Goal: Task Accomplishment & Management: Manage account settings

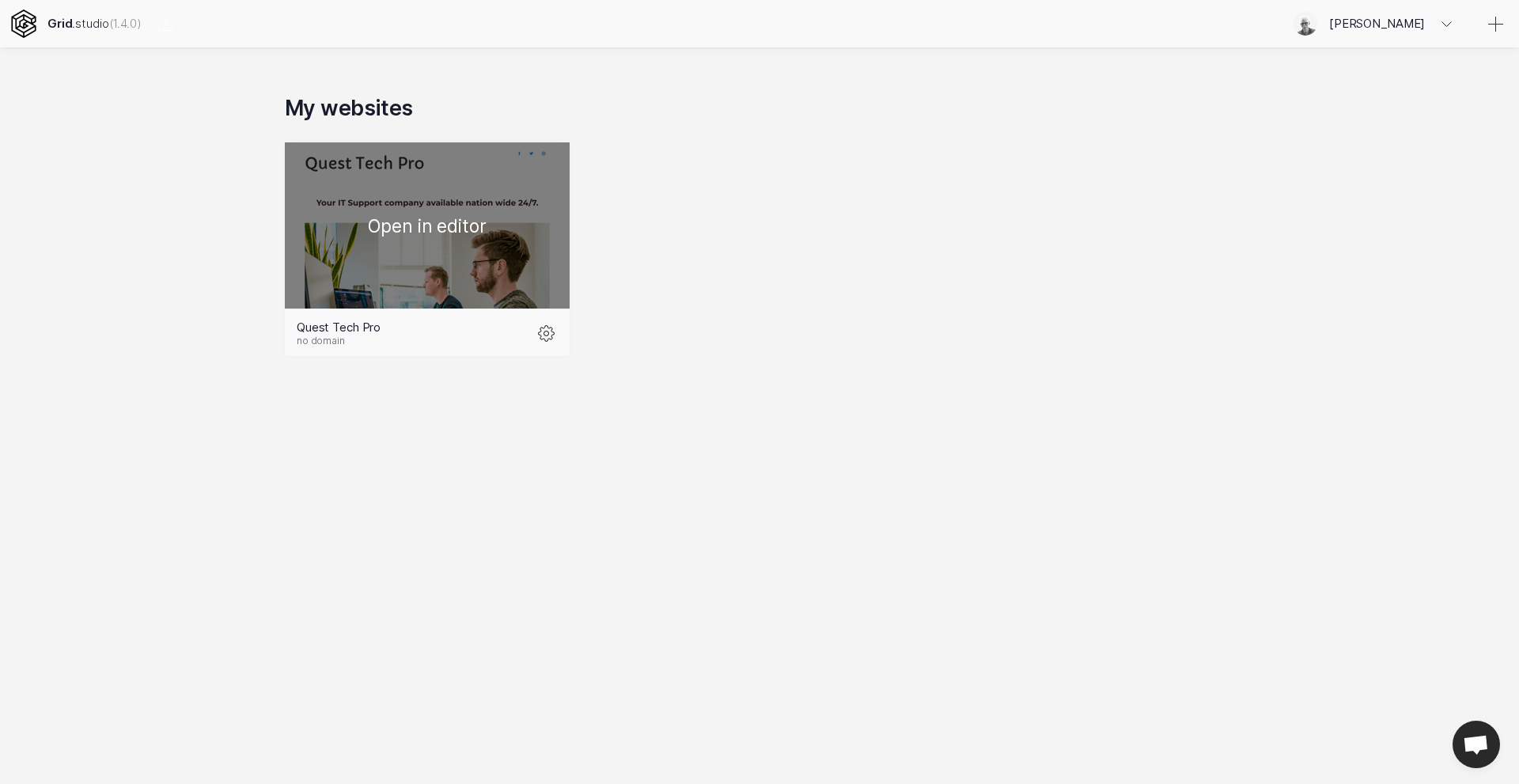
click at [418, 251] on div at bounding box center [427, 225] width 285 height 166
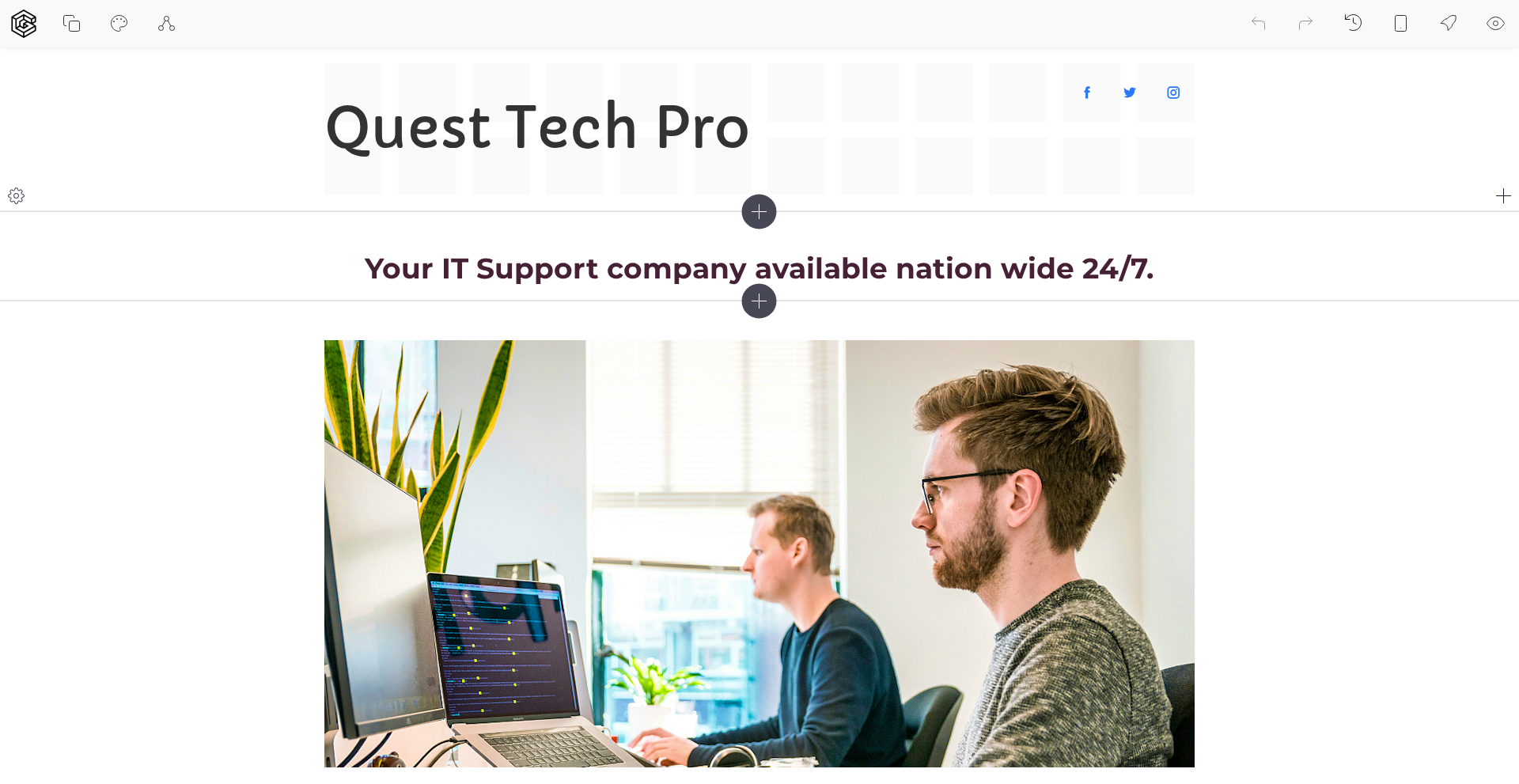
click at [19, 195] on icon at bounding box center [17, 196] width 5 height 5
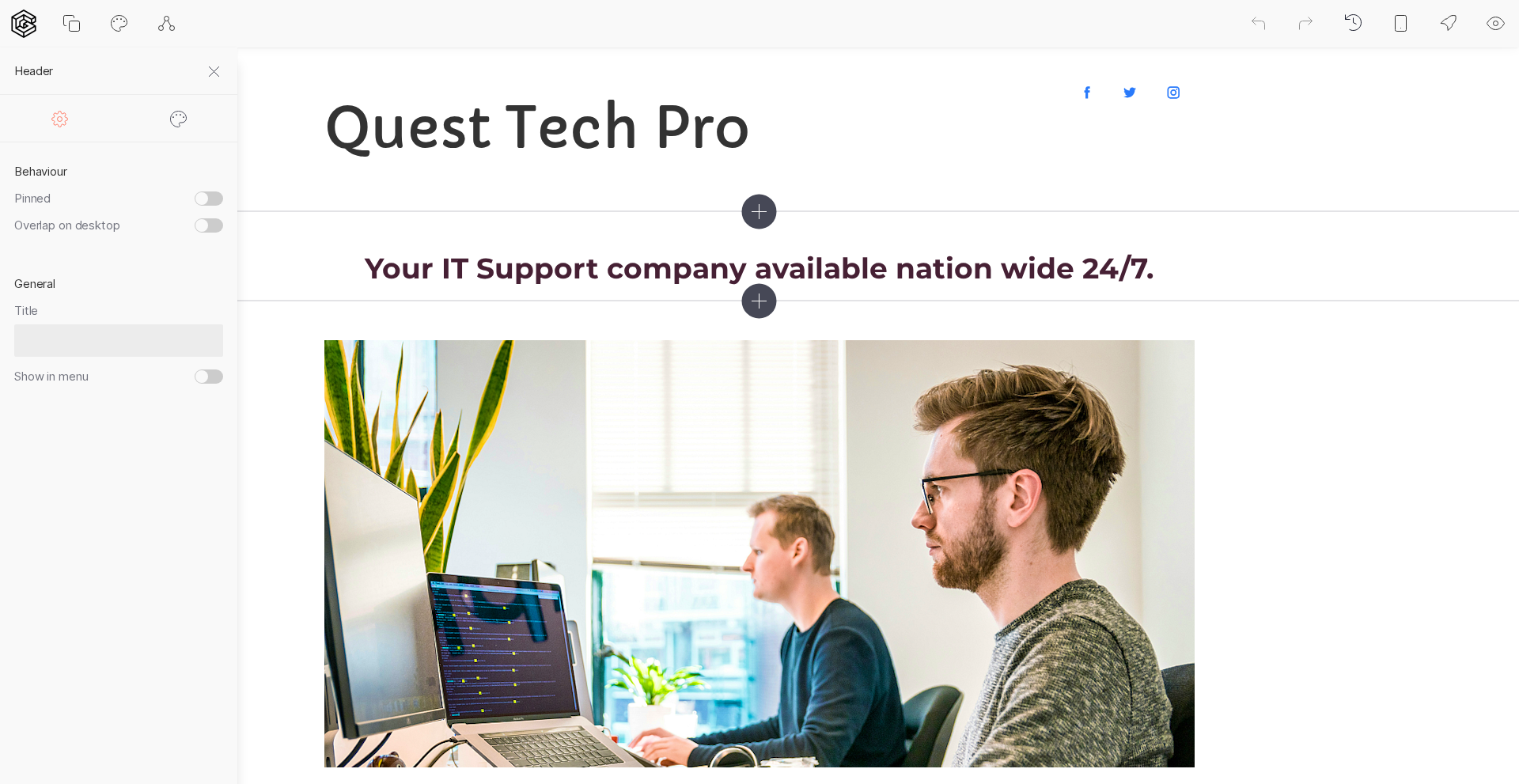
click at [61, 119] on icon at bounding box center [60, 118] width 19 height 19
click at [183, 118] on icon at bounding box center [178, 118] width 19 height 19
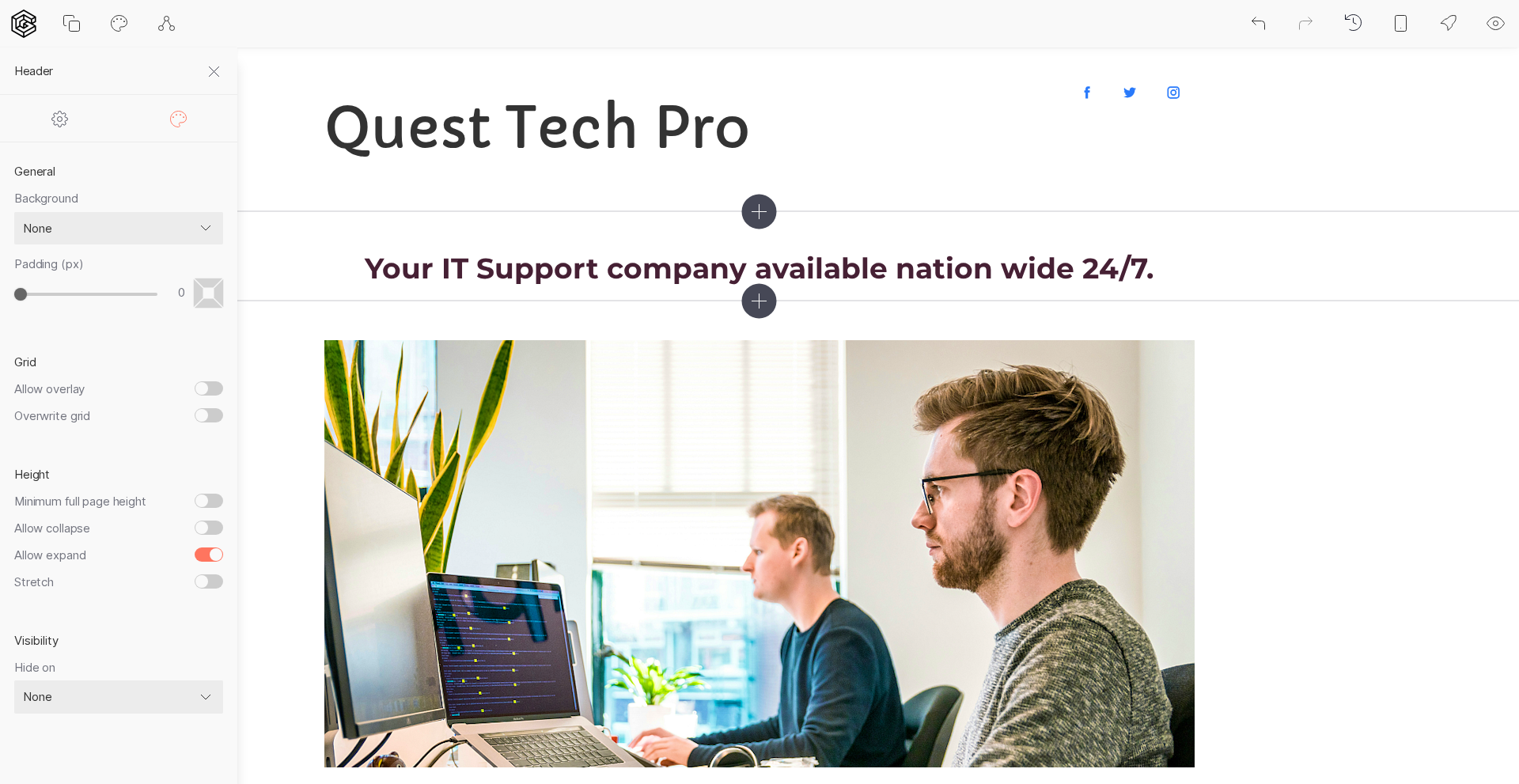
click at [65, 119] on icon at bounding box center [60, 118] width 19 height 19
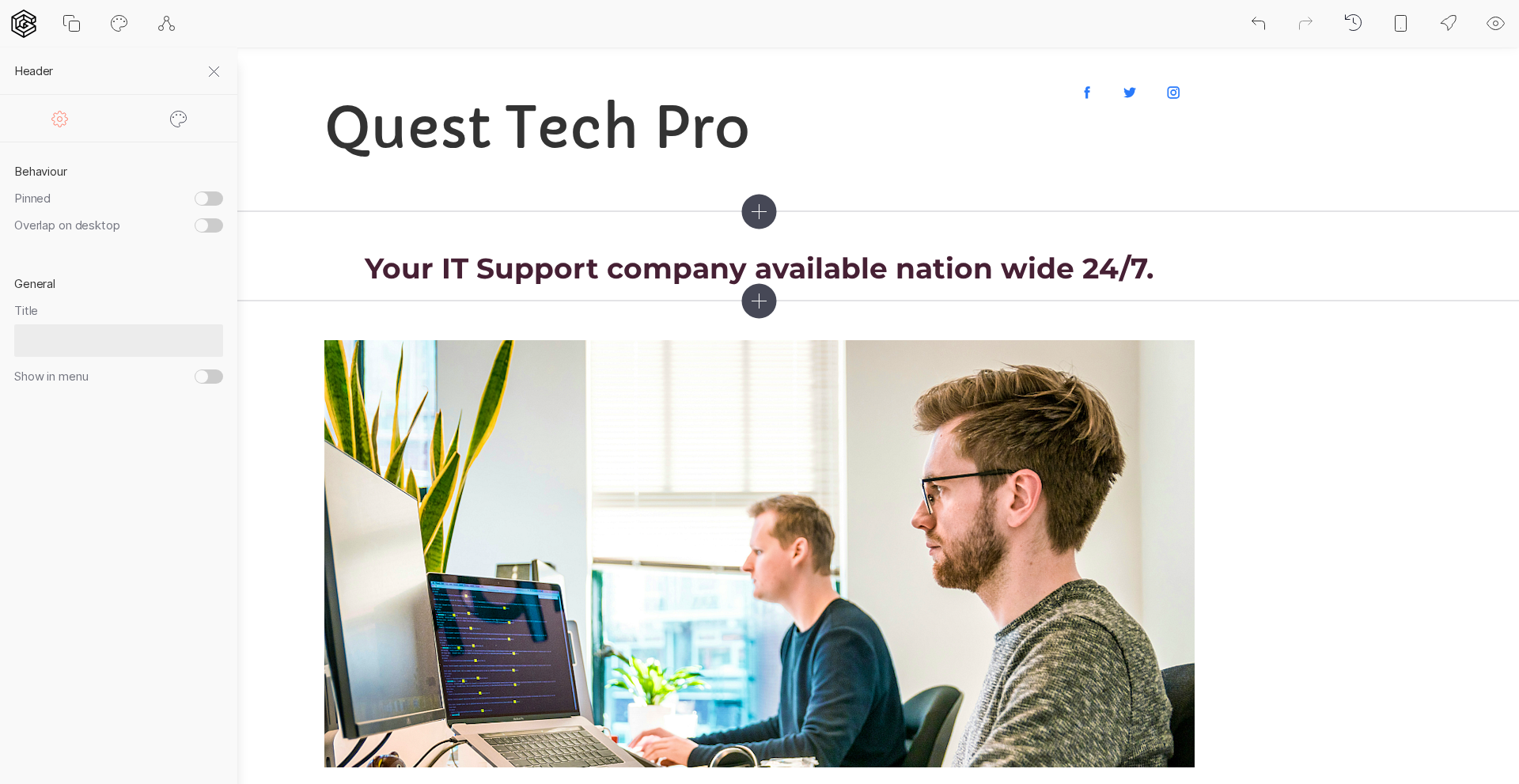
click at [213, 67] on icon at bounding box center [213, 71] width 19 height 19
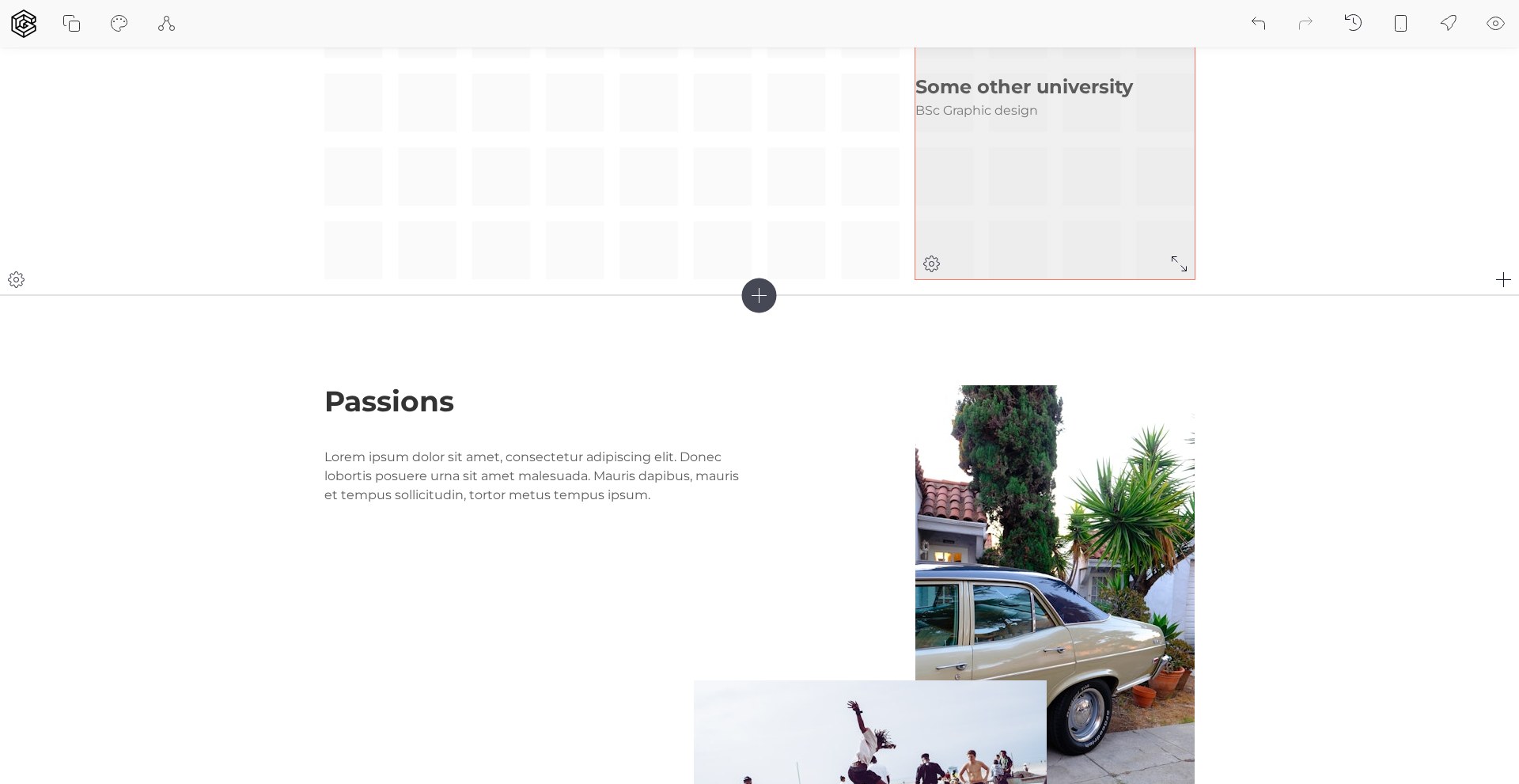
scroll to position [1821, 0]
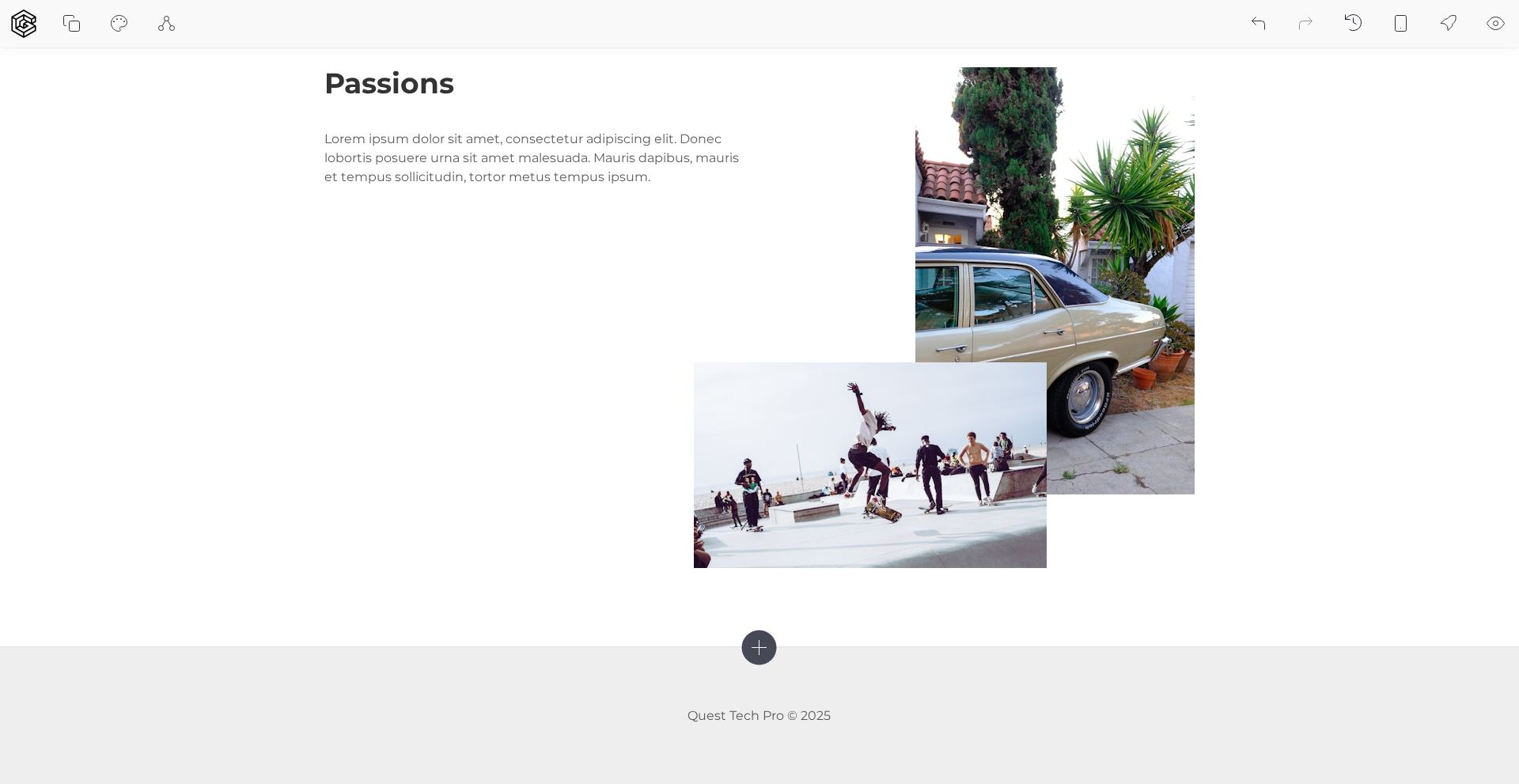
click at [761, 649] on icon at bounding box center [759, 647] width 35 height 35
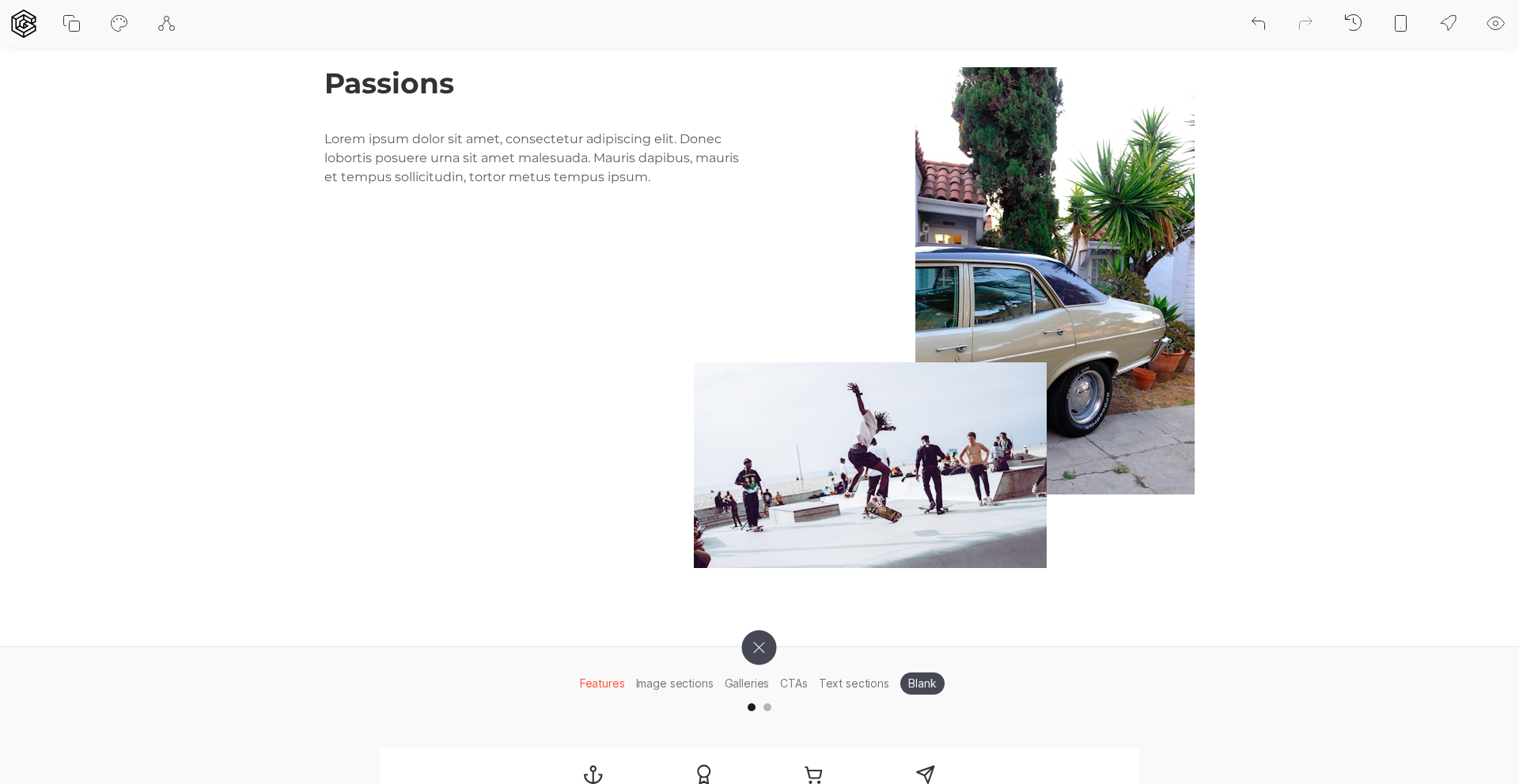
scroll to position [2058, 0]
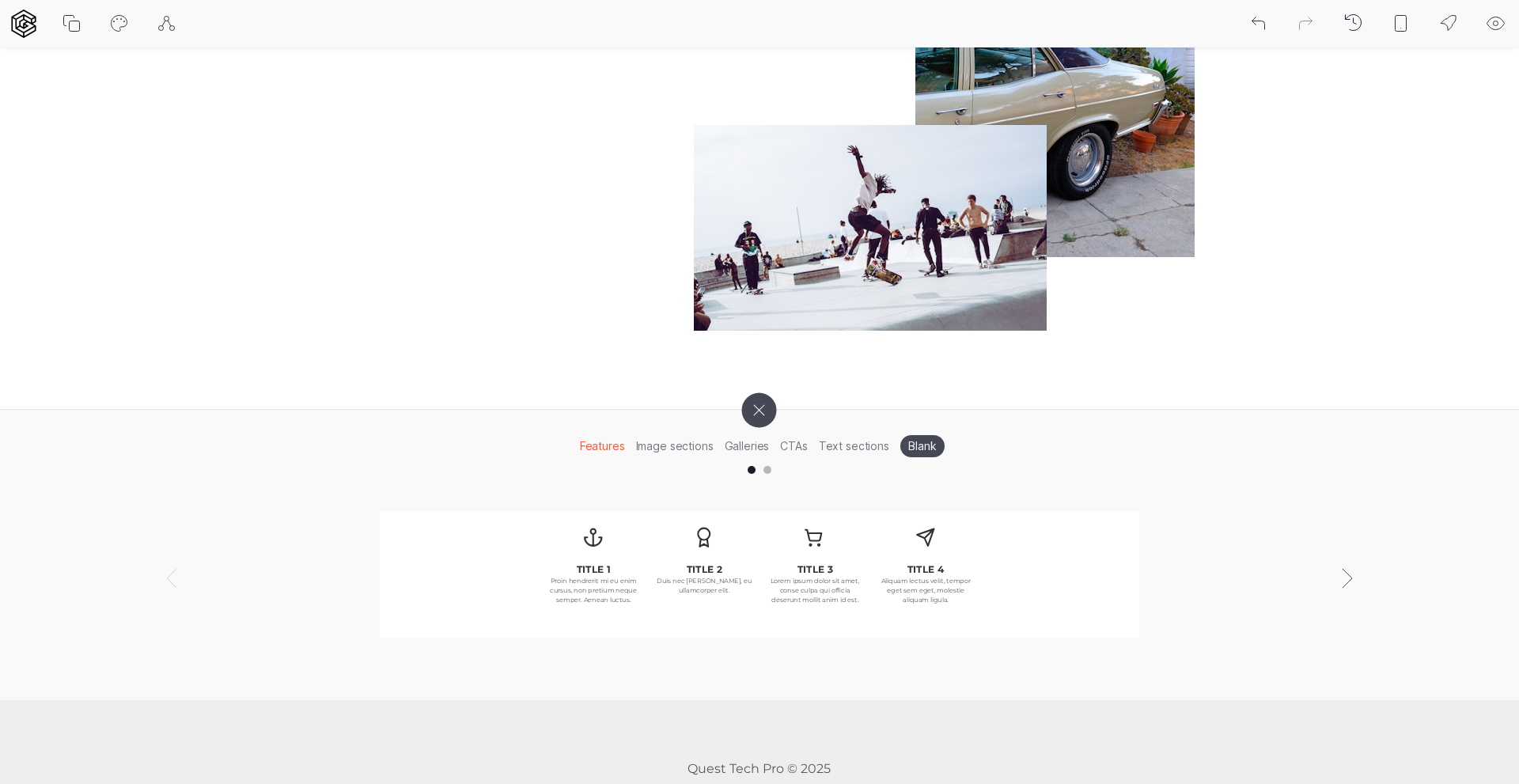
click at [854, 446] on li "Text sections" at bounding box center [854, 445] width 82 height 24
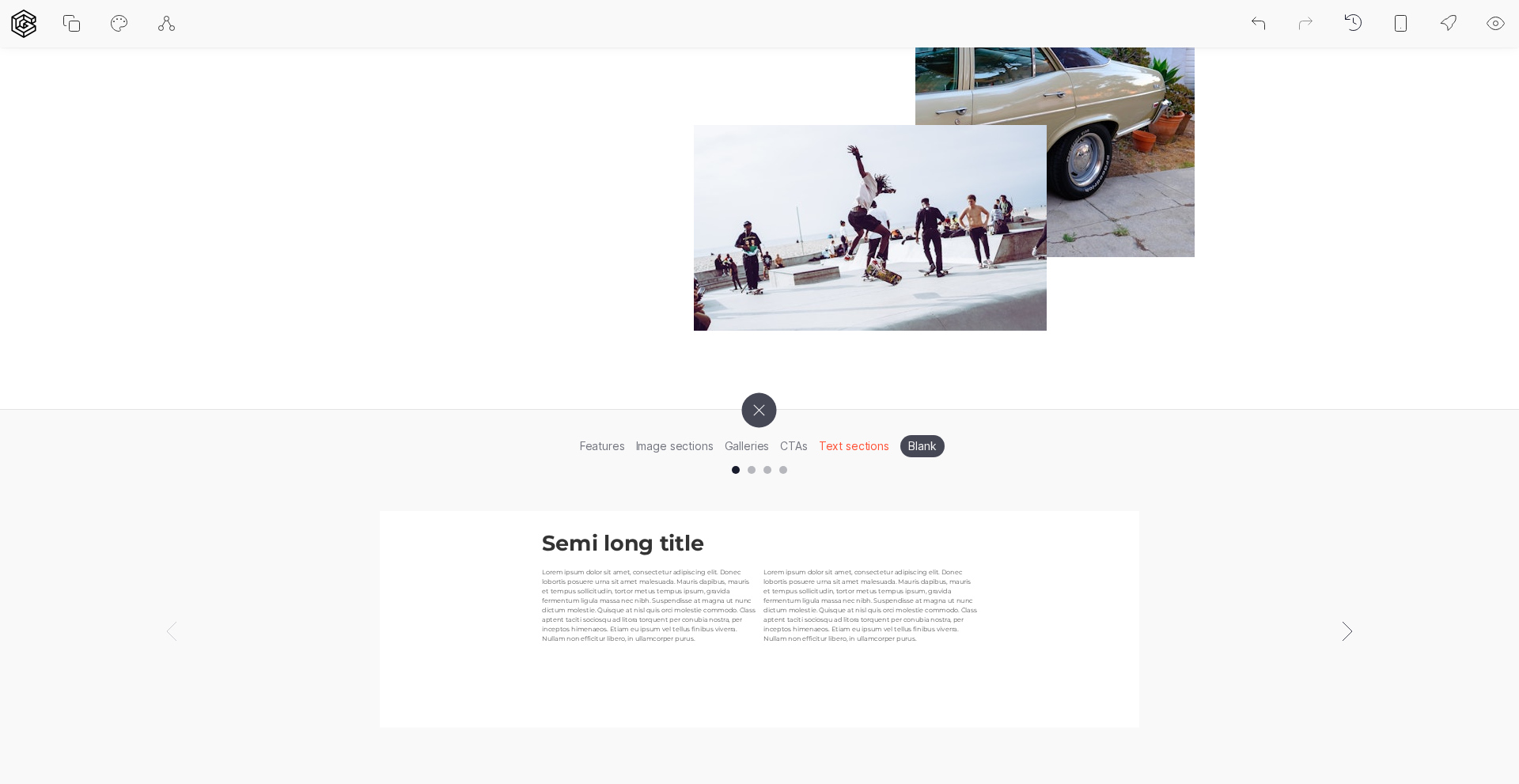
click at [793, 447] on li "CTAs" at bounding box center [793, 445] width 38 height 24
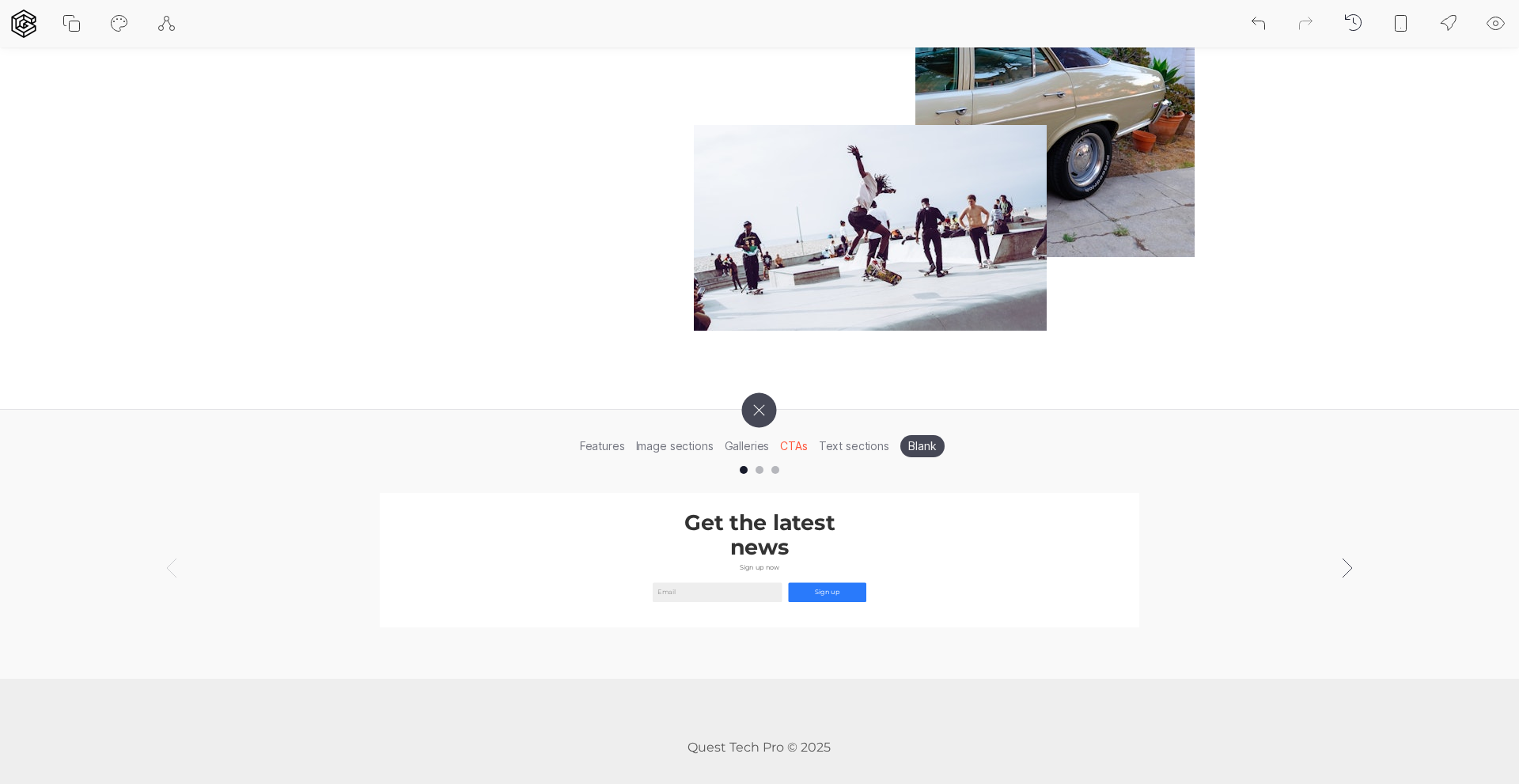
click at [748, 445] on li "Galleries" at bounding box center [746, 445] width 56 height 24
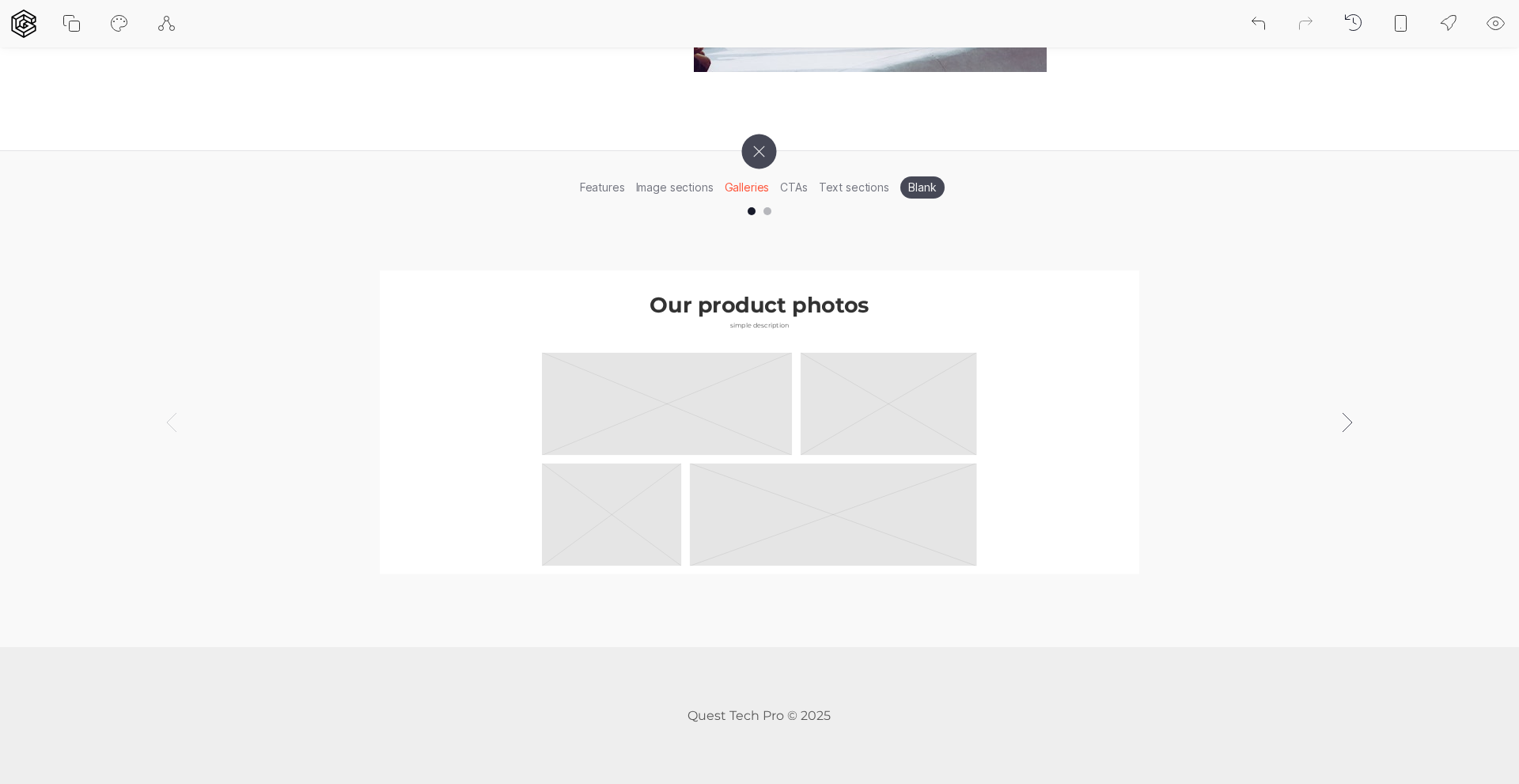
scroll to position [2000, 0]
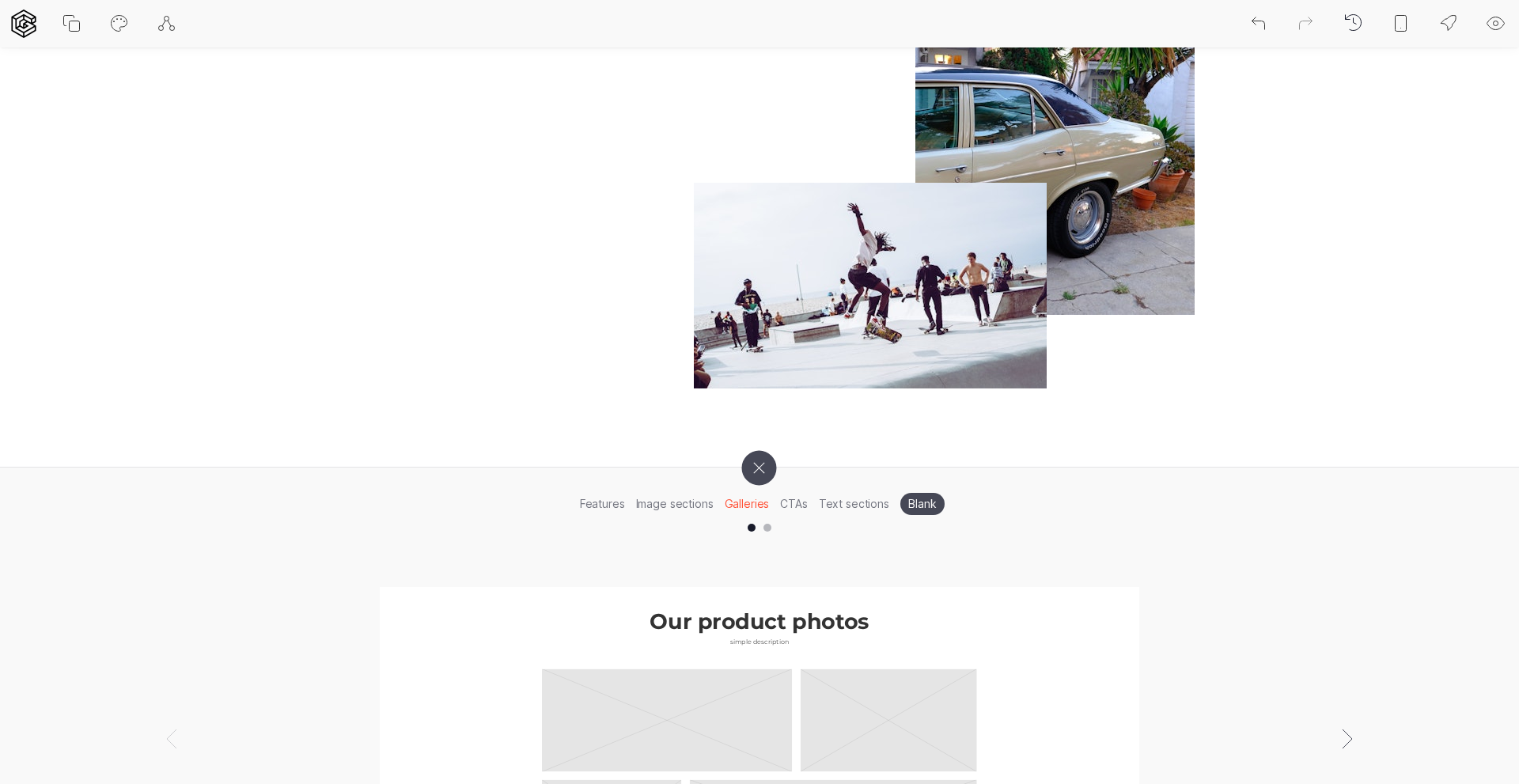
click at [683, 499] on li "Image sections" at bounding box center [675, 504] width 89 height 24
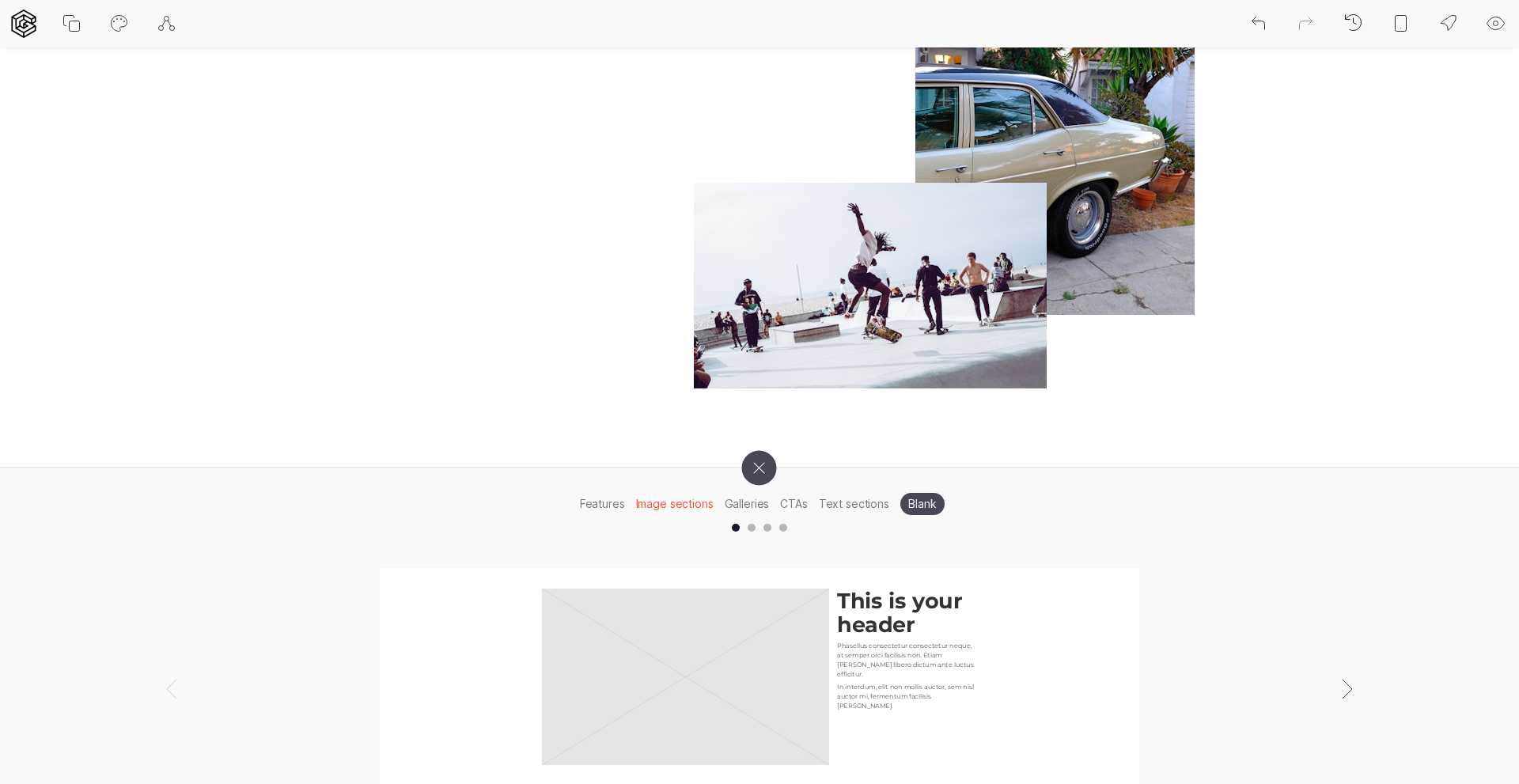
click at [614, 504] on li "Features" at bounding box center [601, 504] width 56 height 24
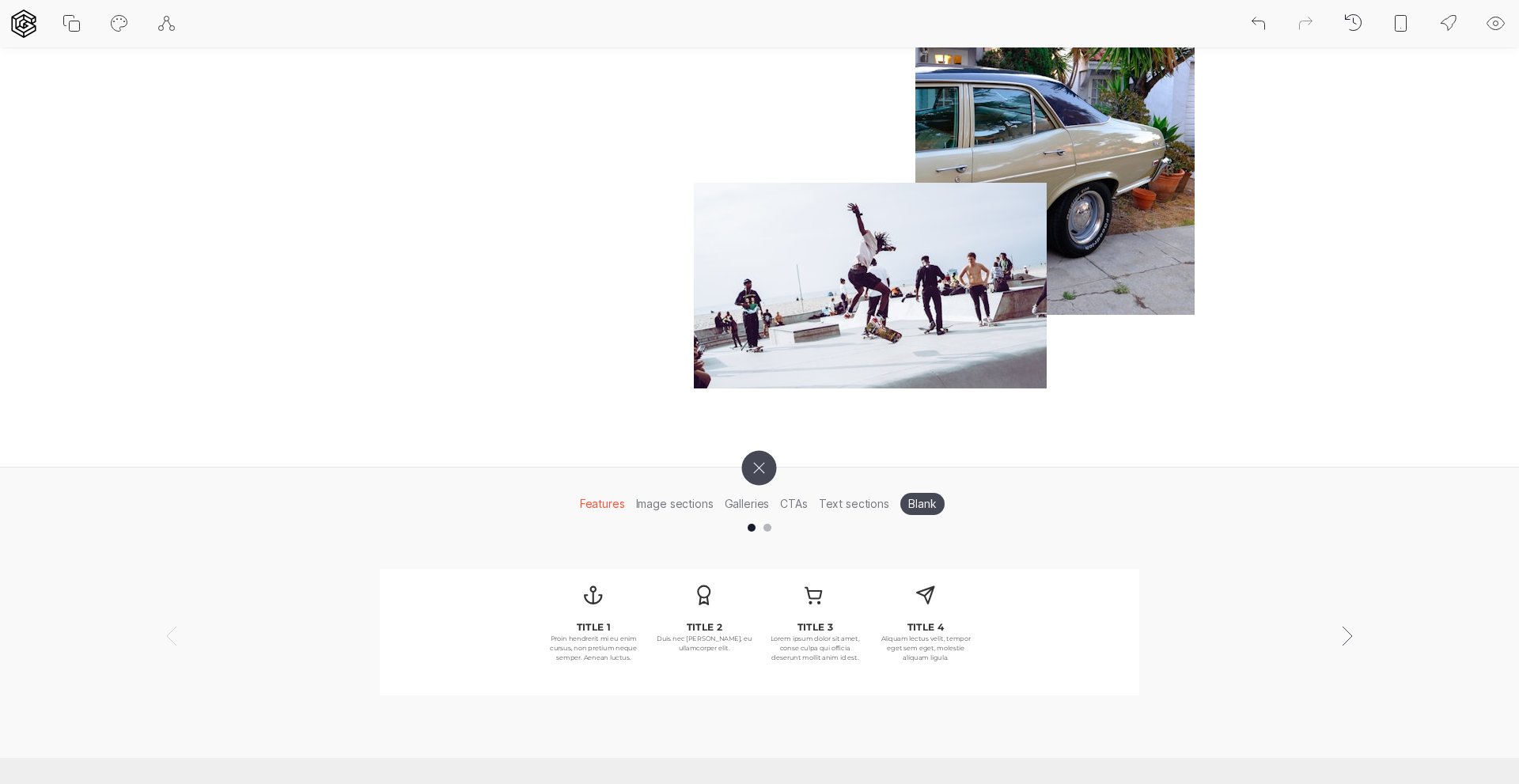
click at [859, 503] on li "Text sections" at bounding box center [854, 504] width 82 height 24
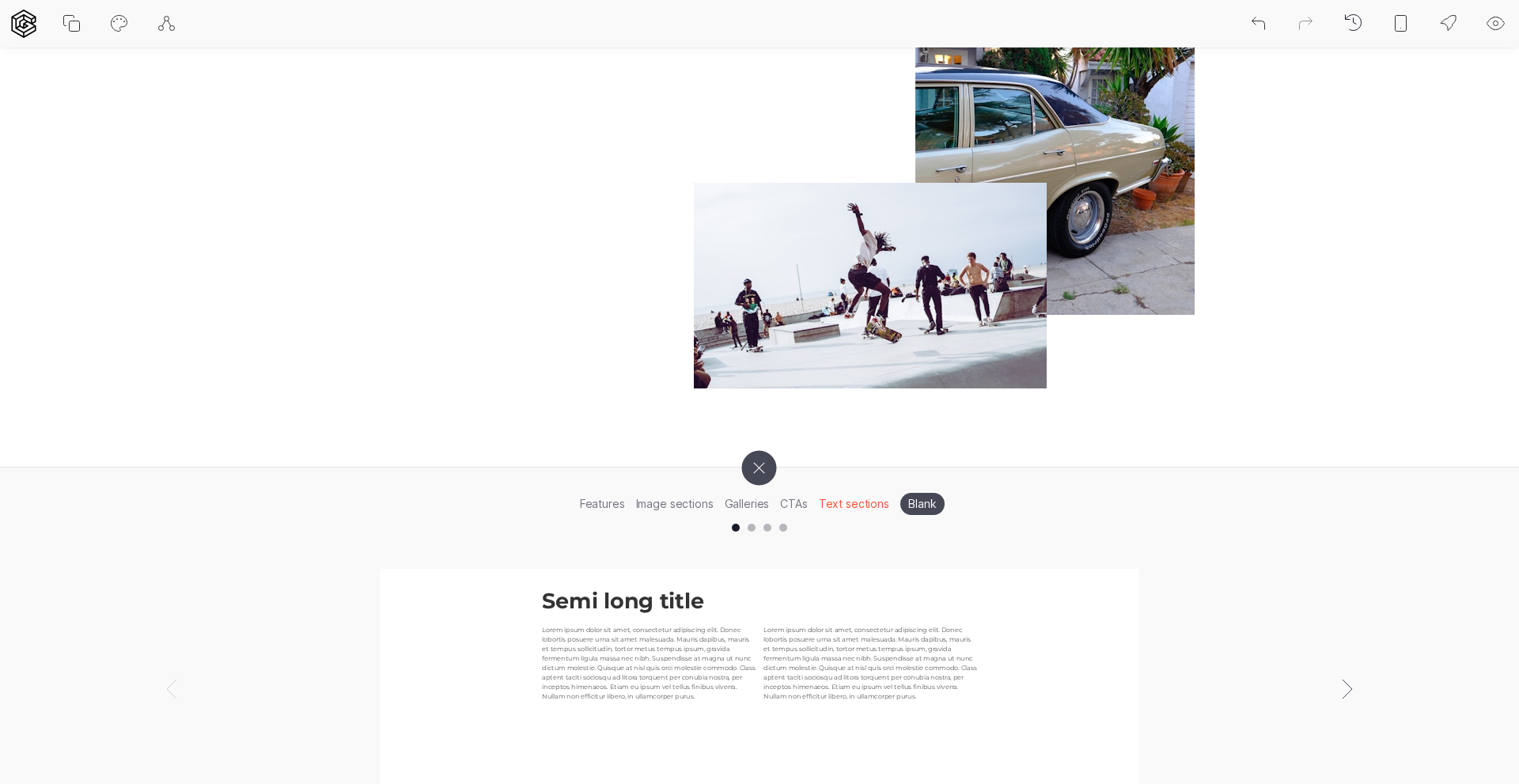
click at [758, 464] on icon at bounding box center [758, 467] width 49 height 49
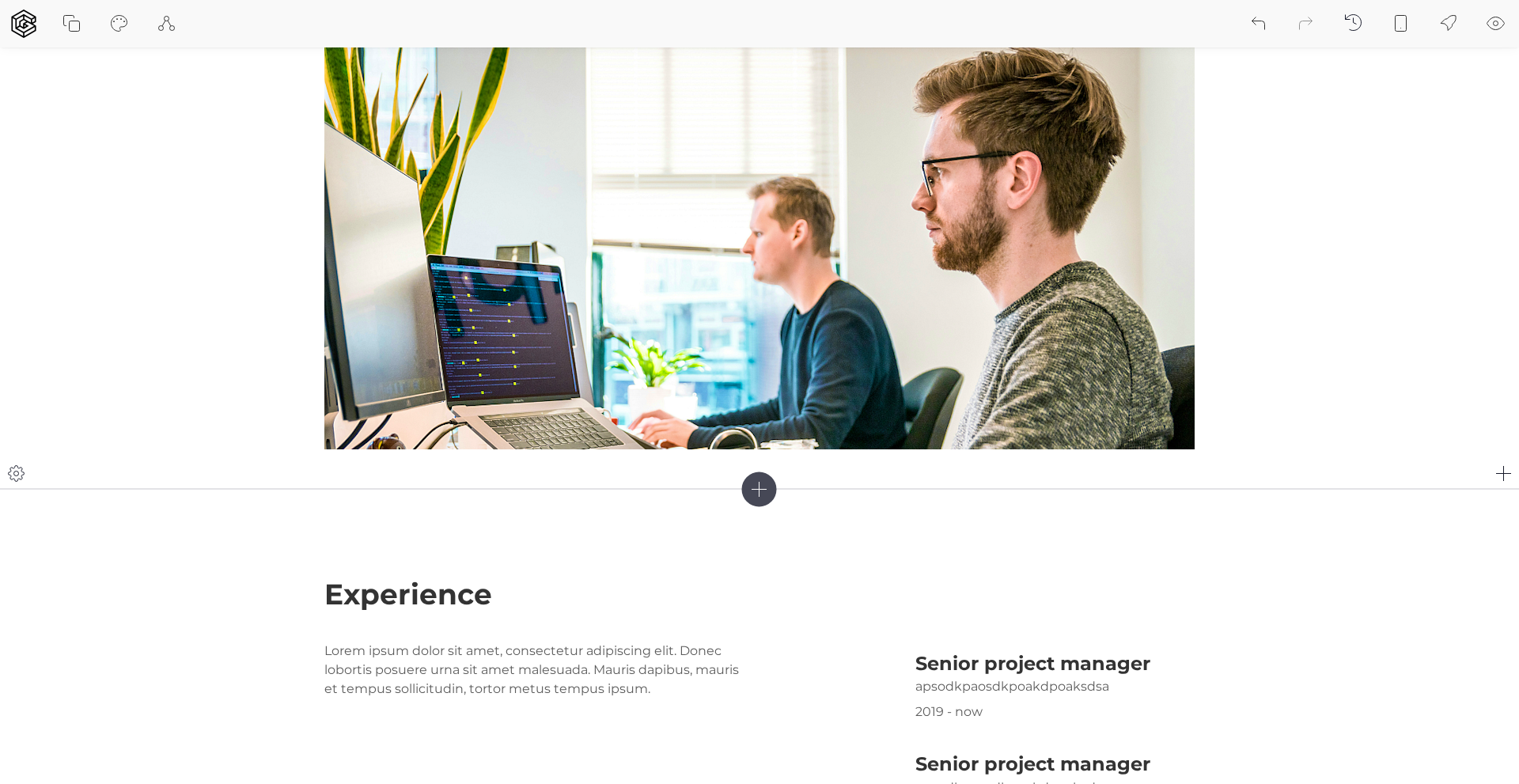
scroll to position [0, 0]
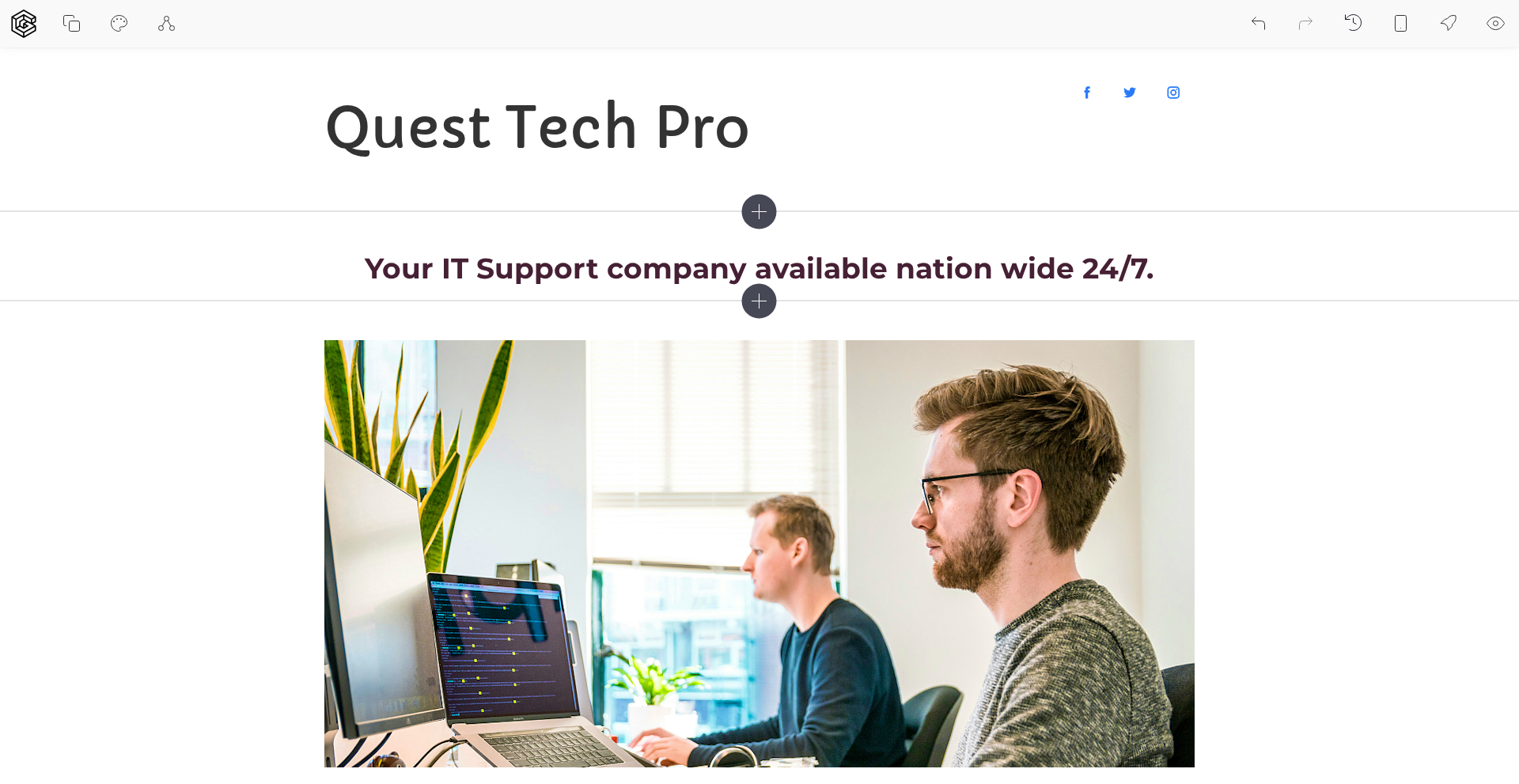
click at [763, 302] on icon at bounding box center [759, 300] width 35 height 35
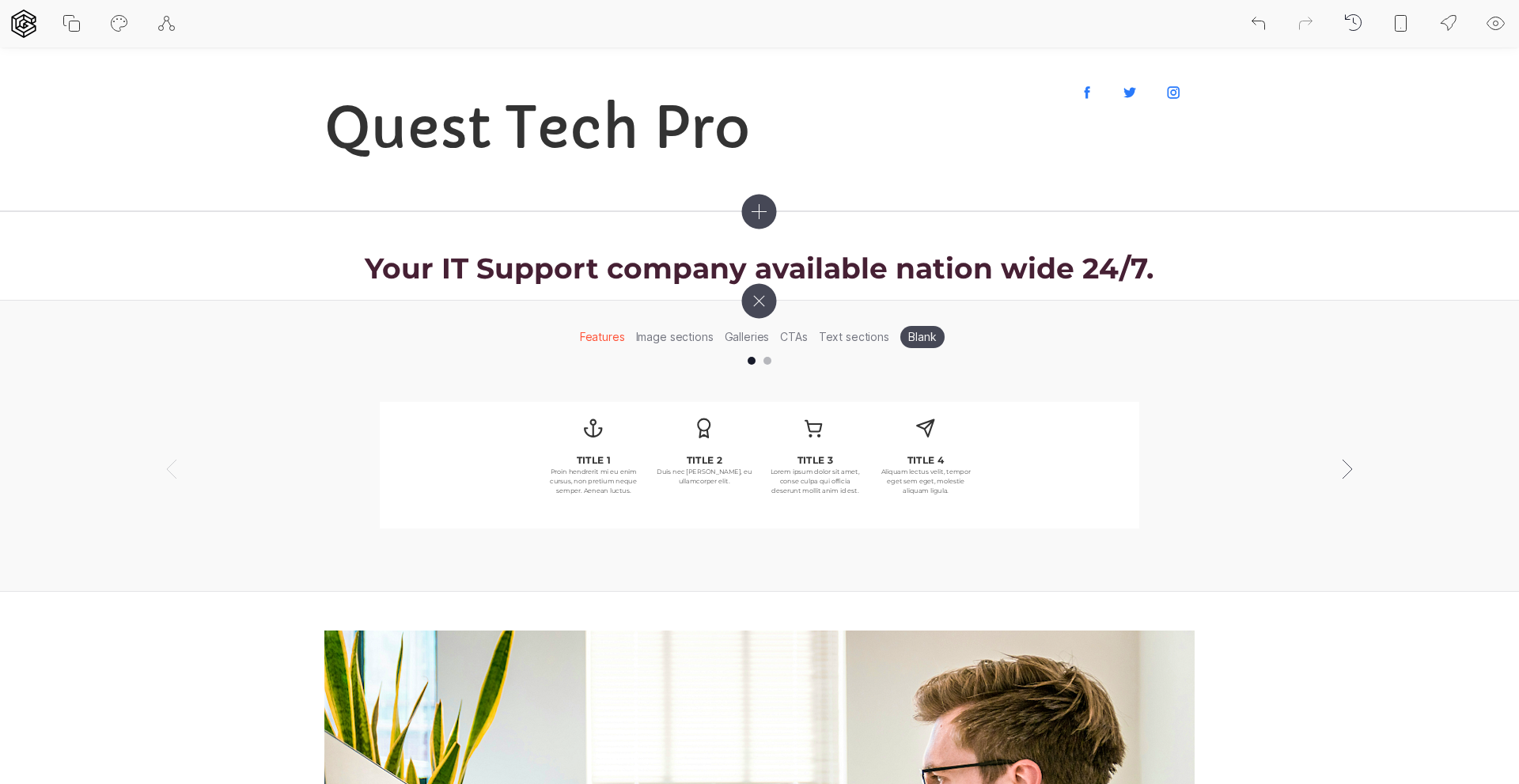
click at [868, 336] on li "Text sections" at bounding box center [854, 336] width 82 height 24
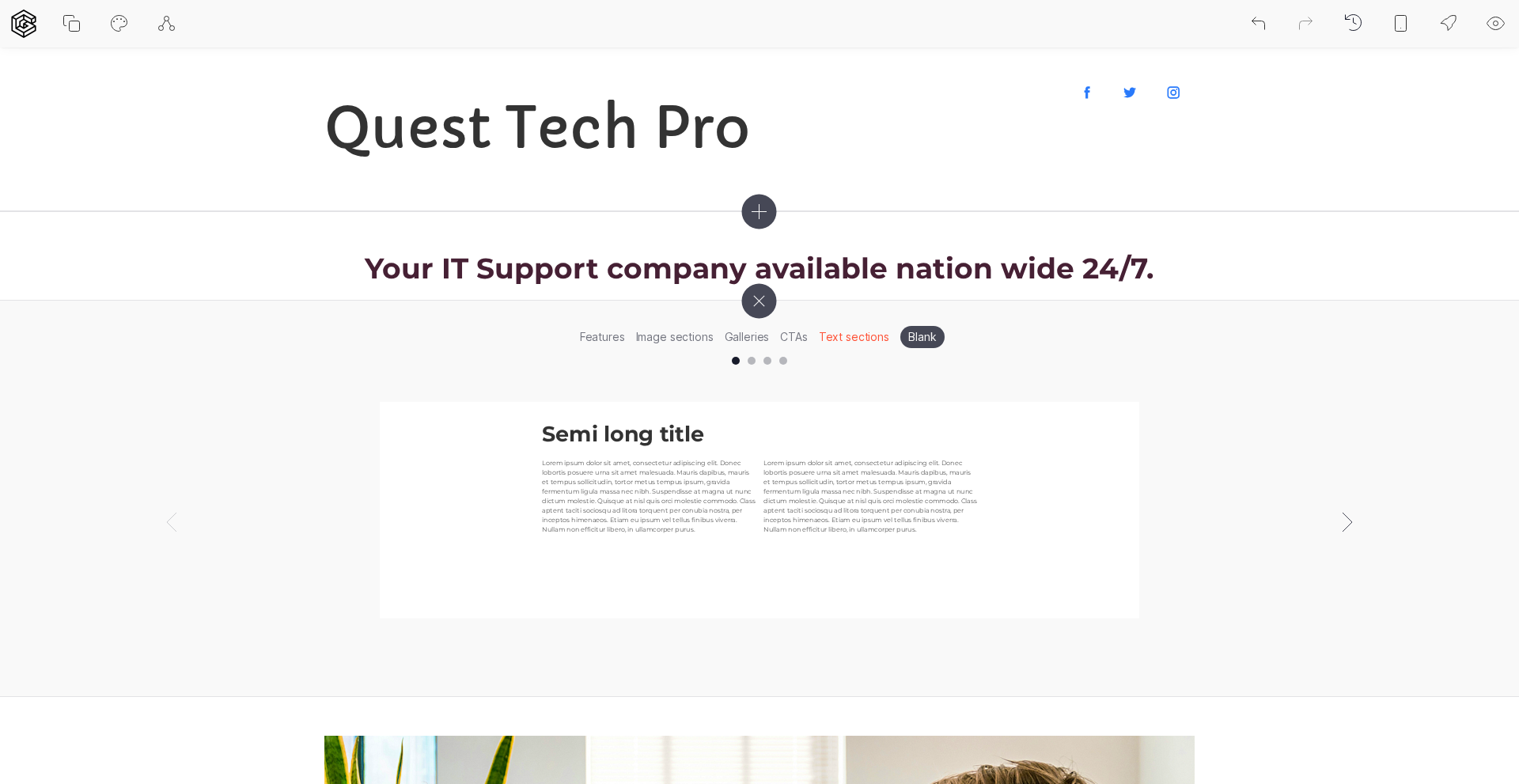
click at [852, 336] on li "Text sections" at bounding box center [854, 336] width 82 height 24
click at [765, 297] on icon at bounding box center [758, 300] width 49 height 49
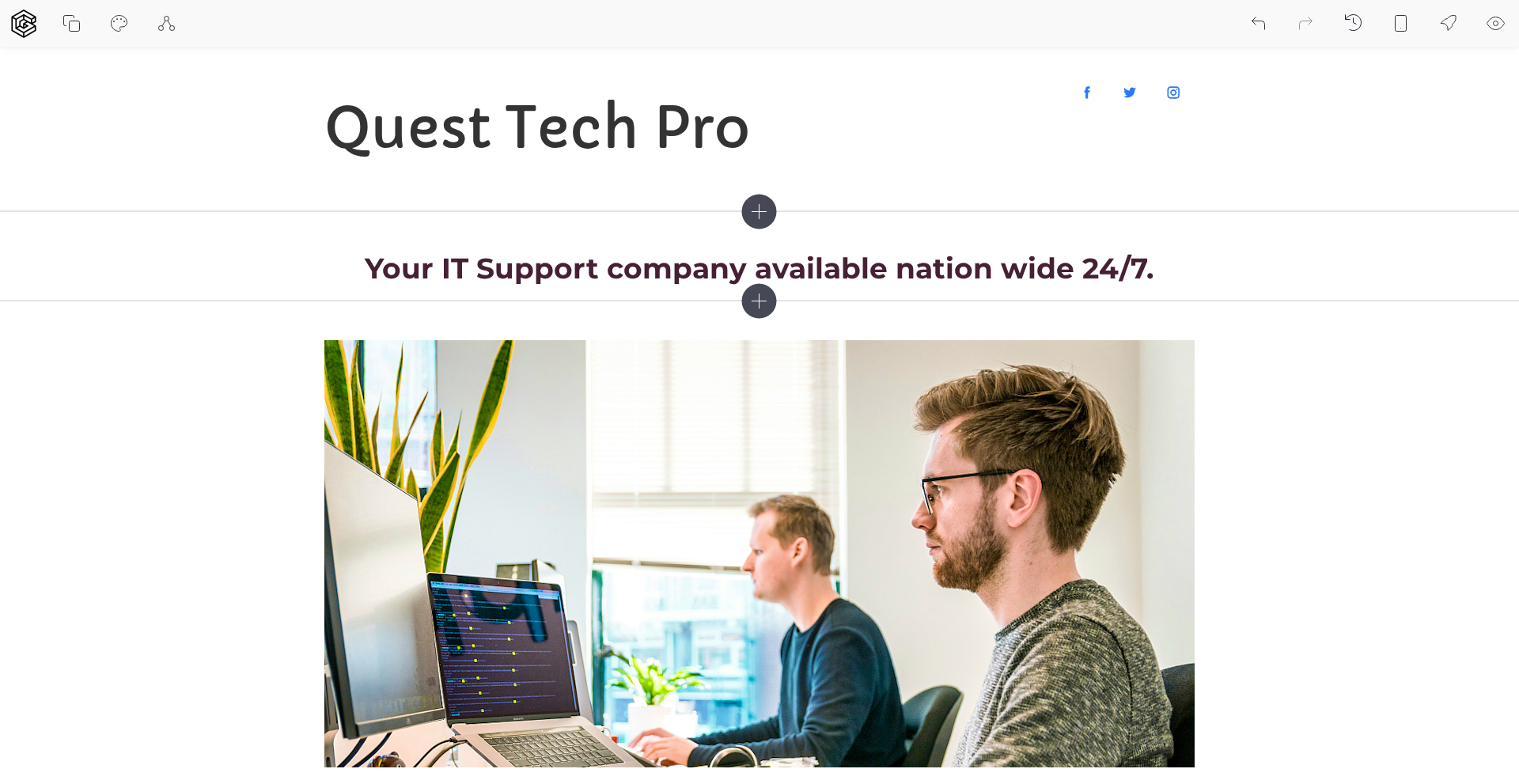
click at [164, 23] on icon at bounding box center [167, 24] width 16 height 15
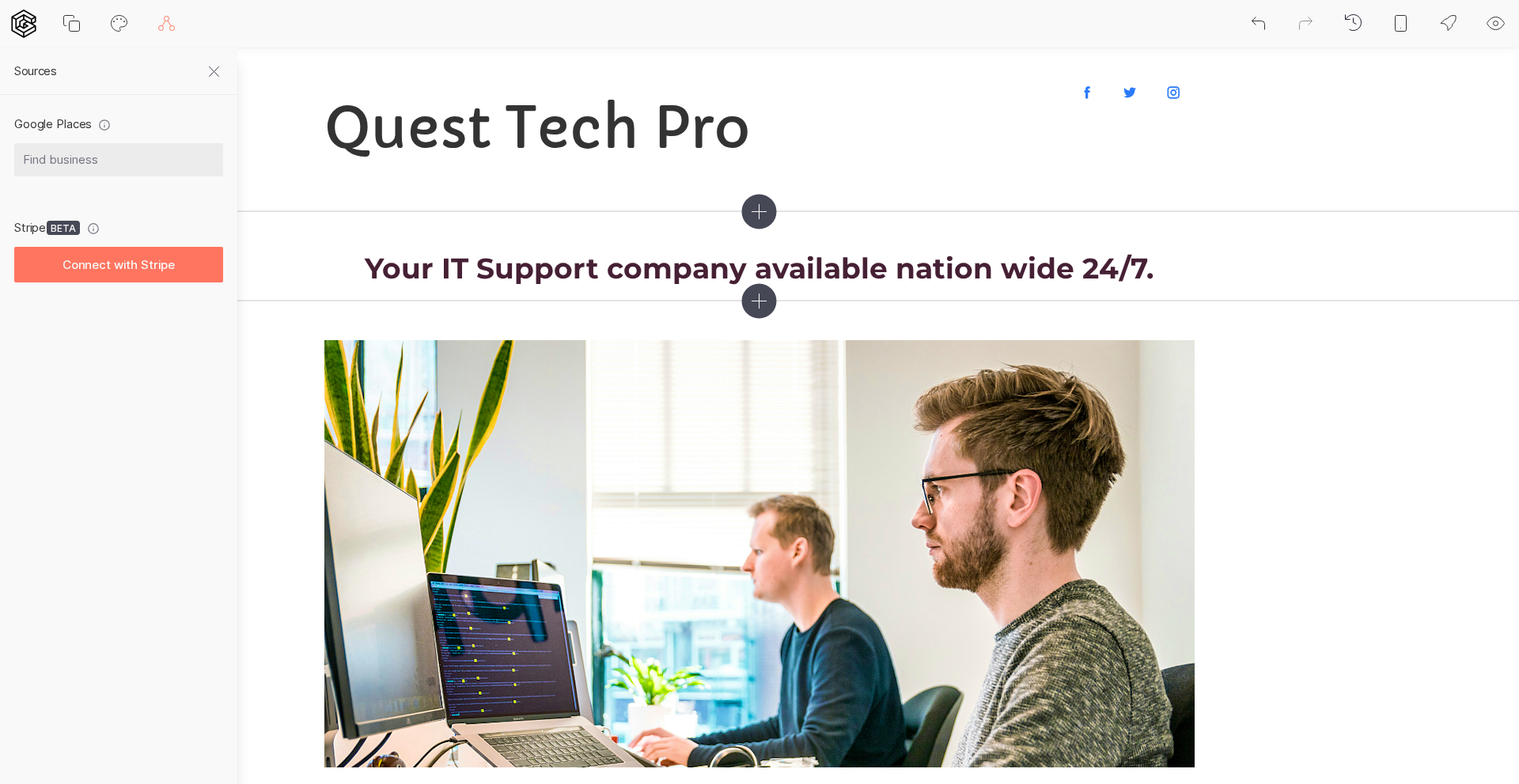
click at [212, 71] on icon at bounding box center [213, 71] width 19 height 19
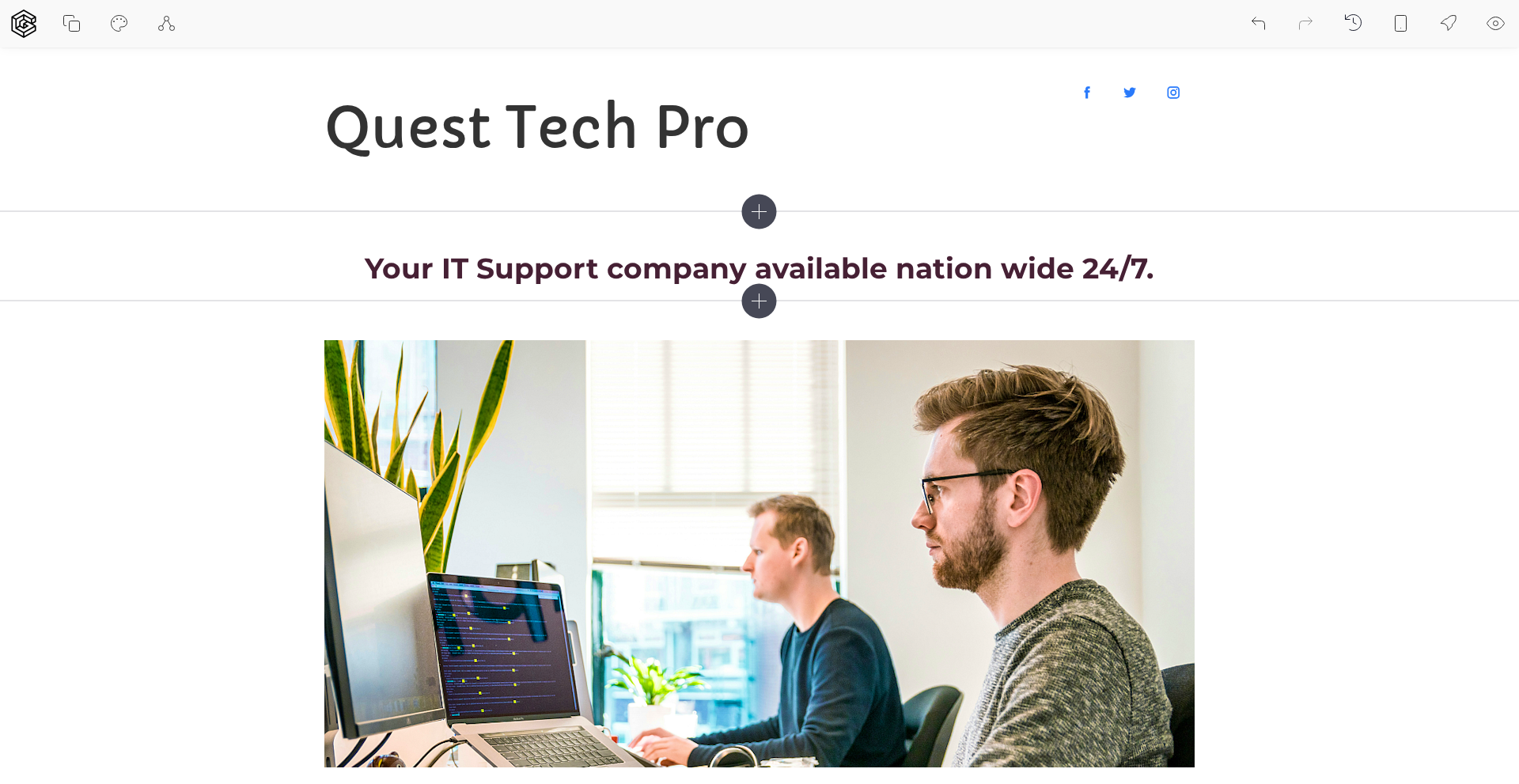
click at [71, 27] on icon at bounding box center [71, 23] width 19 height 19
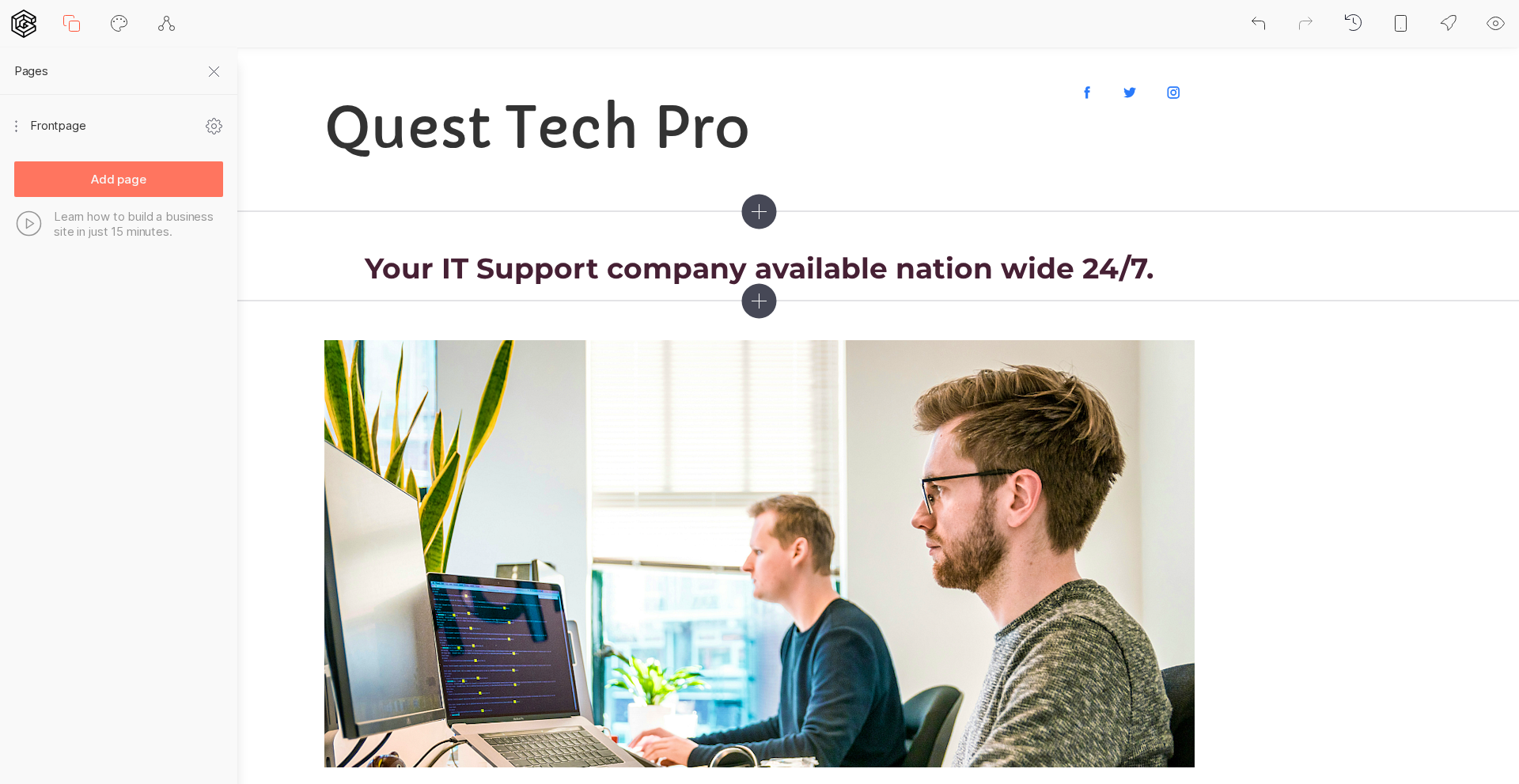
click at [71, 27] on icon at bounding box center [71, 23] width 19 height 19
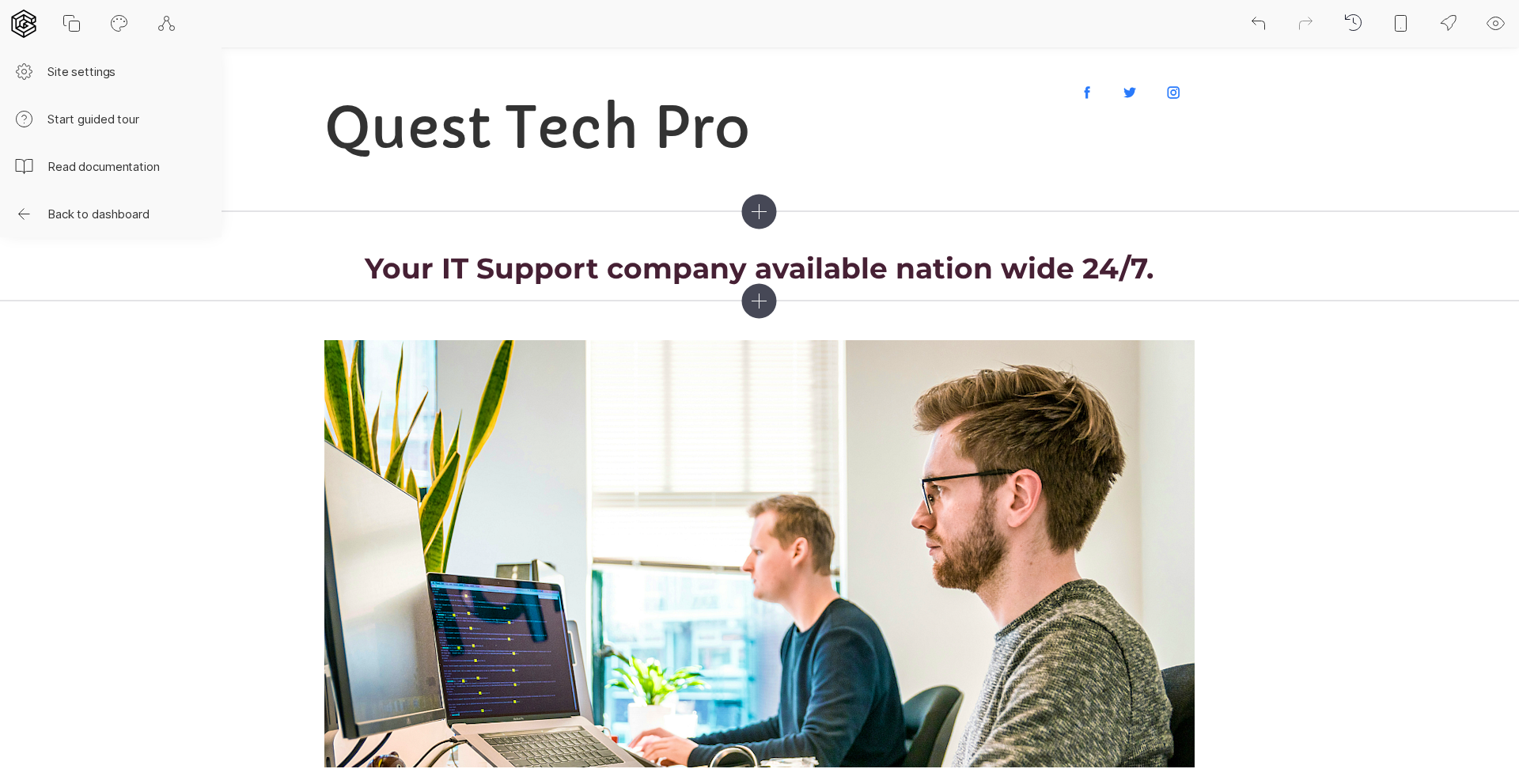
click at [25, 21] on icon at bounding box center [23, 23] width 28 height 28
click at [65, 69] on button "Site settings" at bounding box center [111, 71] width 222 height 48
select select "EN"
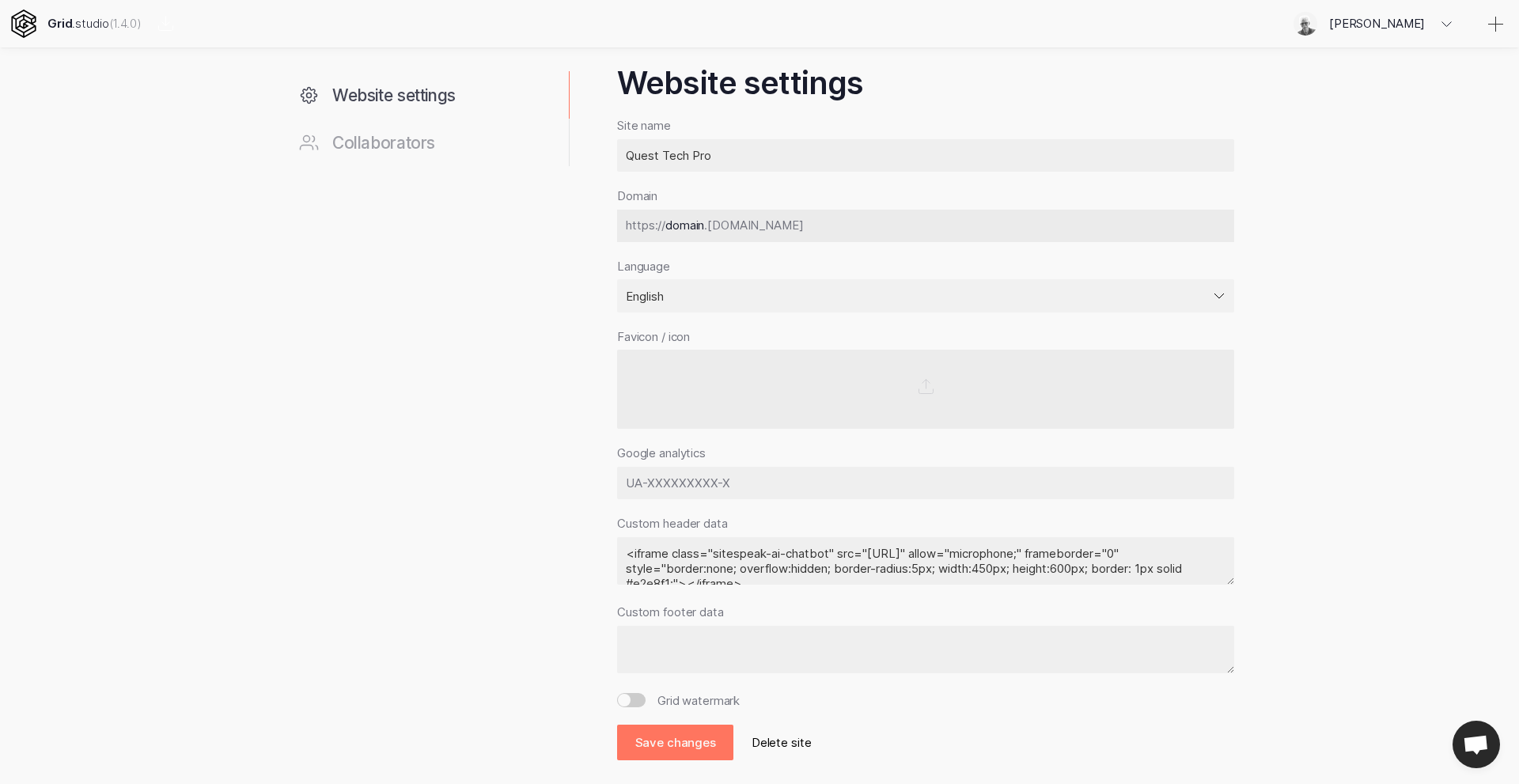
scroll to position [30, 0]
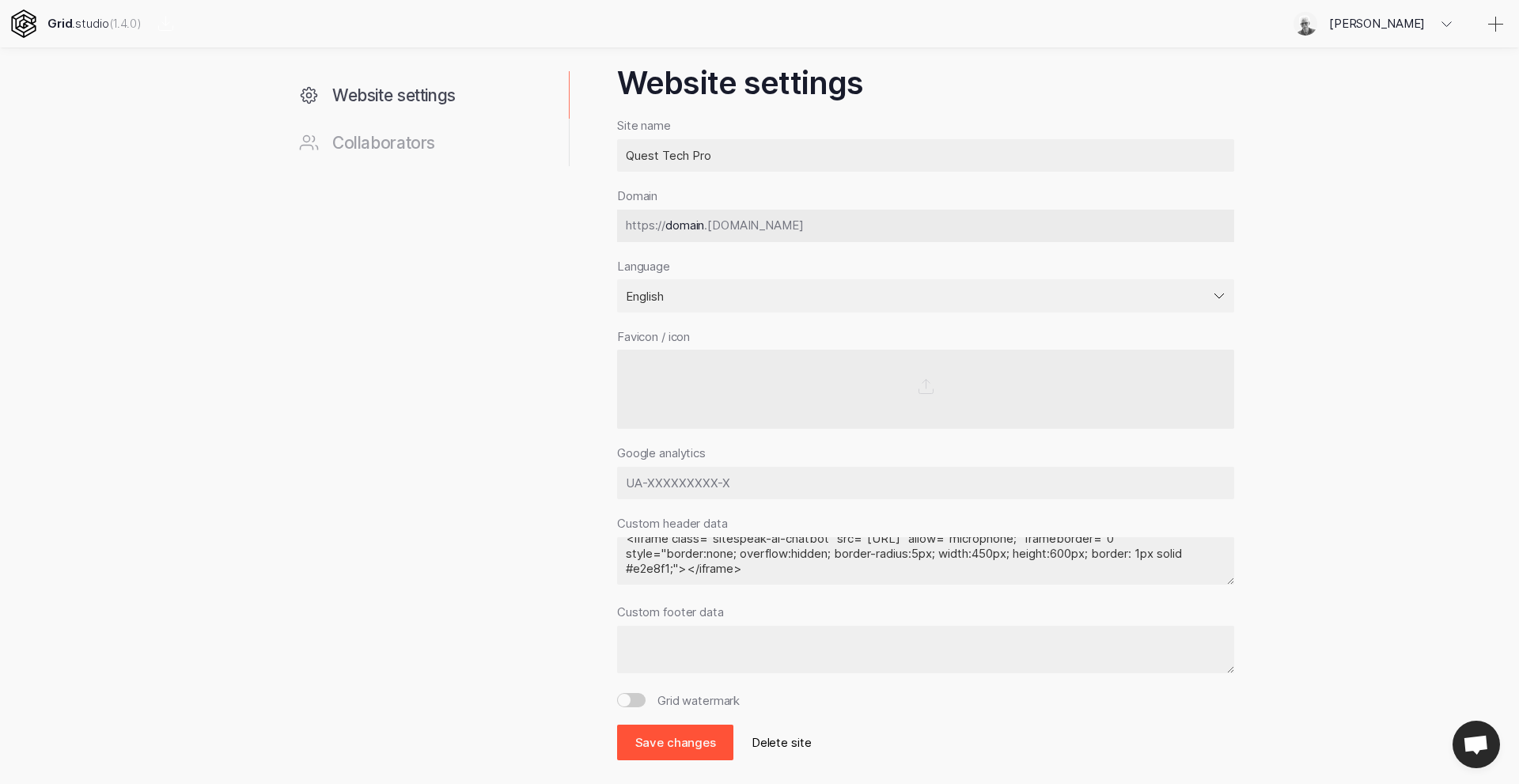
click at [679, 744] on button "Save changes" at bounding box center [675, 742] width 116 height 36
click at [662, 746] on button "Save changes" at bounding box center [675, 742] width 116 height 36
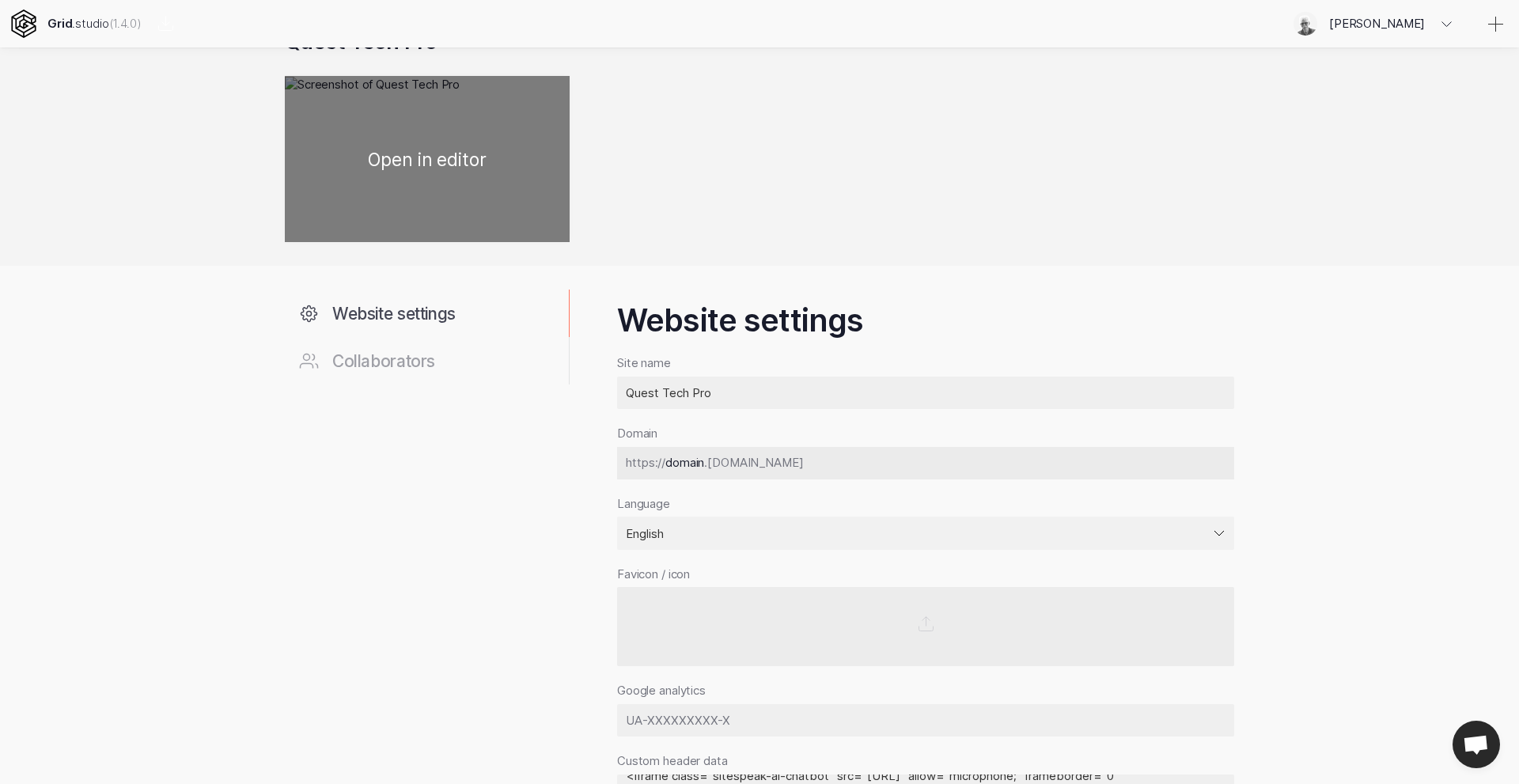
scroll to position [0, 0]
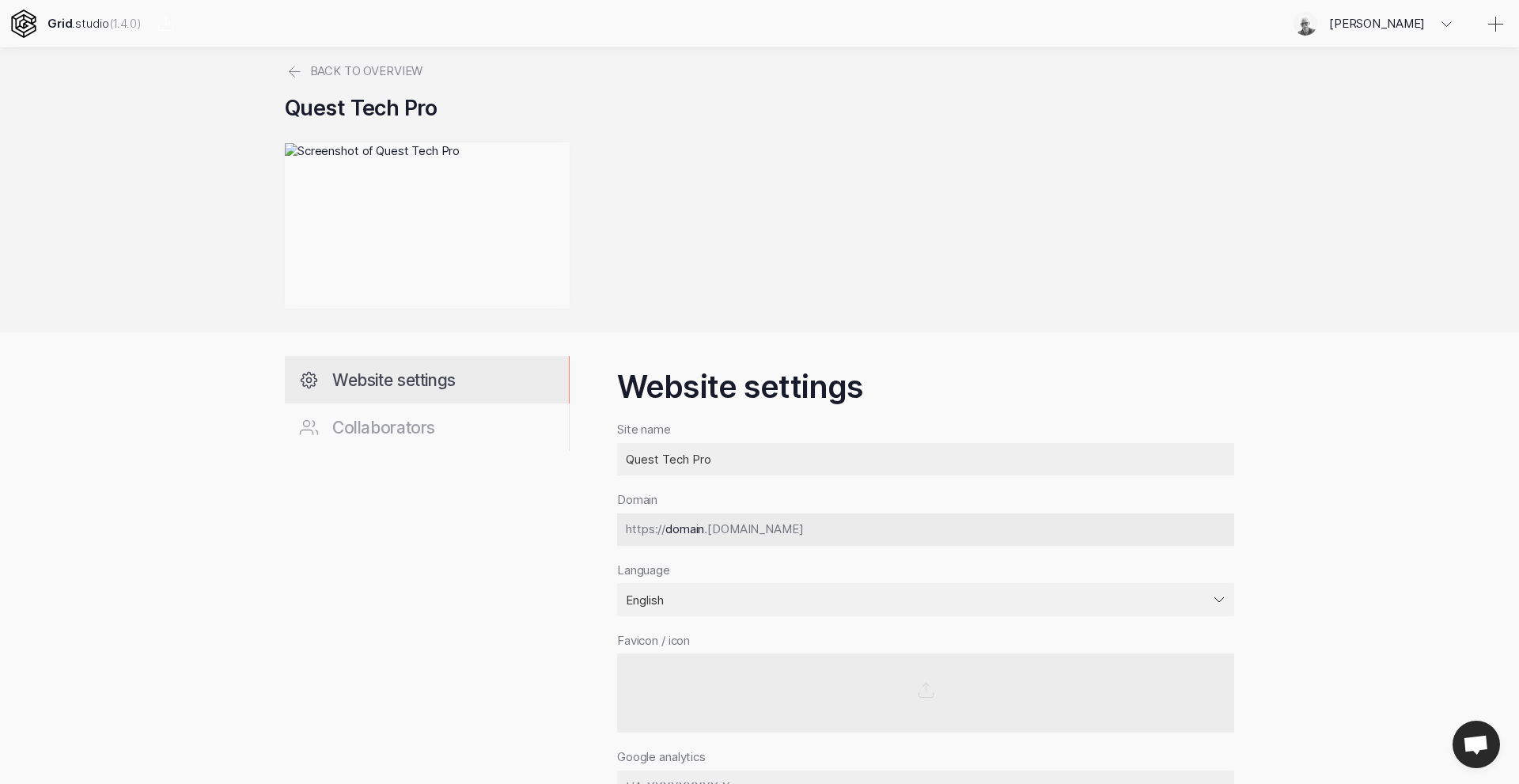
click at [373, 377] on span "Website settings" at bounding box center [394, 380] width 124 height 19
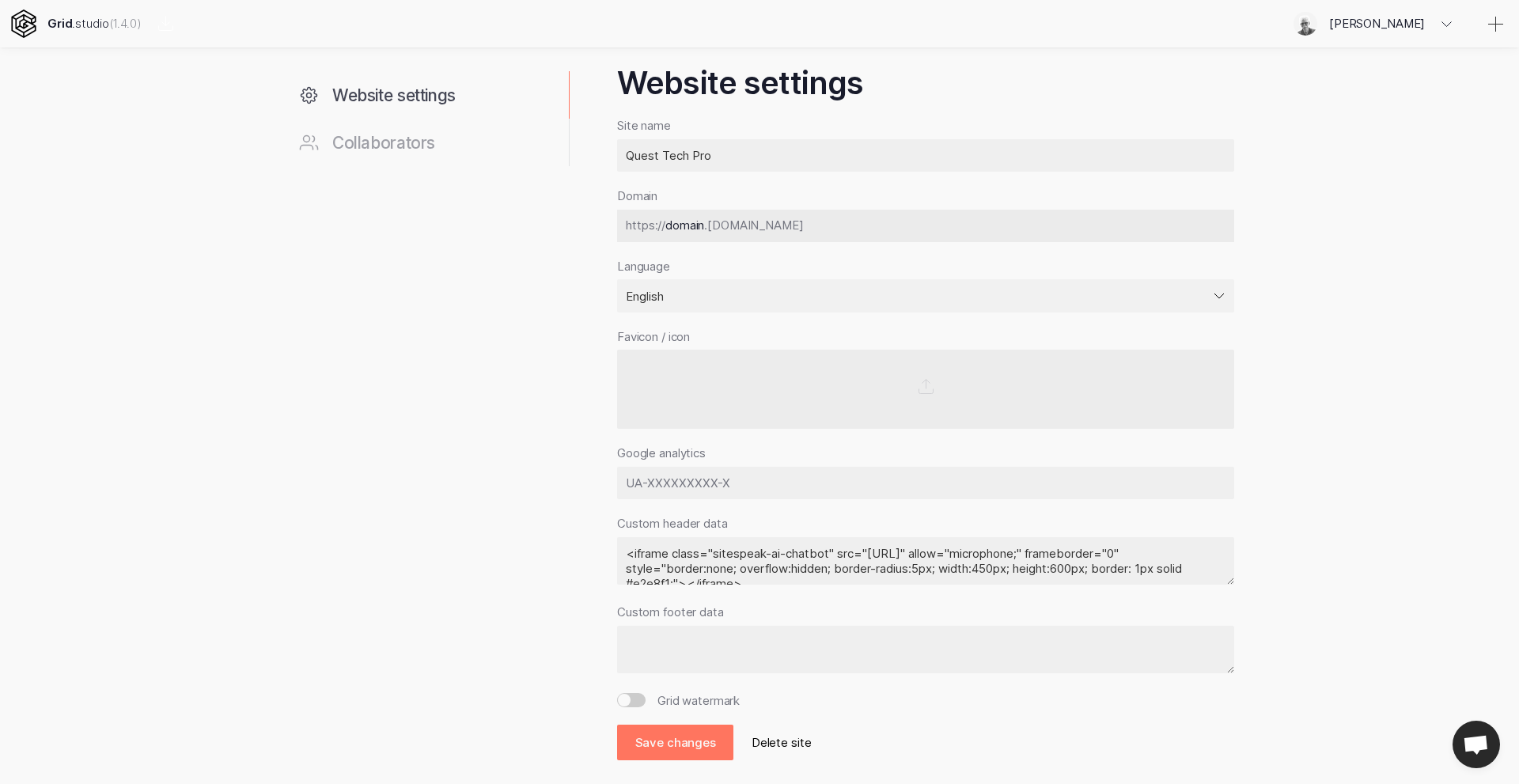
drag, startPoint x: 1209, startPoint y: 557, endPoint x: 606, endPoint y: 533, distance: 603.5
click at [598, 531] on div "Website settings Collaborators Website settings Site name Quest Tech Pro Domain…" at bounding box center [759, 394] width 949 height 731
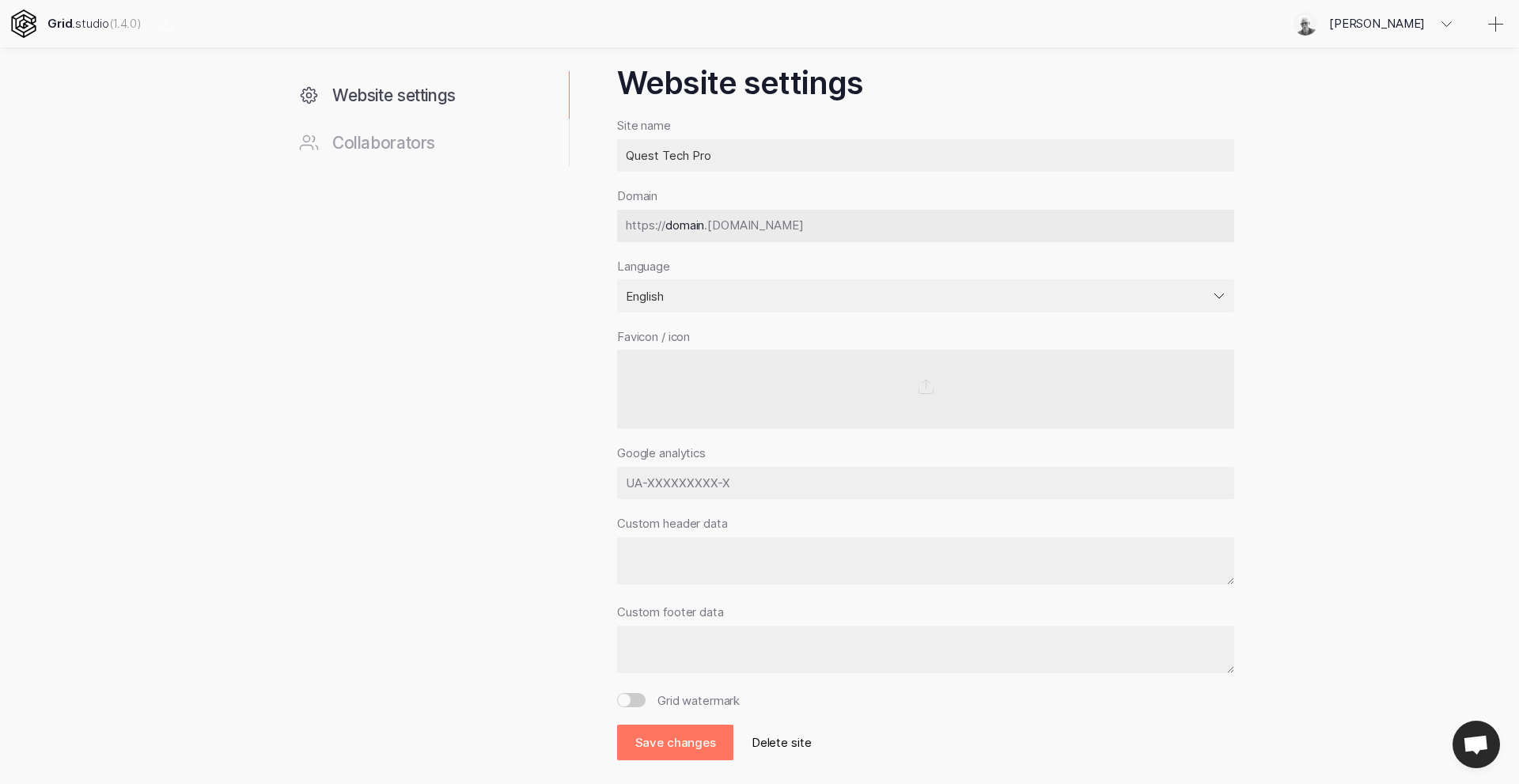
click at [663, 552] on textarea at bounding box center [925, 561] width 617 height 48
click at [676, 643] on textarea at bounding box center [925, 650] width 617 height 48
paste textarea "<!-- SiteSpeakAI - Add ChatGPT to your website --> <script type="text/javascrip…"
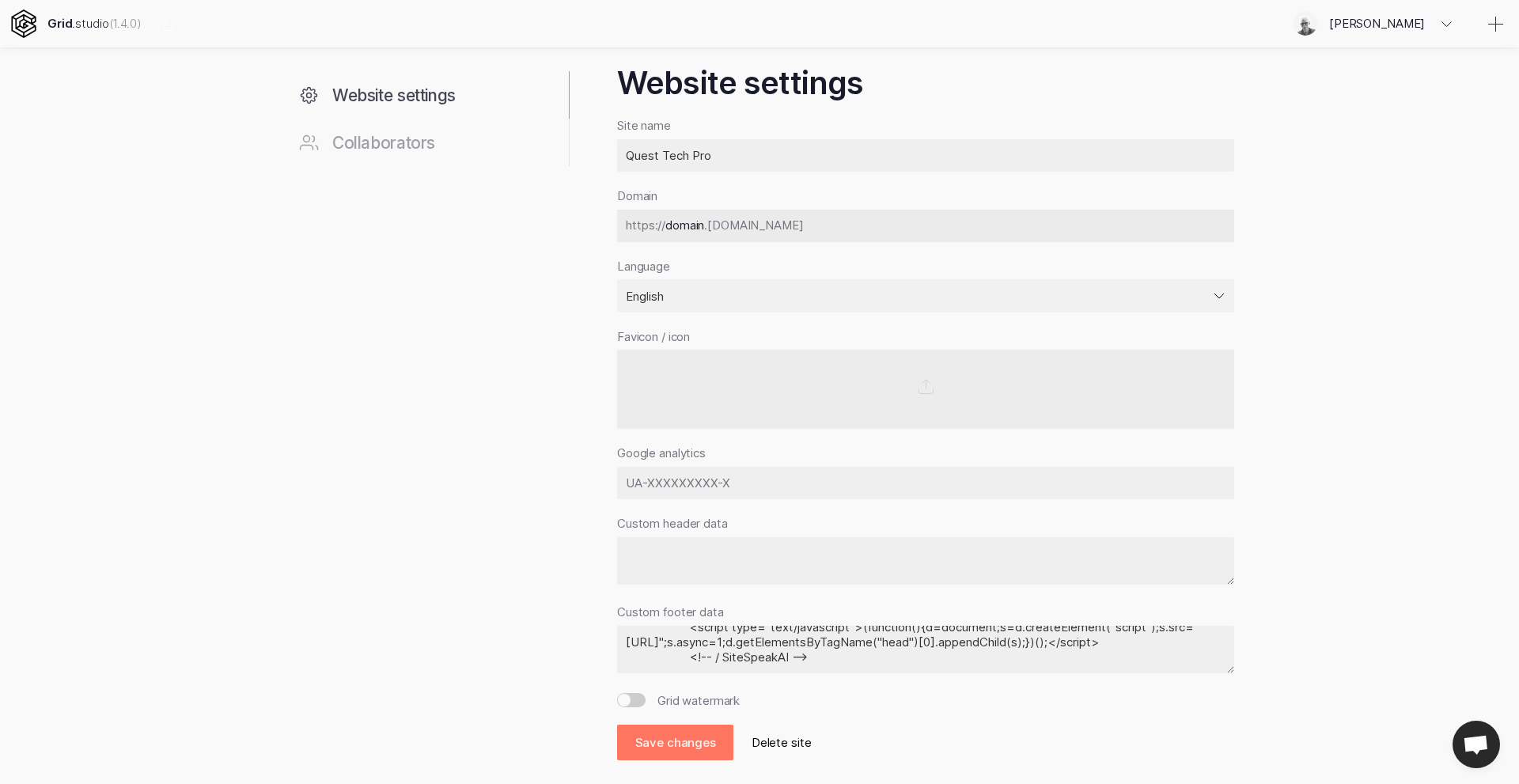
scroll to position [45, 0]
type textarea "<!-- SiteSpeakAI - Add ChatGPT to your website --> <script type="text/javascrip…"
click at [686, 741] on button "Save changes" at bounding box center [675, 742] width 116 height 36
click at [670, 745] on button "Save changes" at bounding box center [675, 742] width 116 height 36
click at [373, 145] on span "Collaborators" at bounding box center [383, 142] width 103 height 19
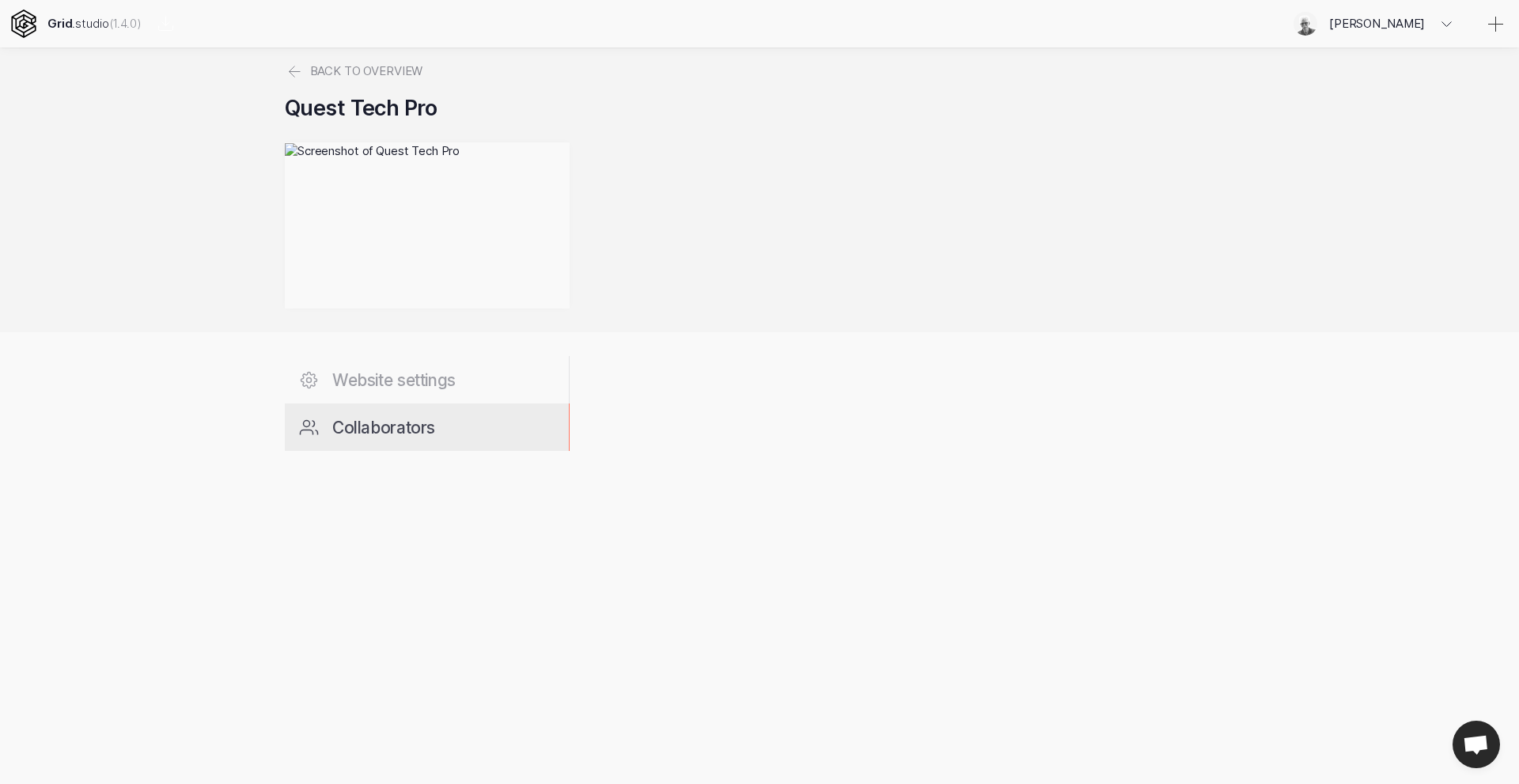
select select "admin"
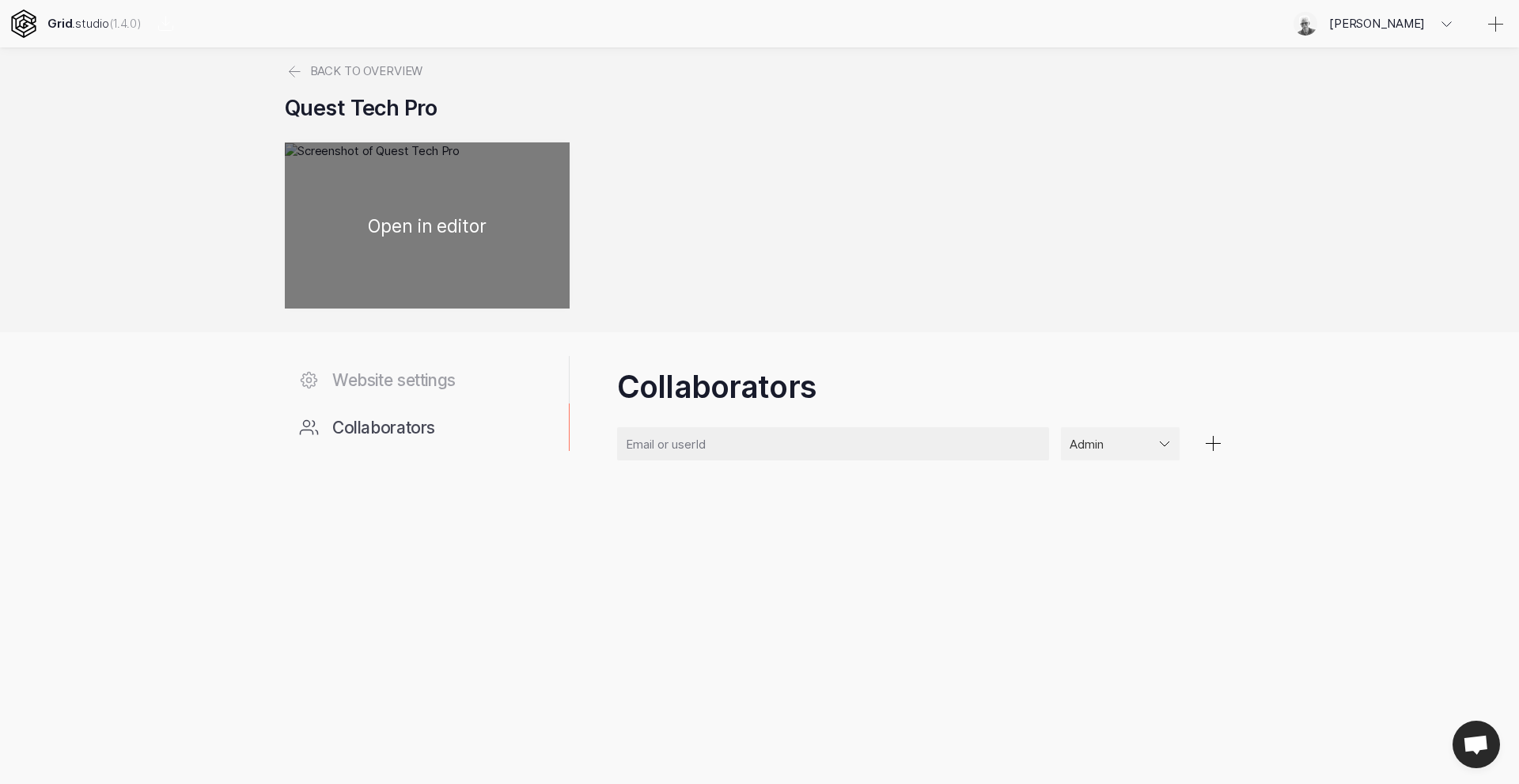
click at [420, 221] on div at bounding box center [427, 225] width 285 height 166
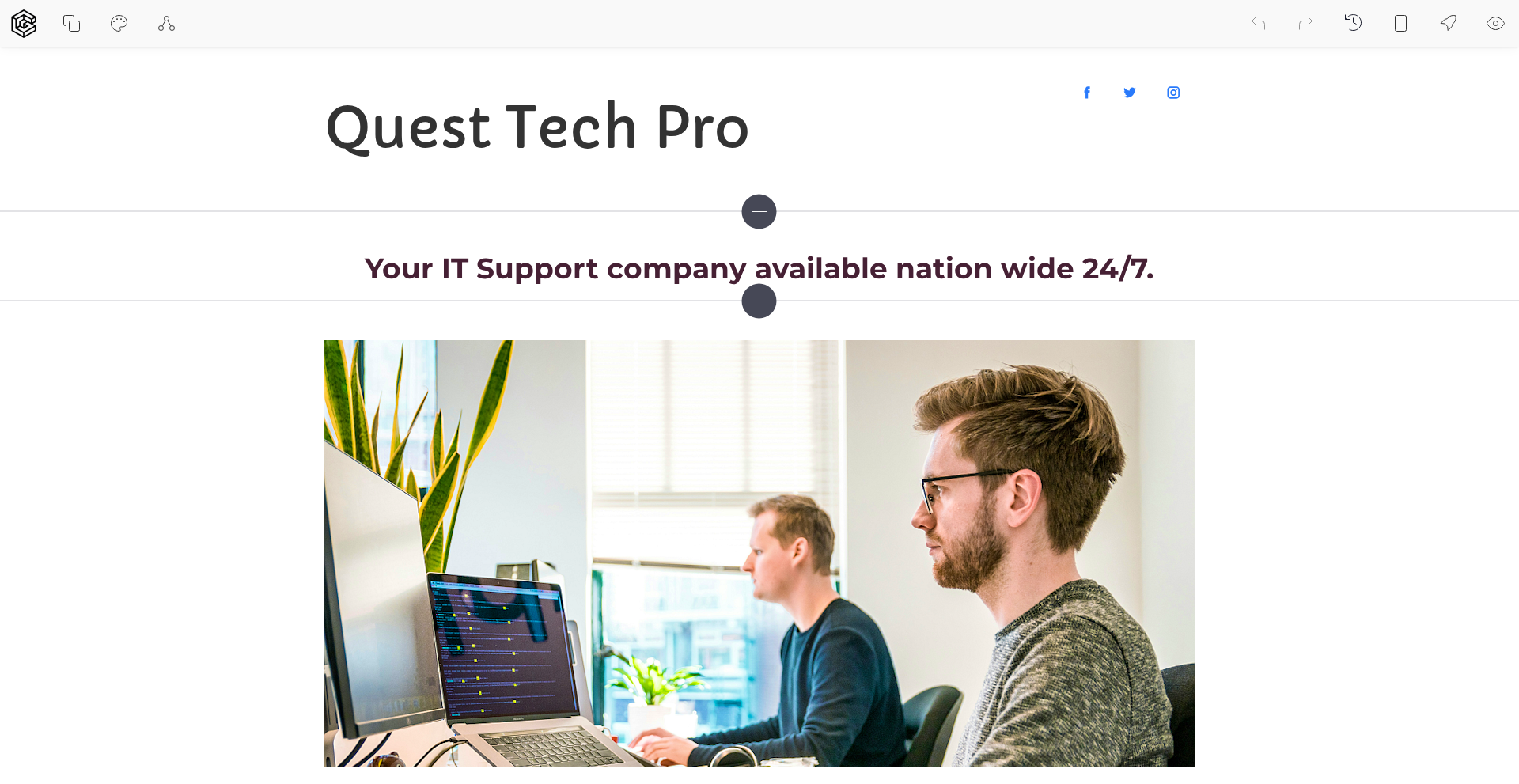
click at [1498, 20] on icon at bounding box center [1496, 23] width 19 height 19
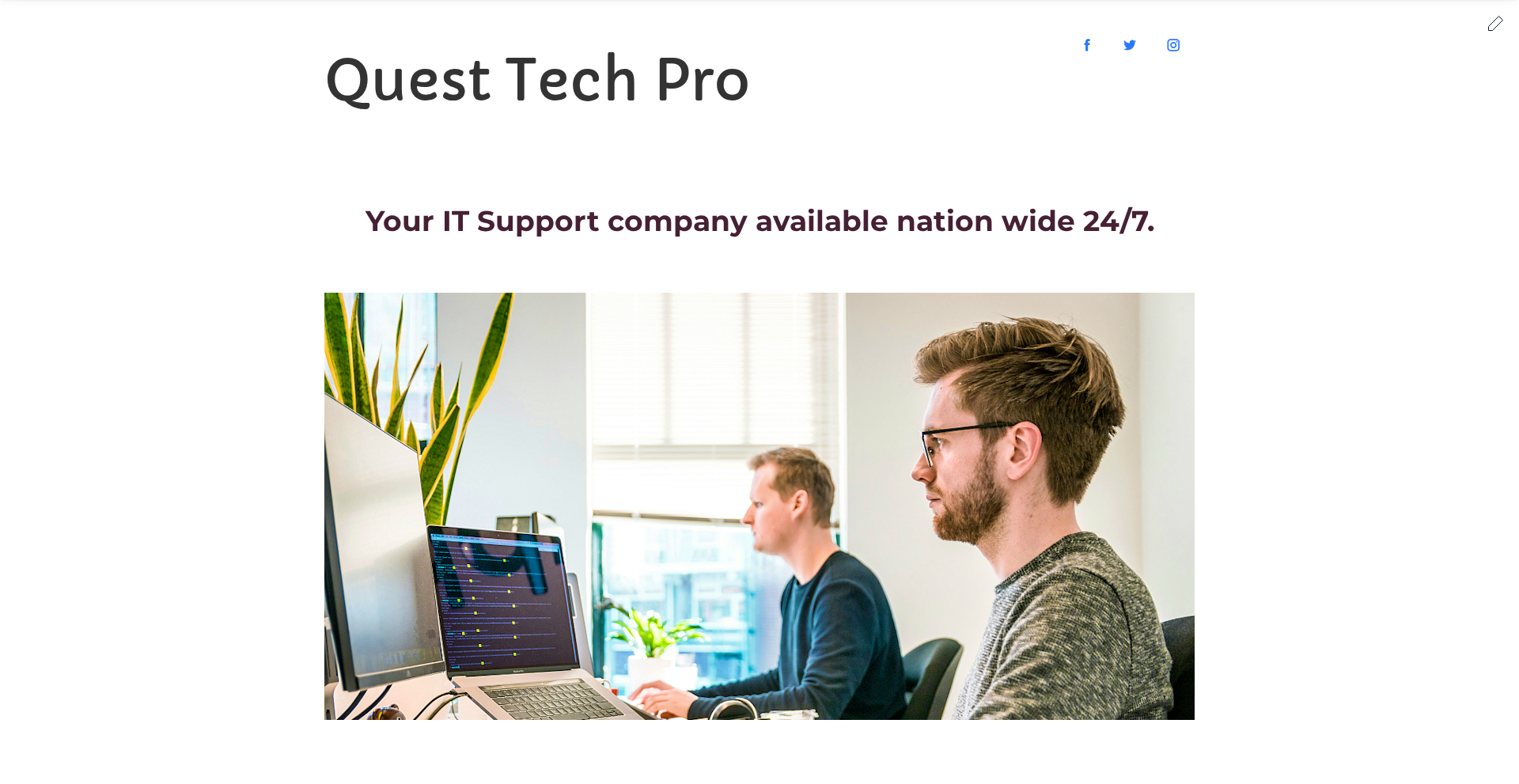
click at [1494, 25] on icon at bounding box center [1496, 23] width 19 height 19
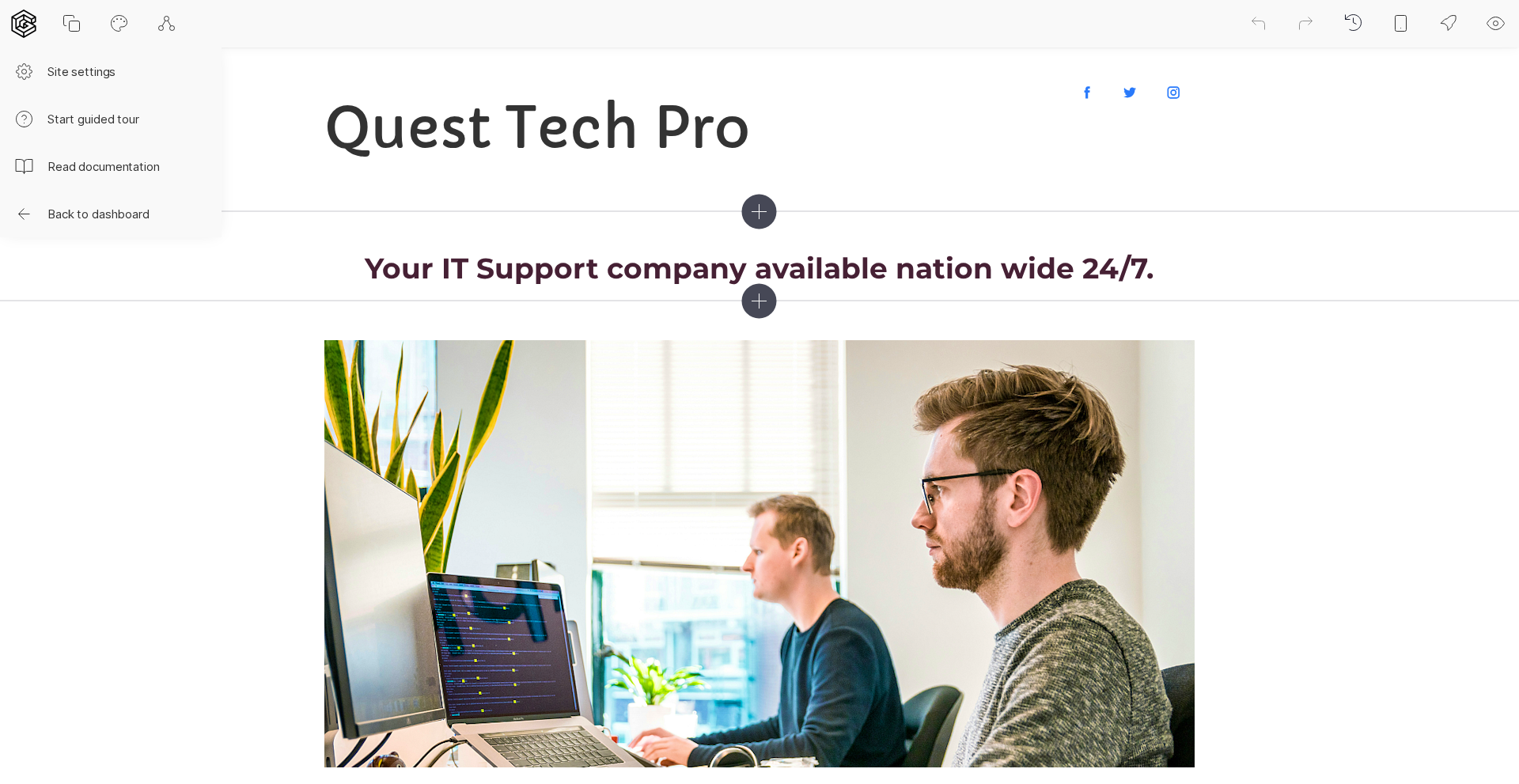
click at [23, 19] on icon at bounding box center [23, 23] width 24 height 28
click at [74, 71] on button "Site settings" at bounding box center [111, 71] width 222 height 48
select select "EN"
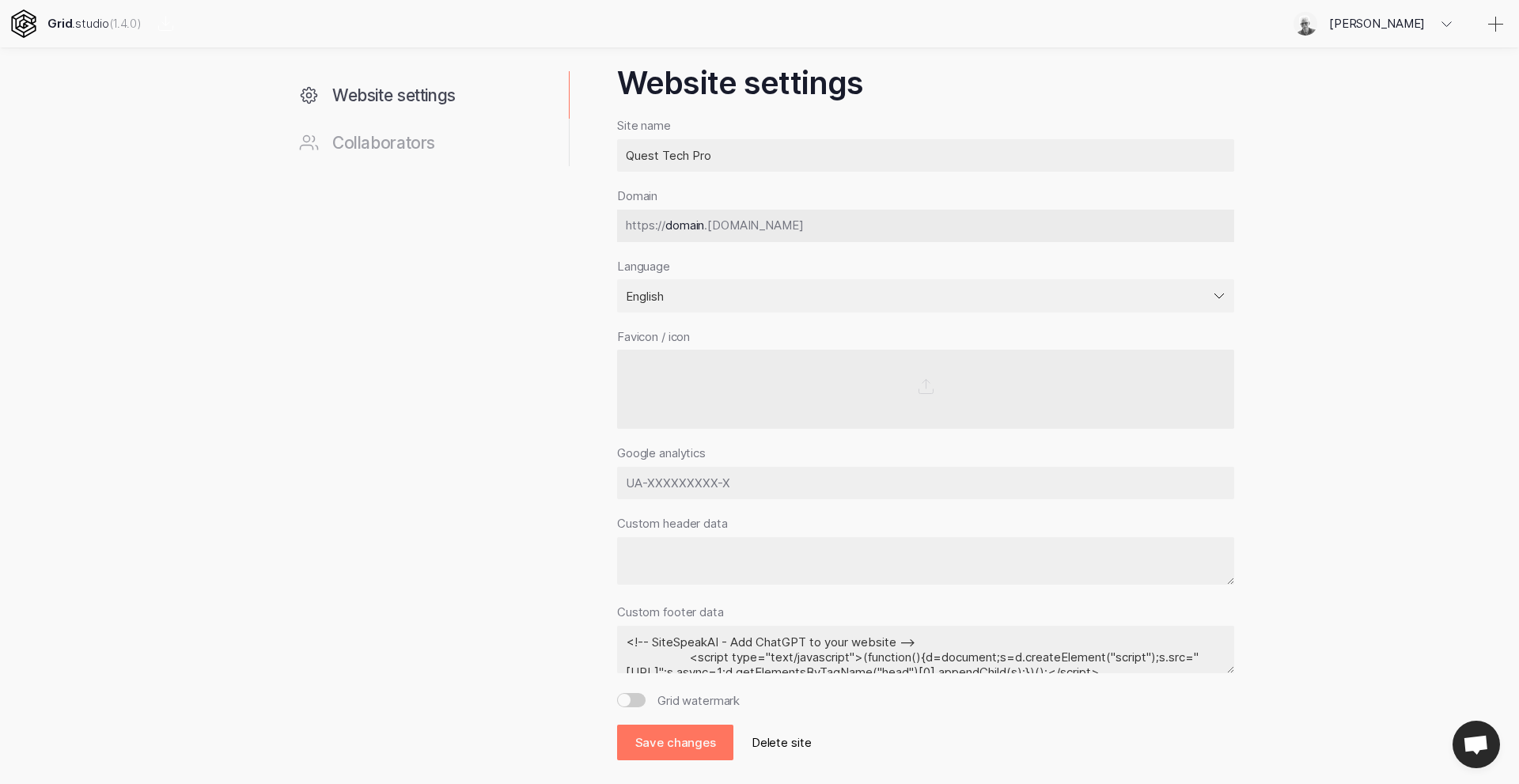
drag, startPoint x: 828, startPoint y: 660, endPoint x: 592, endPoint y: 619, distance: 239.5
click at [592, 619] on div "Website settings Collaborators Website settings Site name Quest Tech Pro Domain…" at bounding box center [759, 394] width 949 height 731
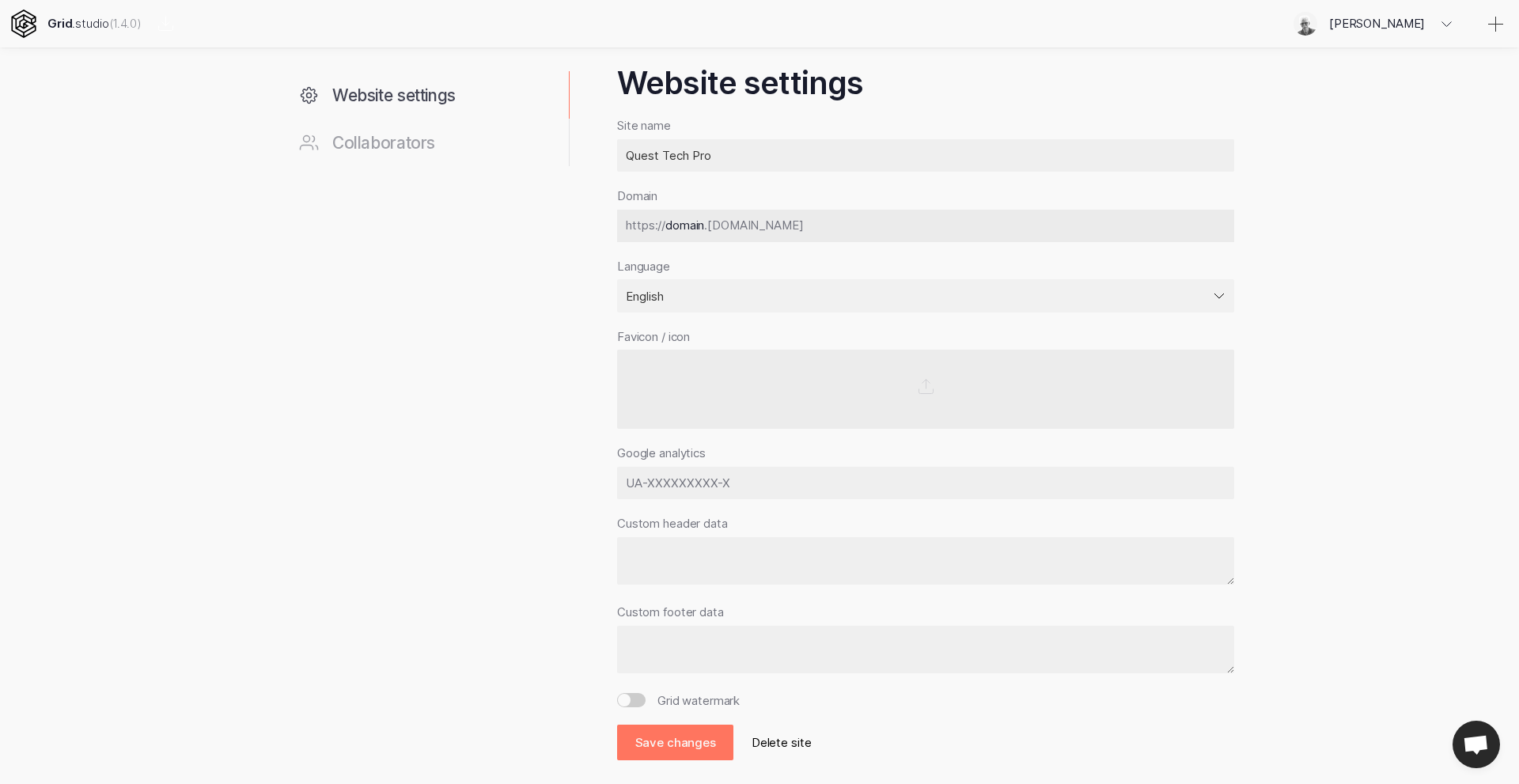
drag, startPoint x: 750, startPoint y: 476, endPoint x: 590, endPoint y: 484, distance: 160.2
click at [587, 484] on div "Website settings Collaborators Website settings Site name Quest Tech Pro Domain…" at bounding box center [759, 394] width 949 height 731
paste input "<!-- SiteSpeakAI - Add ChatGPT to your website --> <script type="text/javascrip…"
type input "<!-- SiteSpeakAI - Add ChatGPT to your website --> <script type="text/javascrip…"
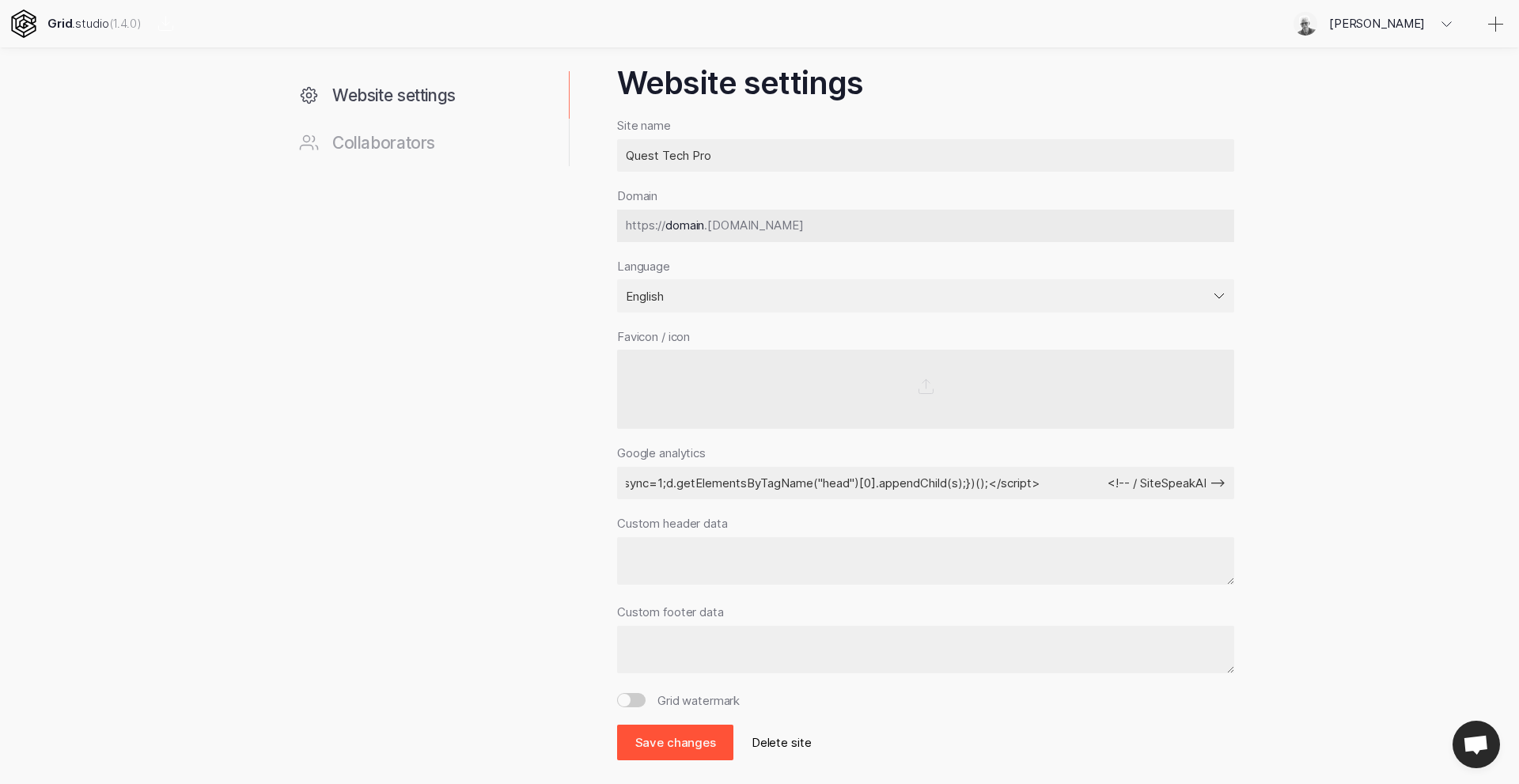
scroll to position [0, 0]
click at [702, 740] on button "Save changes" at bounding box center [675, 742] width 116 height 36
click at [26, 20] on icon at bounding box center [23, 23] width 24 height 28
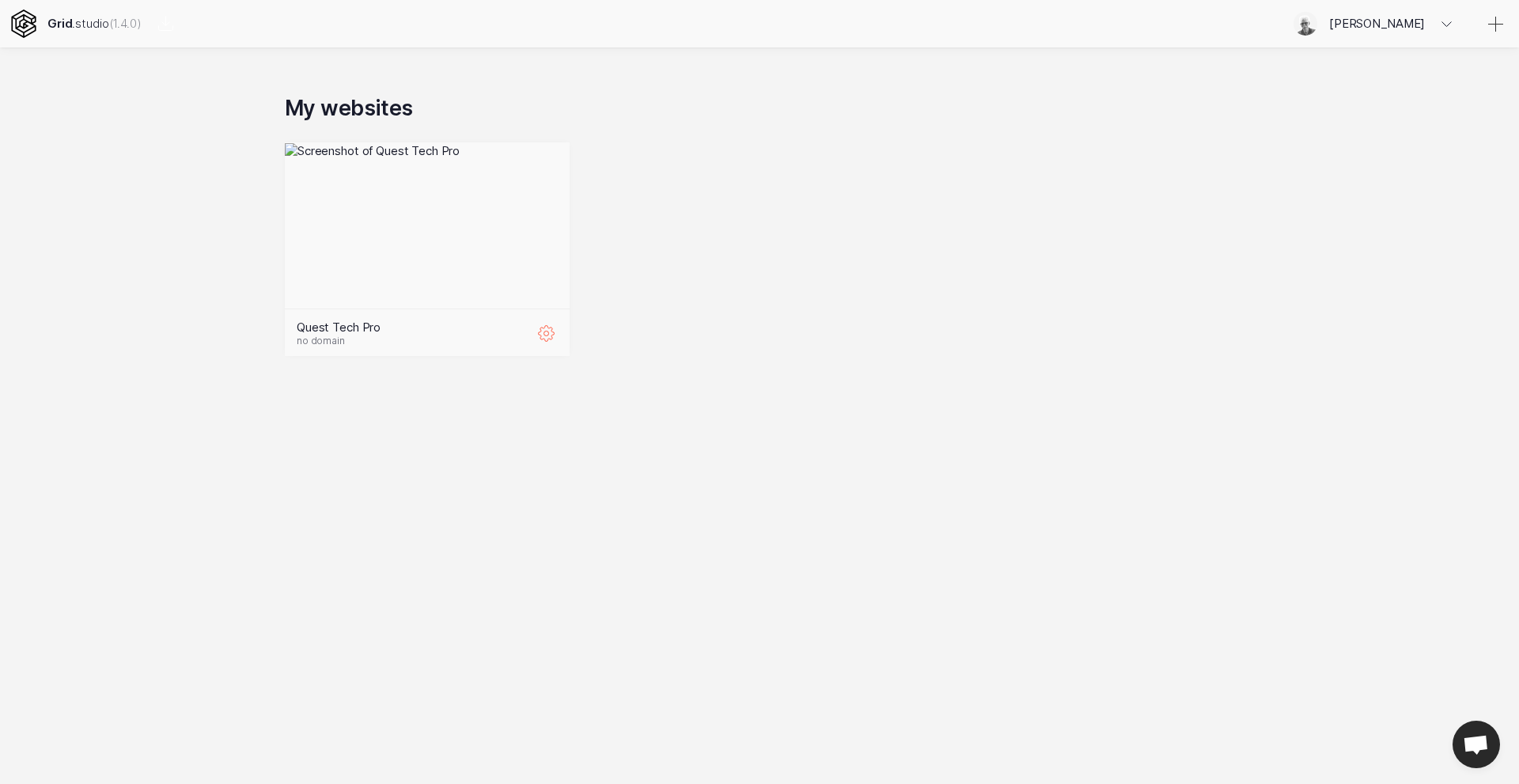
click at [549, 335] on icon at bounding box center [546, 332] width 19 height 19
select select "EN"
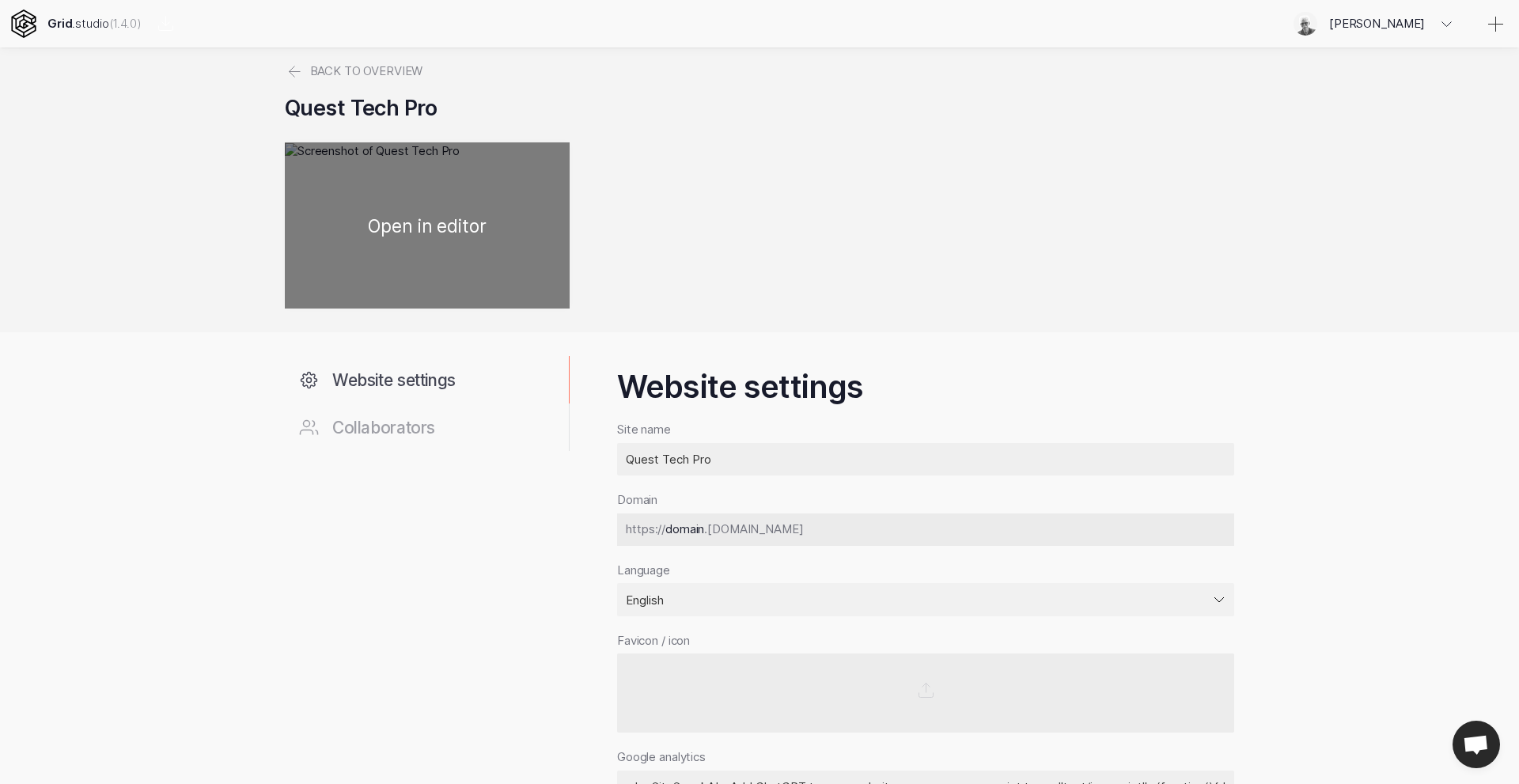
click at [541, 152] on div at bounding box center [427, 225] width 285 height 166
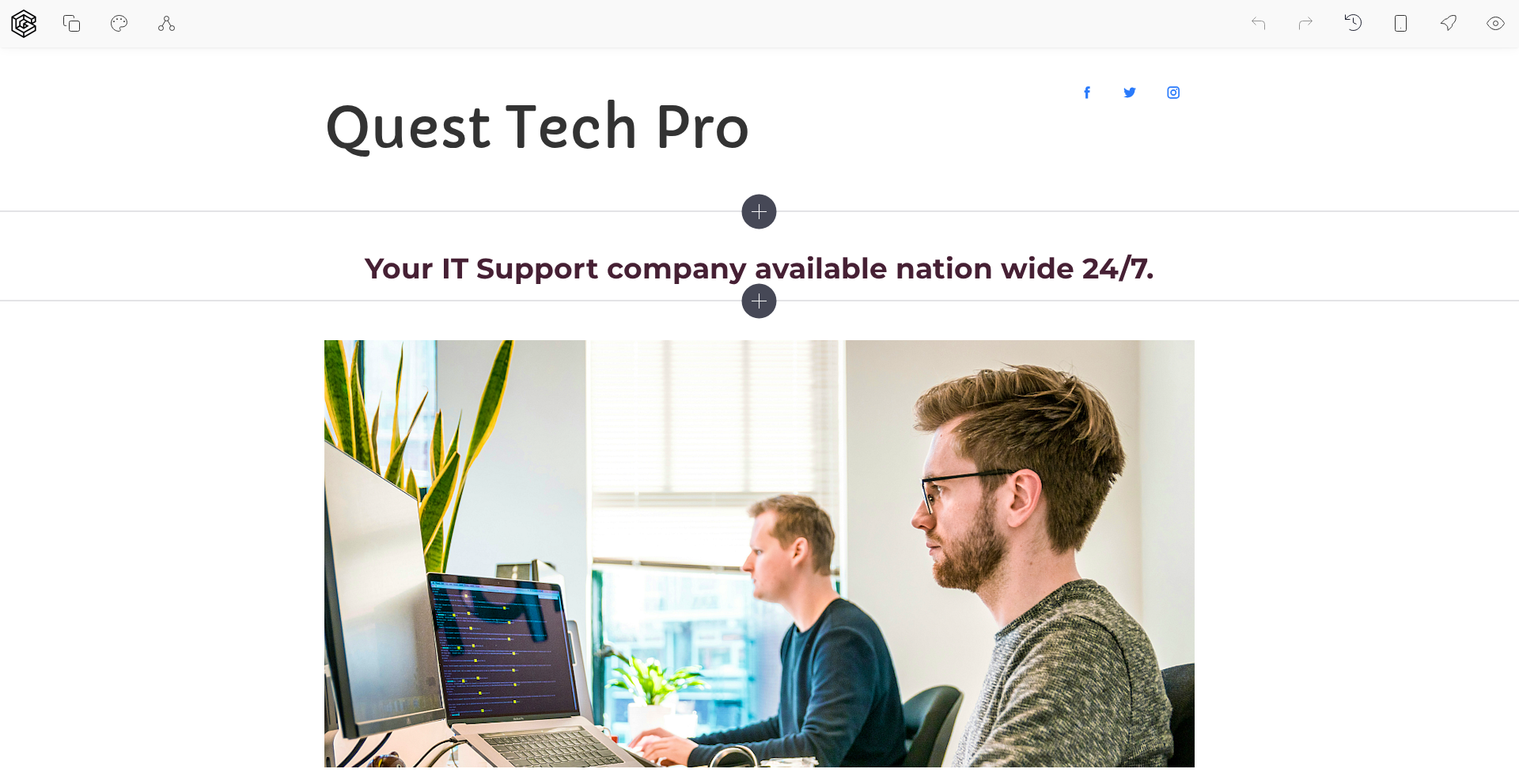
click at [1495, 19] on icon at bounding box center [1496, 23] width 19 height 19
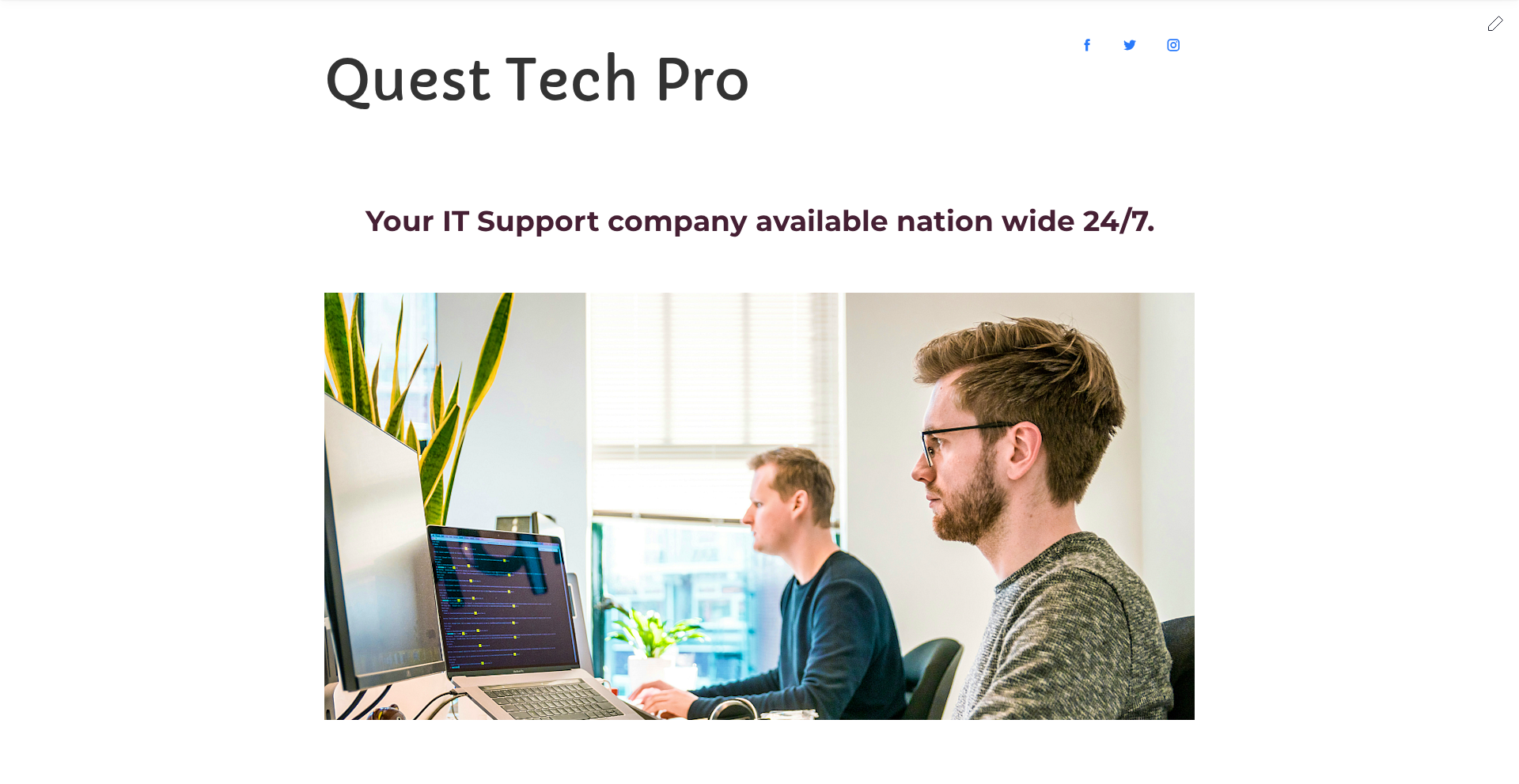
click at [1496, 24] on icon at bounding box center [1496, 23] width 19 height 19
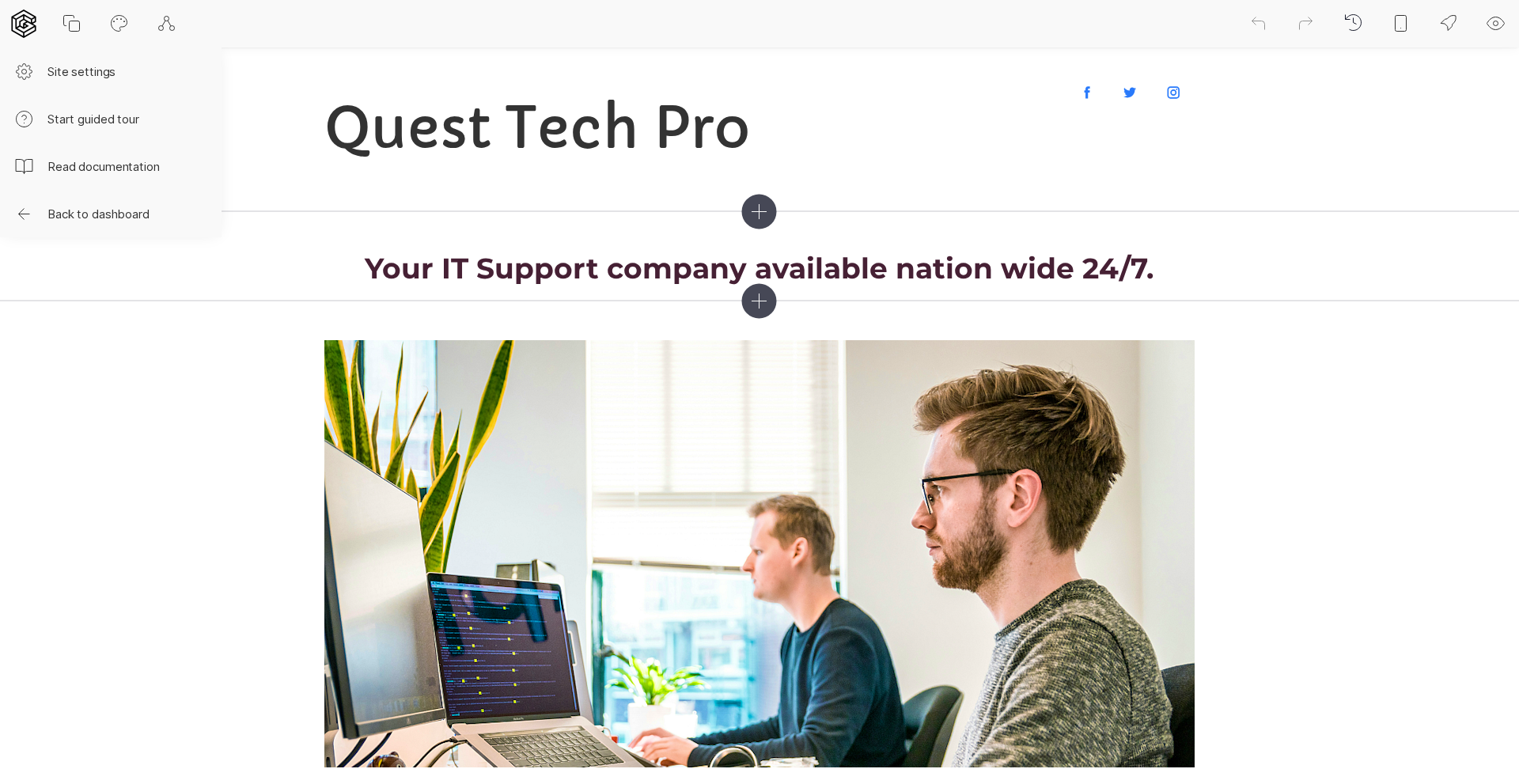
click at [26, 23] on icon at bounding box center [23, 23] width 28 height 28
click at [70, 73] on button "Site settings" at bounding box center [111, 71] width 222 height 48
select select "EN"
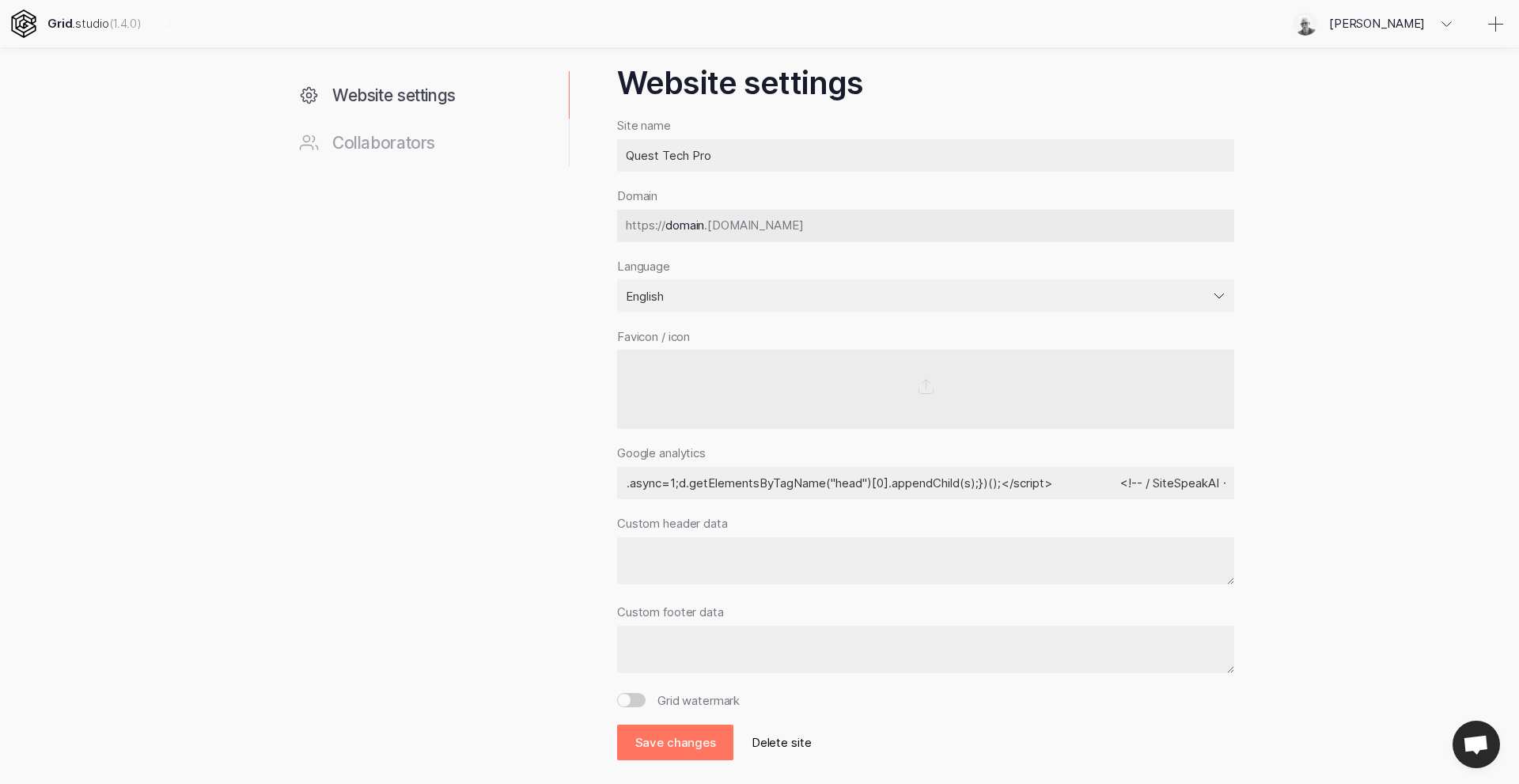
scroll to position [0, 1322]
drag, startPoint x: 622, startPoint y: 485, endPoint x: 1312, endPoint y: 487, distance: 690.0
click at [1312, 487] on div "Website settings Collaborators Website settings Site name Quest Tech Pro Domain…" at bounding box center [759, 406] width 1519 height 755
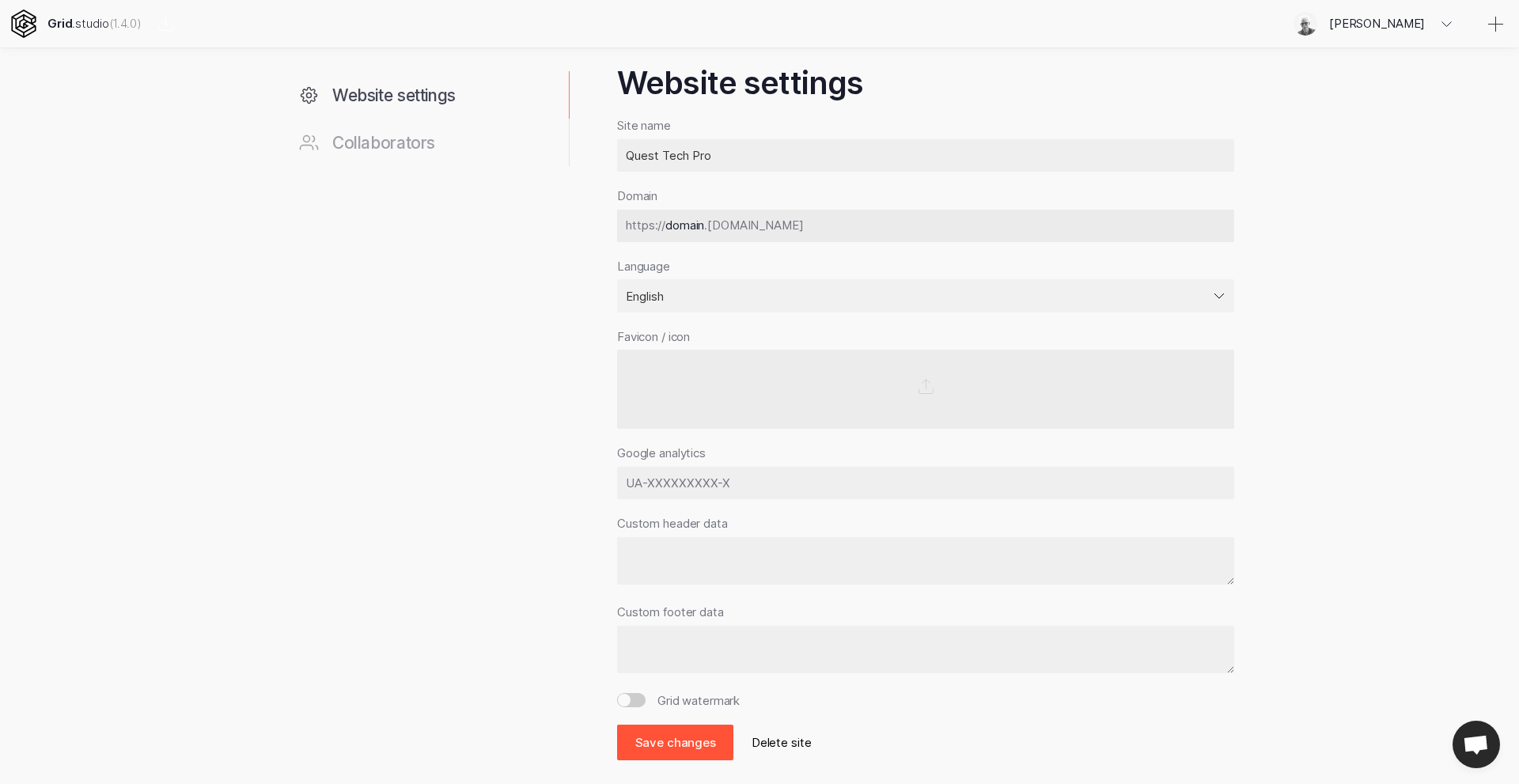
click at [680, 740] on button "Save changes" at bounding box center [675, 742] width 116 height 36
click at [660, 643] on textarea at bounding box center [925, 650] width 617 height 48
paste textarea "<!-- SiteSpeakAI - Add ChatGPT to your website --> <iframe class="sitespeak-ai-…"
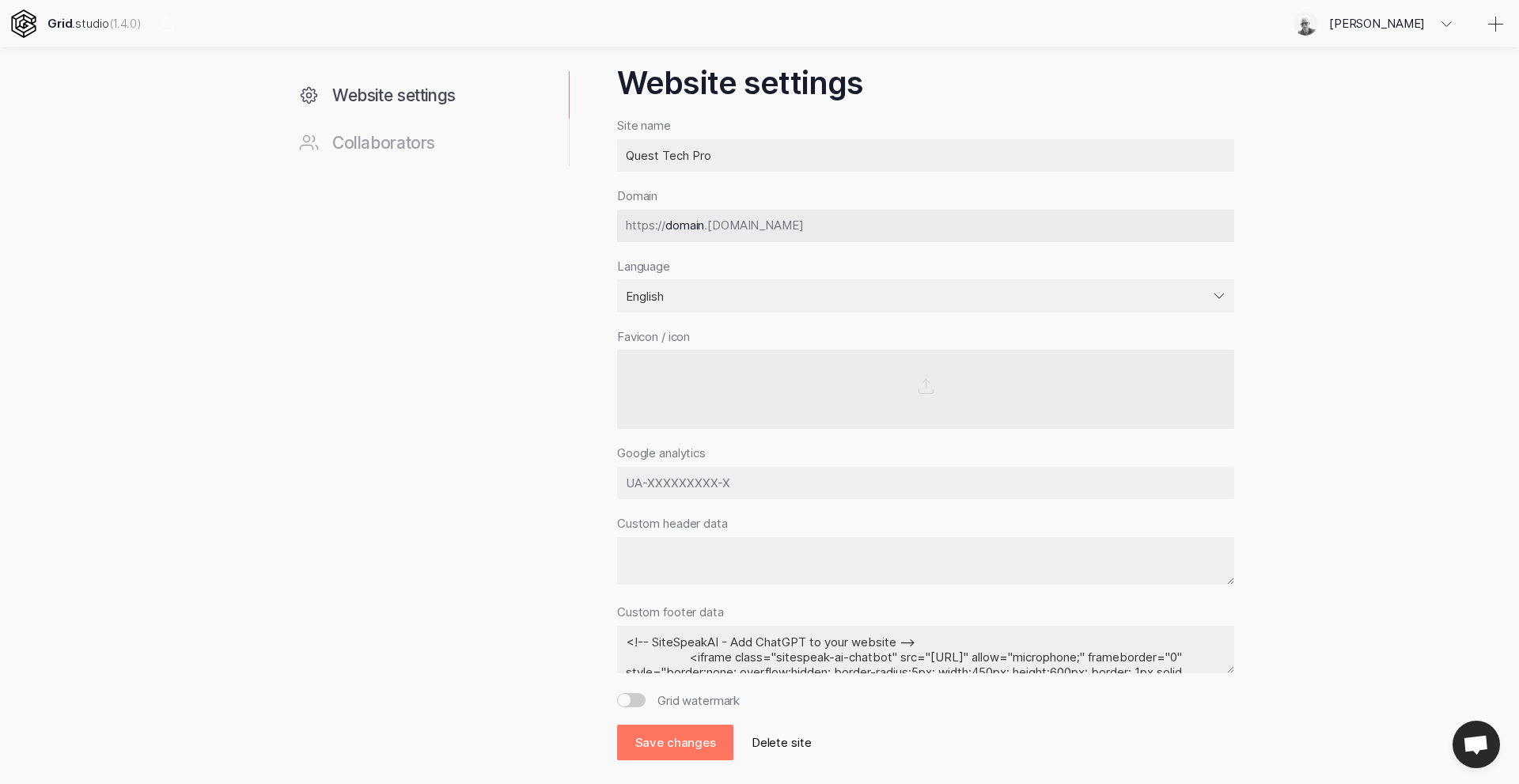
scroll to position [36, 0]
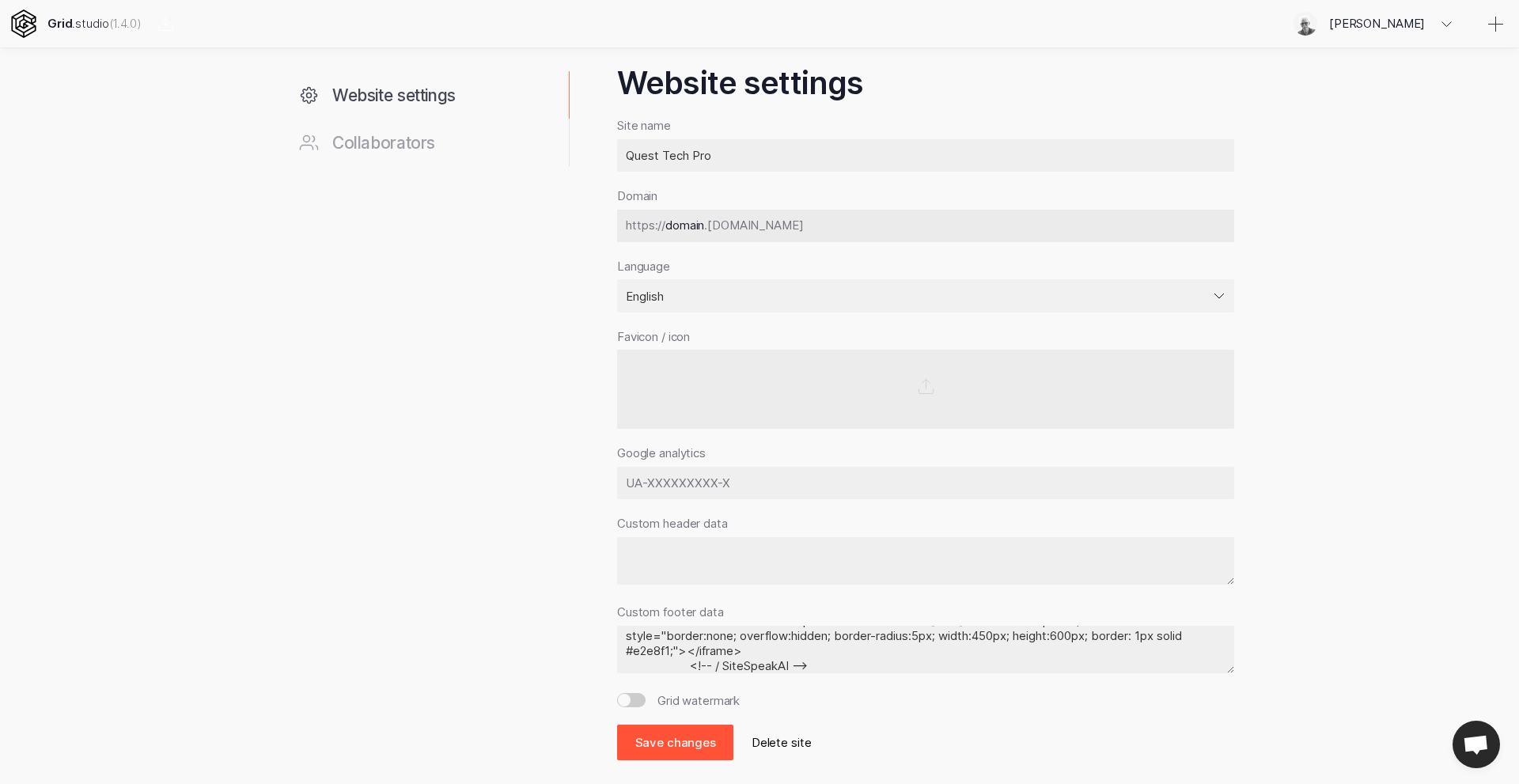
type textarea "<!-- SiteSpeakAI - Add ChatGPT to your website --> <iframe class="sitespeak-ai-…"
click at [677, 744] on button "Save changes" at bounding box center [675, 742] width 116 height 36
click at [23, 27] on icon at bounding box center [23, 23] width 24 height 28
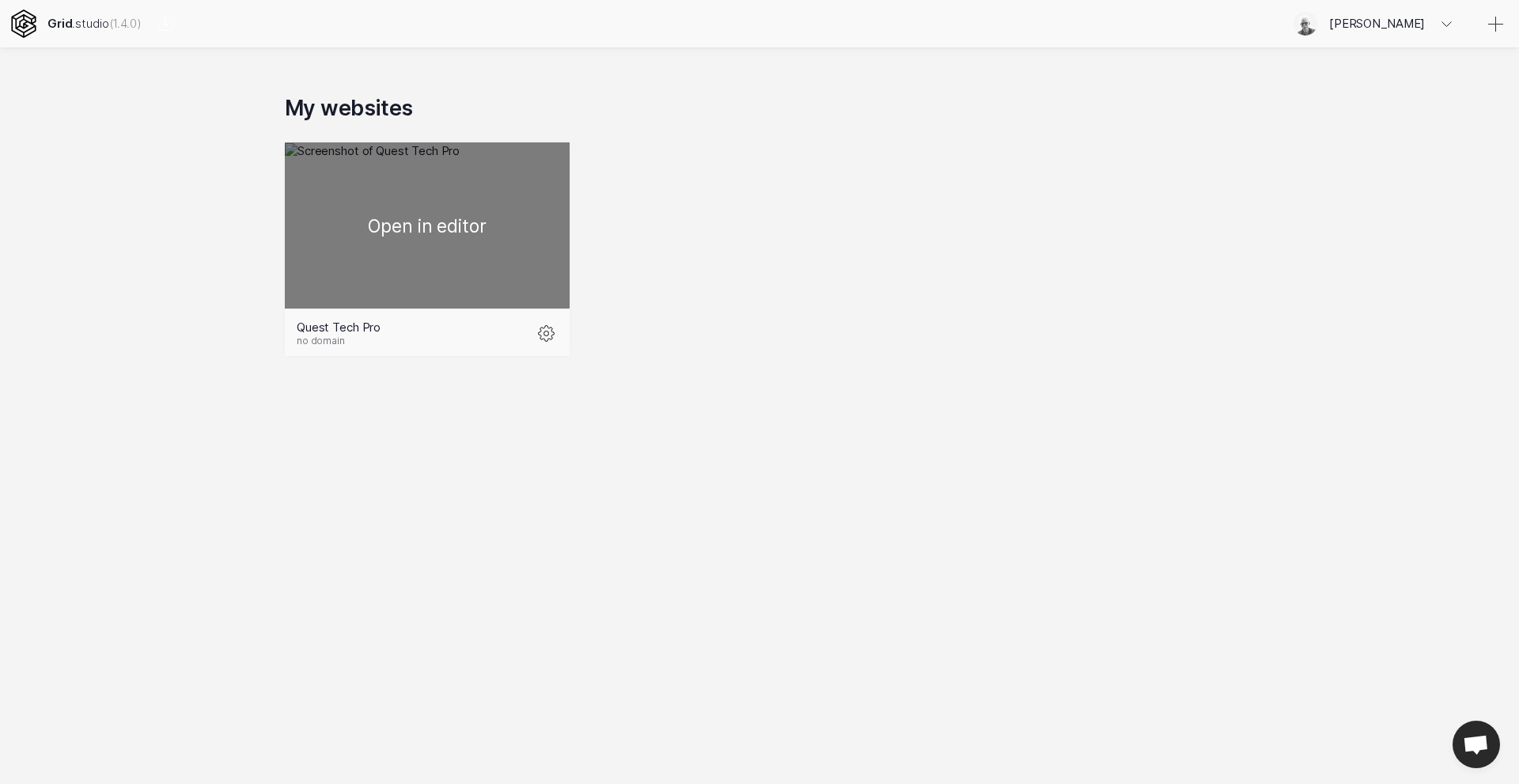
click at [537, 154] on div at bounding box center [427, 225] width 285 height 166
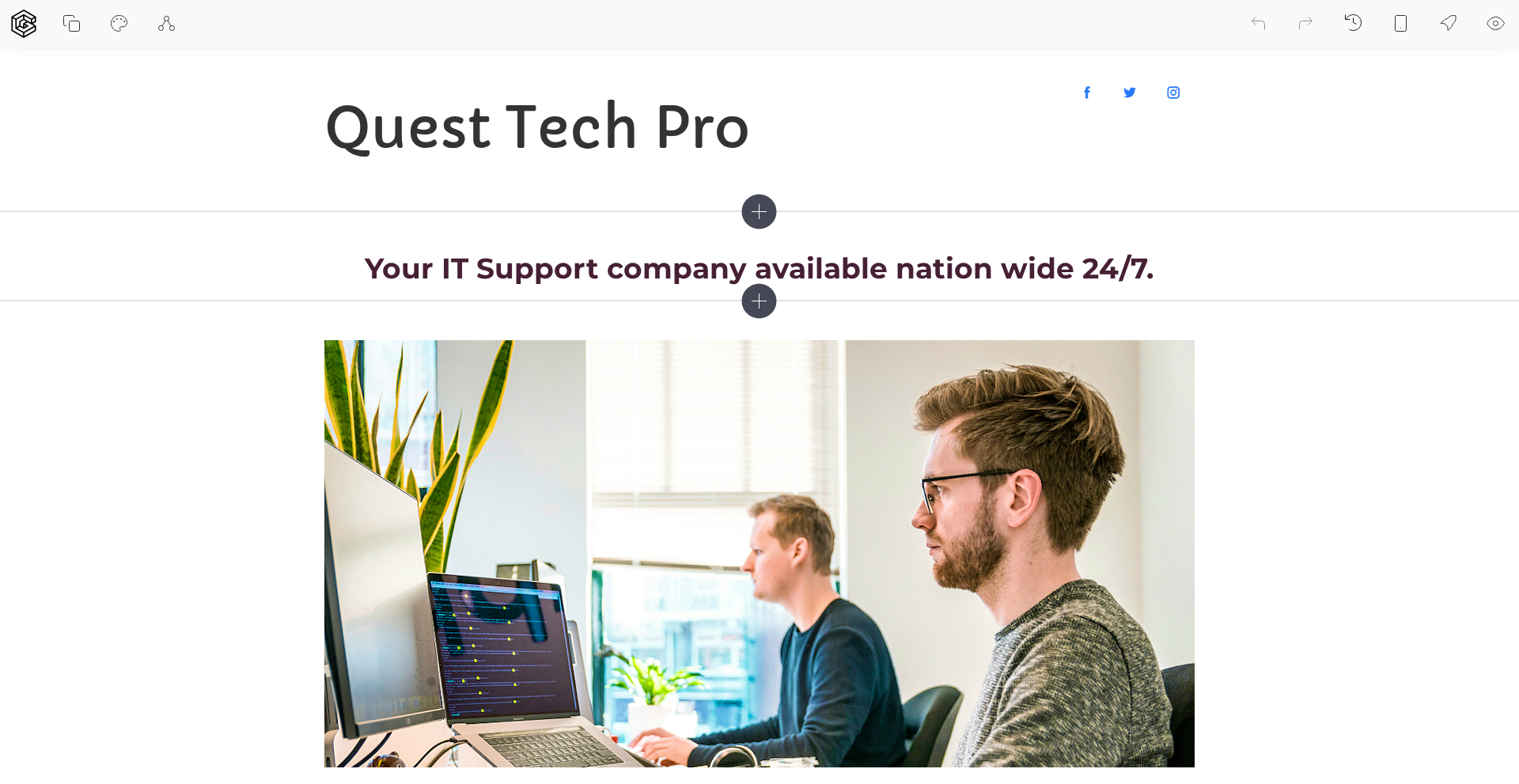
click at [1492, 23] on icon at bounding box center [1496, 23] width 19 height 19
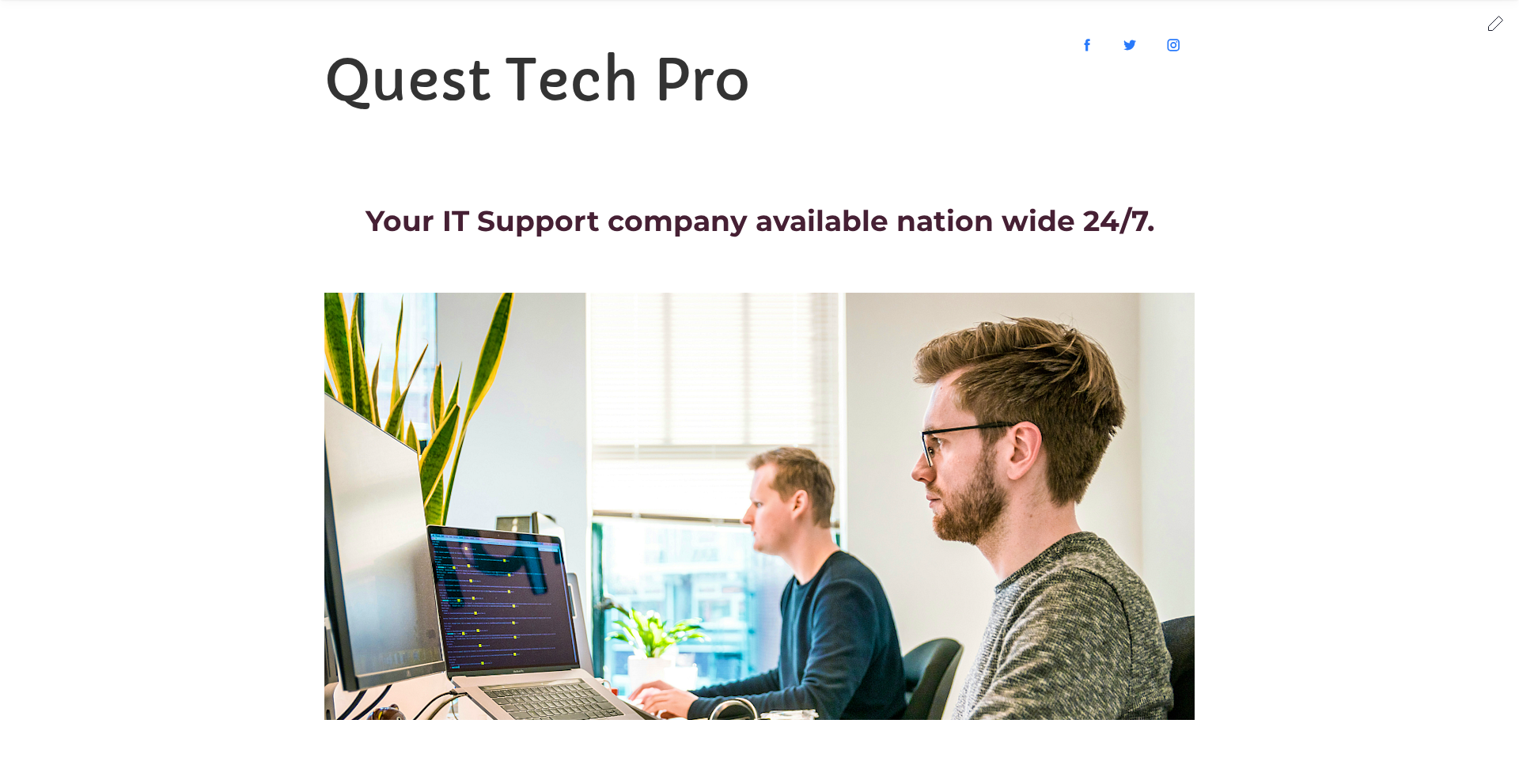
click at [1493, 21] on icon at bounding box center [1496, 23] width 15 height 15
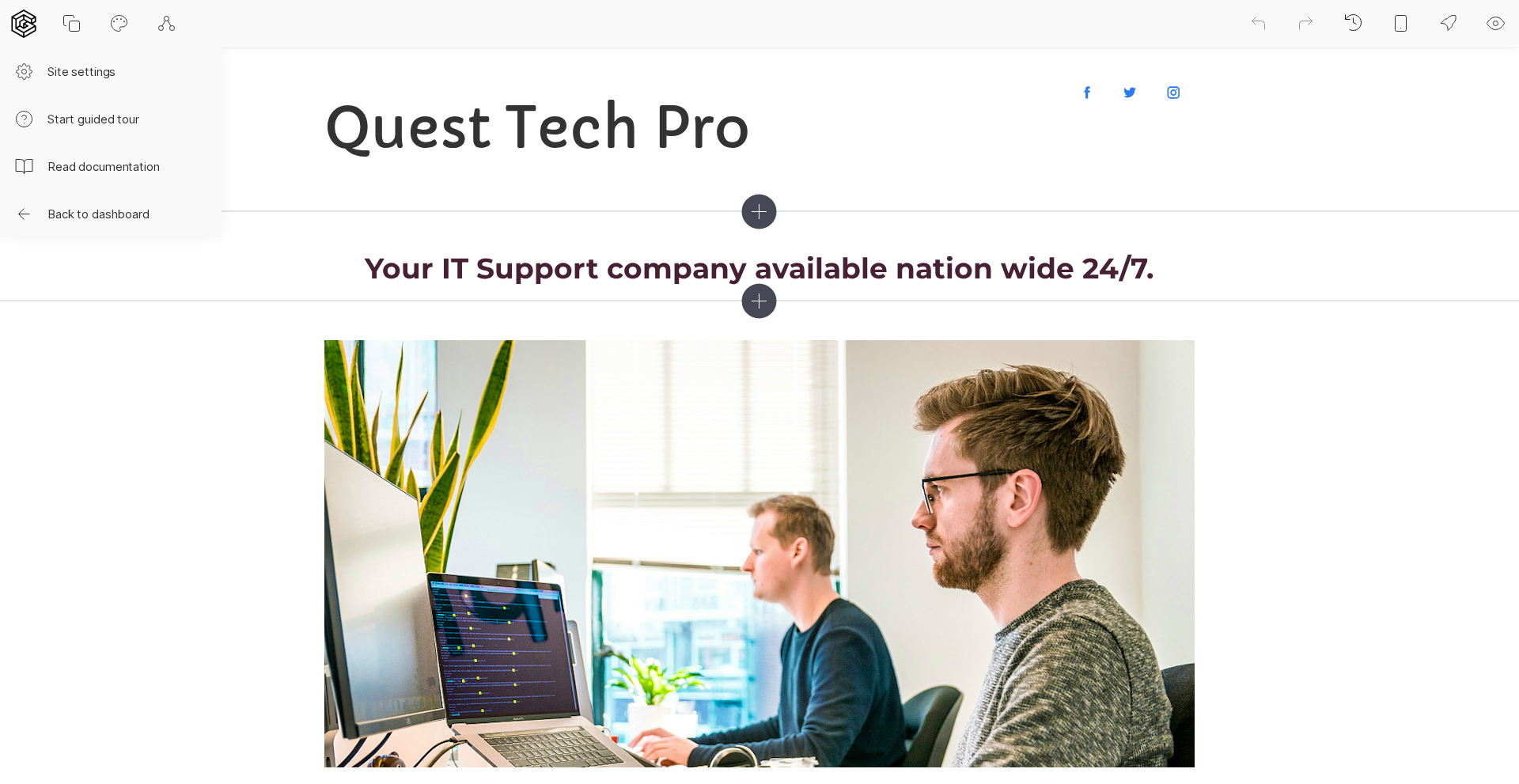
click at [31, 27] on icon at bounding box center [23, 23] width 28 height 28
click at [82, 213] on button "Back to dashboard" at bounding box center [111, 213] width 222 height 48
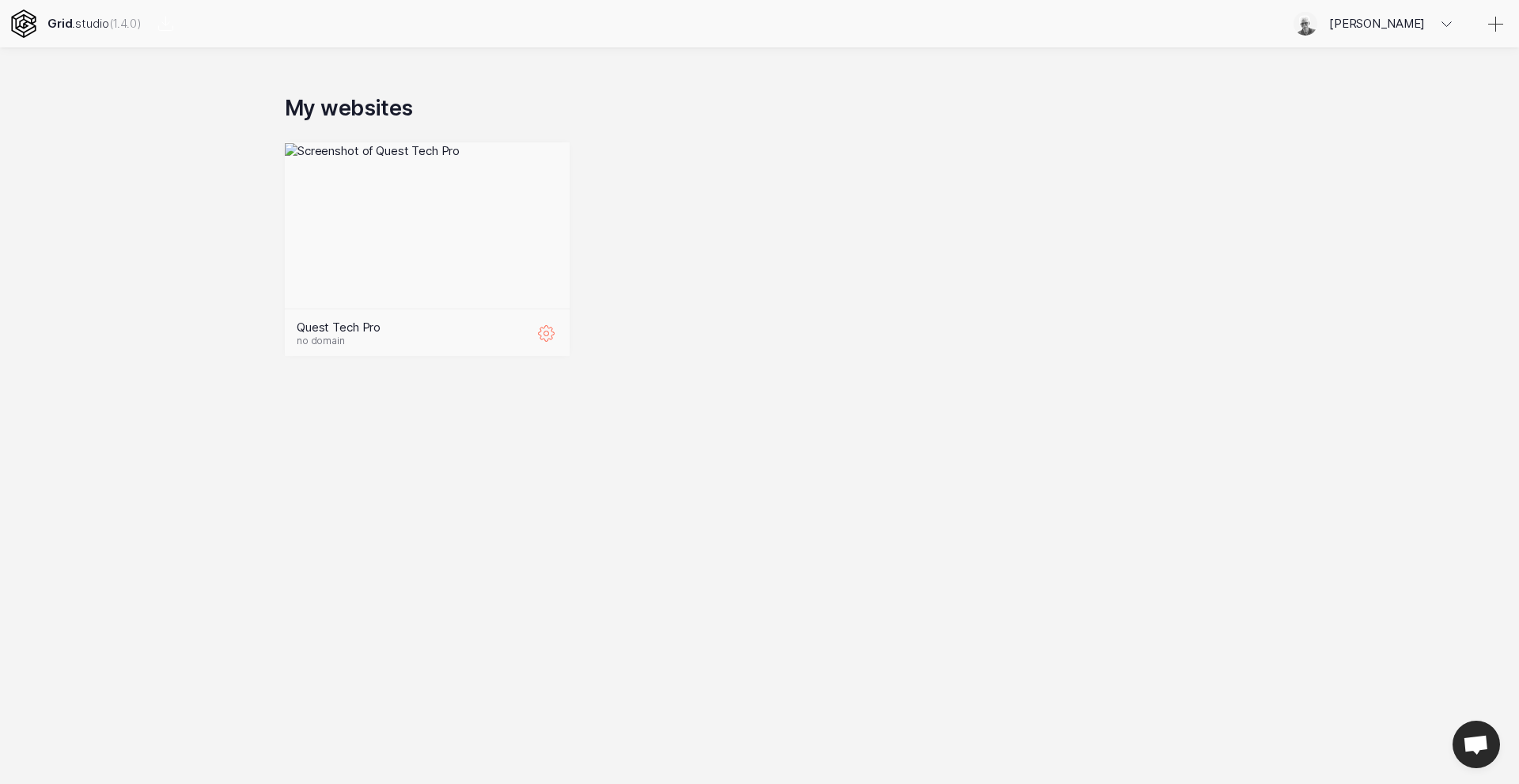
click at [545, 329] on icon at bounding box center [546, 332] width 19 height 19
select select "EN"
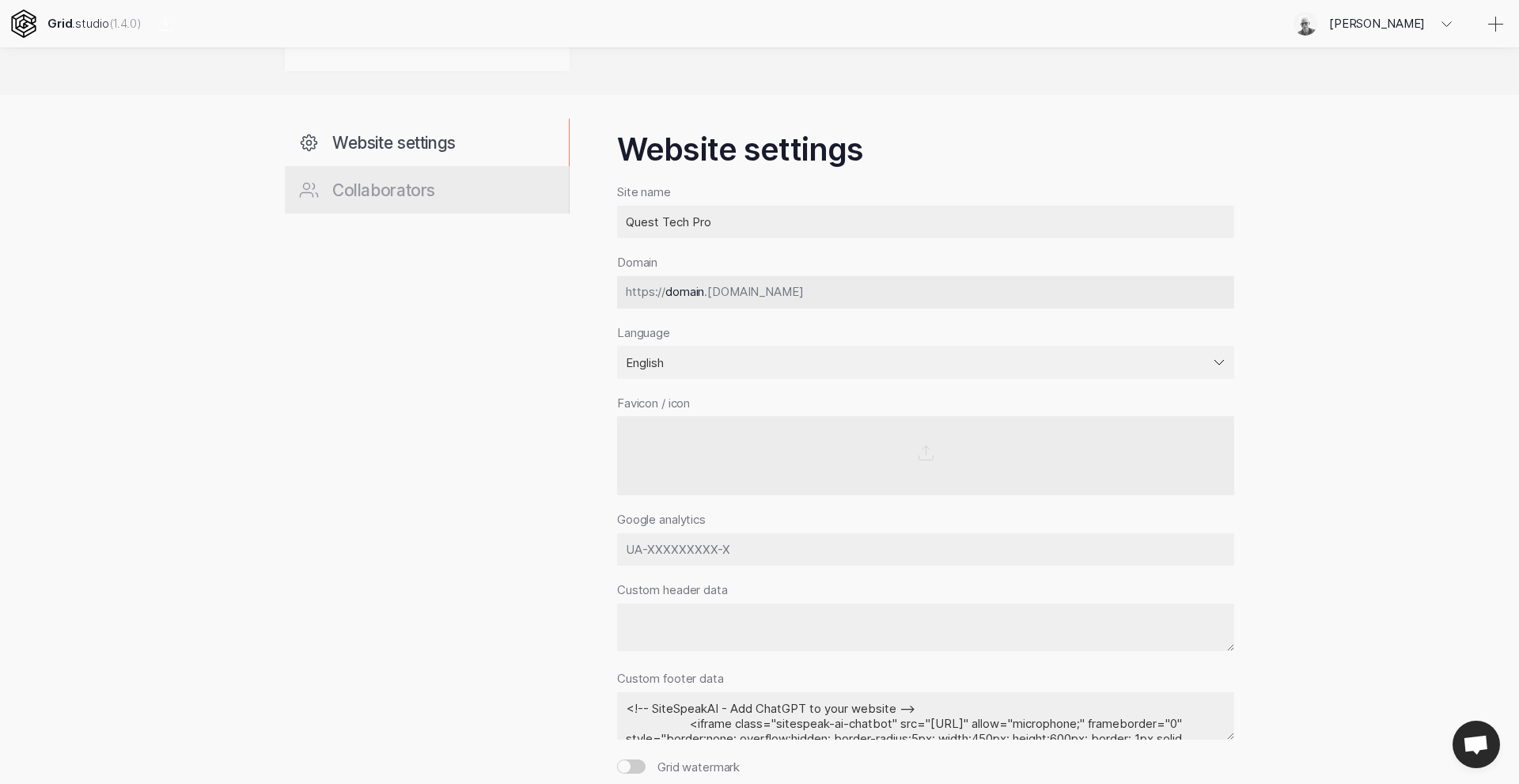
scroll to position [304, 0]
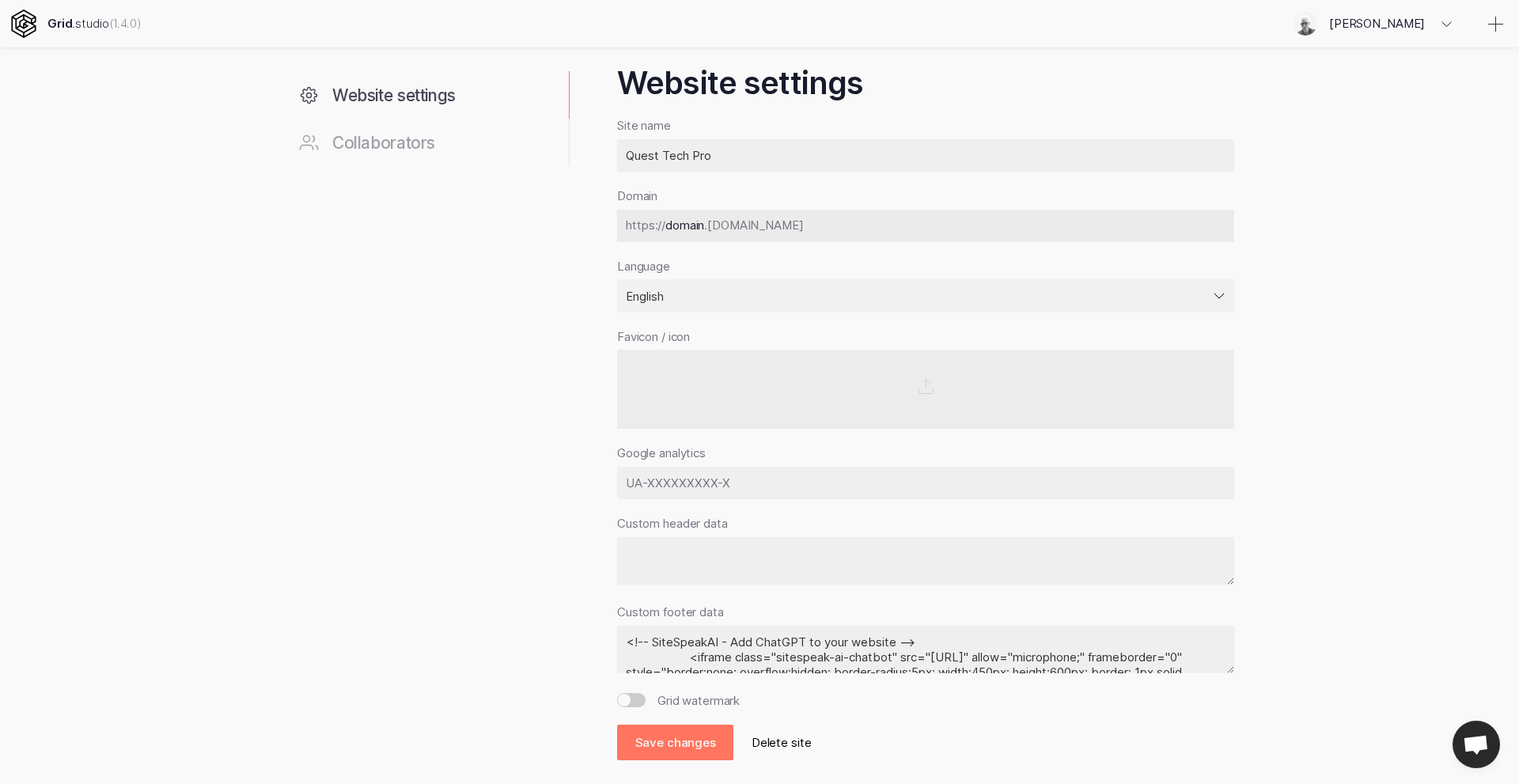
click at [1321, 575] on div "Website settings Collaborators Website settings Site name Quest Tech Pro Domain…" at bounding box center [759, 406] width 1519 height 755
click at [640, 699] on input "Grid watermark" at bounding box center [631, 700] width 28 height 15
checkbox input "false"
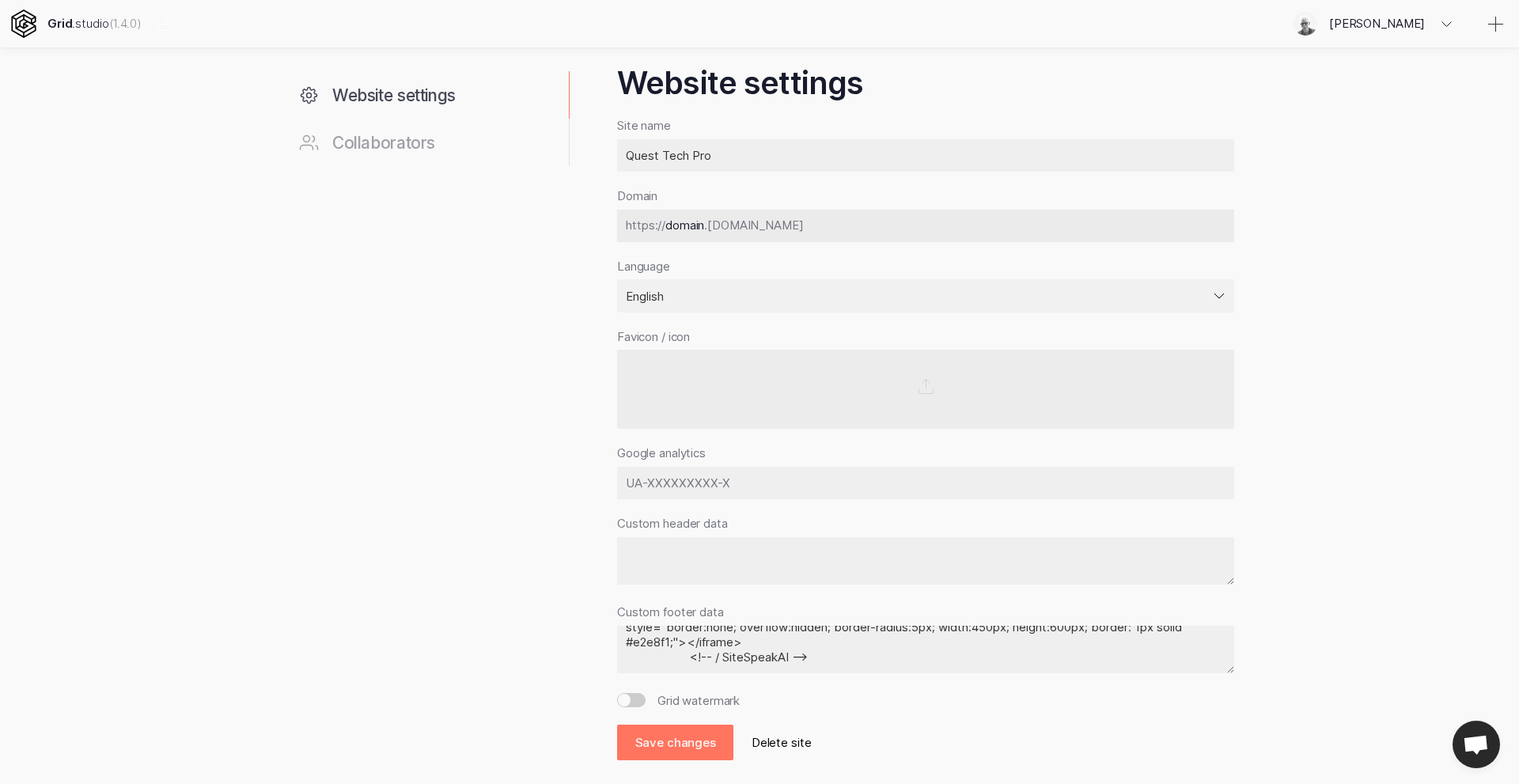
drag, startPoint x: 1223, startPoint y: 653, endPoint x: 1228, endPoint y: 680, distance: 27.5
click at [1228, 680] on div "Website settings Site name Quest Tech Pro Domain https:// .grid.ws Language Afr…" at bounding box center [925, 411] width 617 height 696
click at [839, 661] on textarea "<!-- SiteSpeakAI - Add ChatGPT to your website --> <iframe class="sitespeak-ai-…" at bounding box center [925, 650] width 617 height 48
drag, startPoint x: 625, startPoint y: 639, endPoint x: 1085, endPoint y: 693, distance: 463.2
click at [1085, 693] on div "Website settings Site name Quest Tech Pro Domain https:// .grid.ws Language Afr…" at bounding box center [925, 411] width 617 height 696
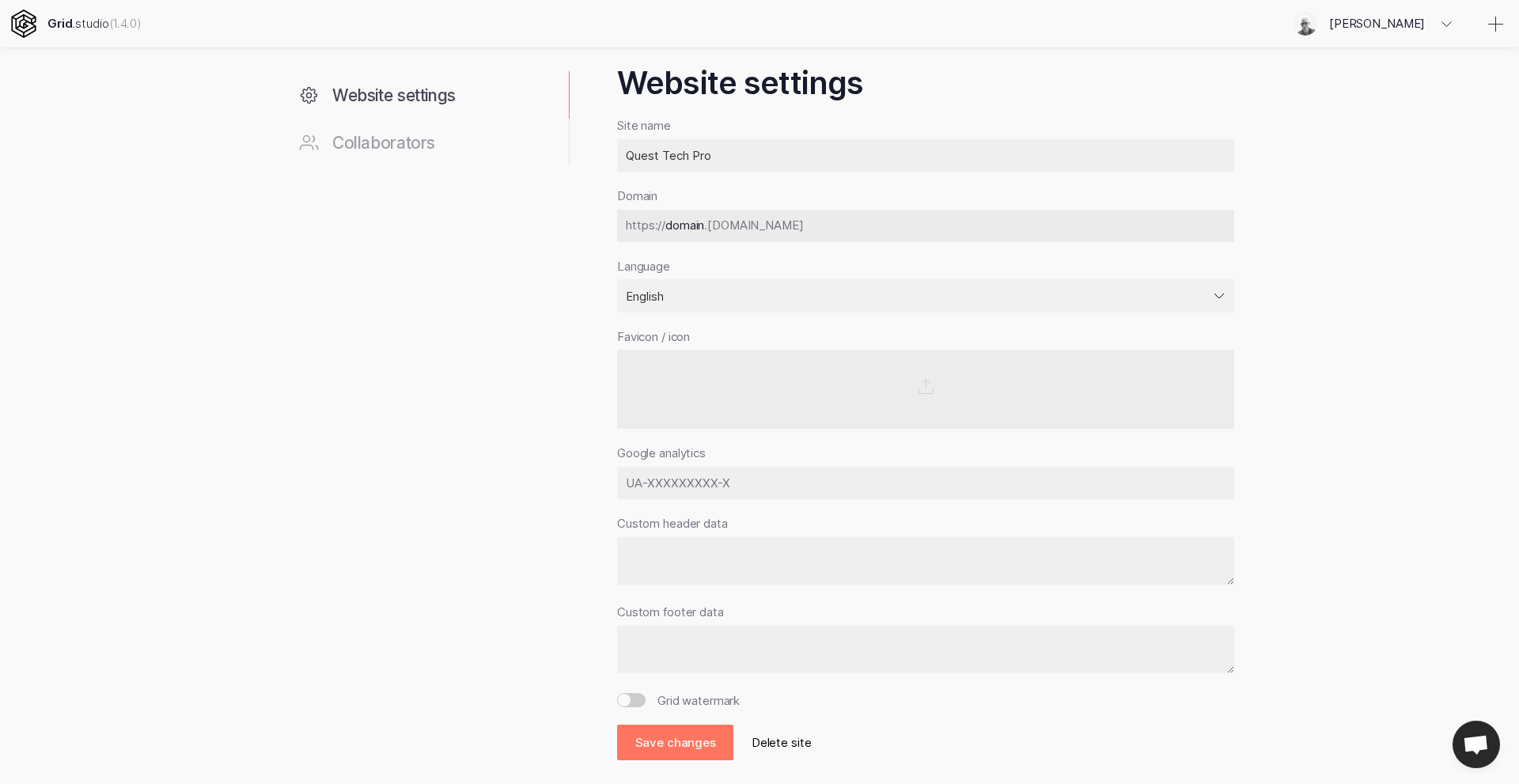
scroll to position [0, 0]
paste textarea "<!-- SiteSpeakAI - Add ChatGPT to your website --> <script type="text/javascrip…"
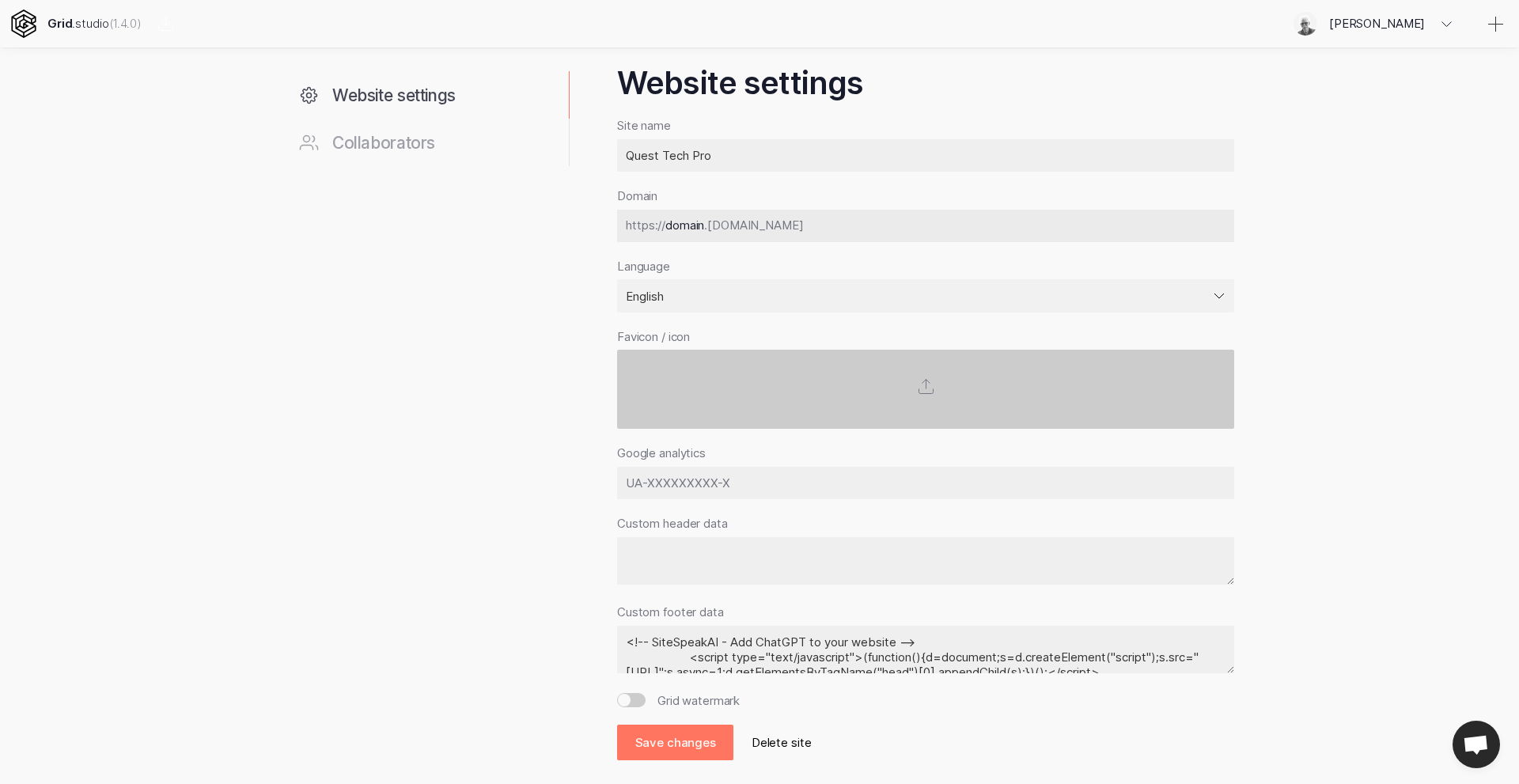
scroll to position [36, 0]
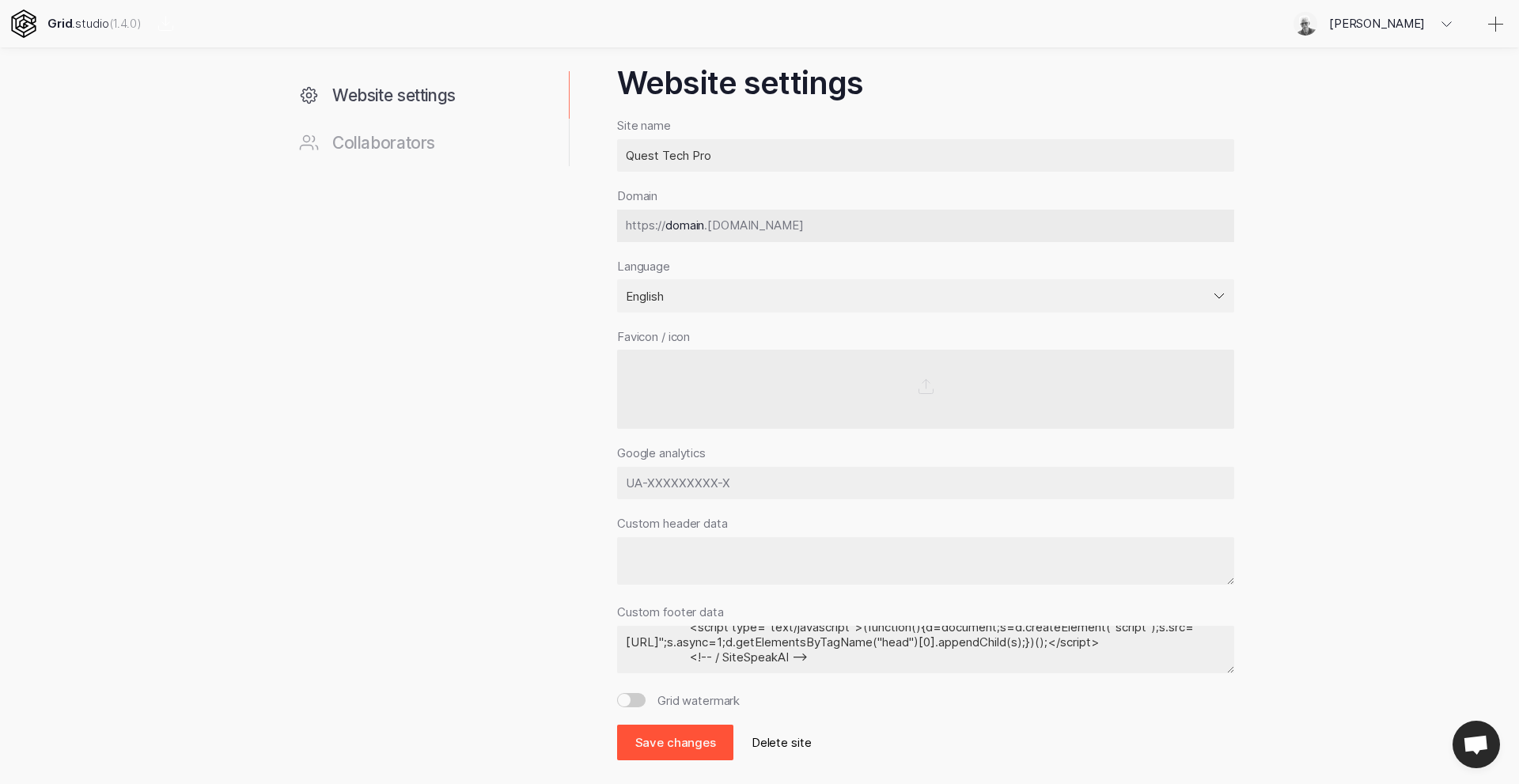
type textarea "<!-- SiteSpeakAI - Add ChatGPT to your website --> <script type="text/javascrip…"
click at [681, 740] on button "Save changes" at bounding box center [675, 742] width 116 height 36
click at [1498, 25] on icon at bounding box center [1496, 24] width 19 height 19
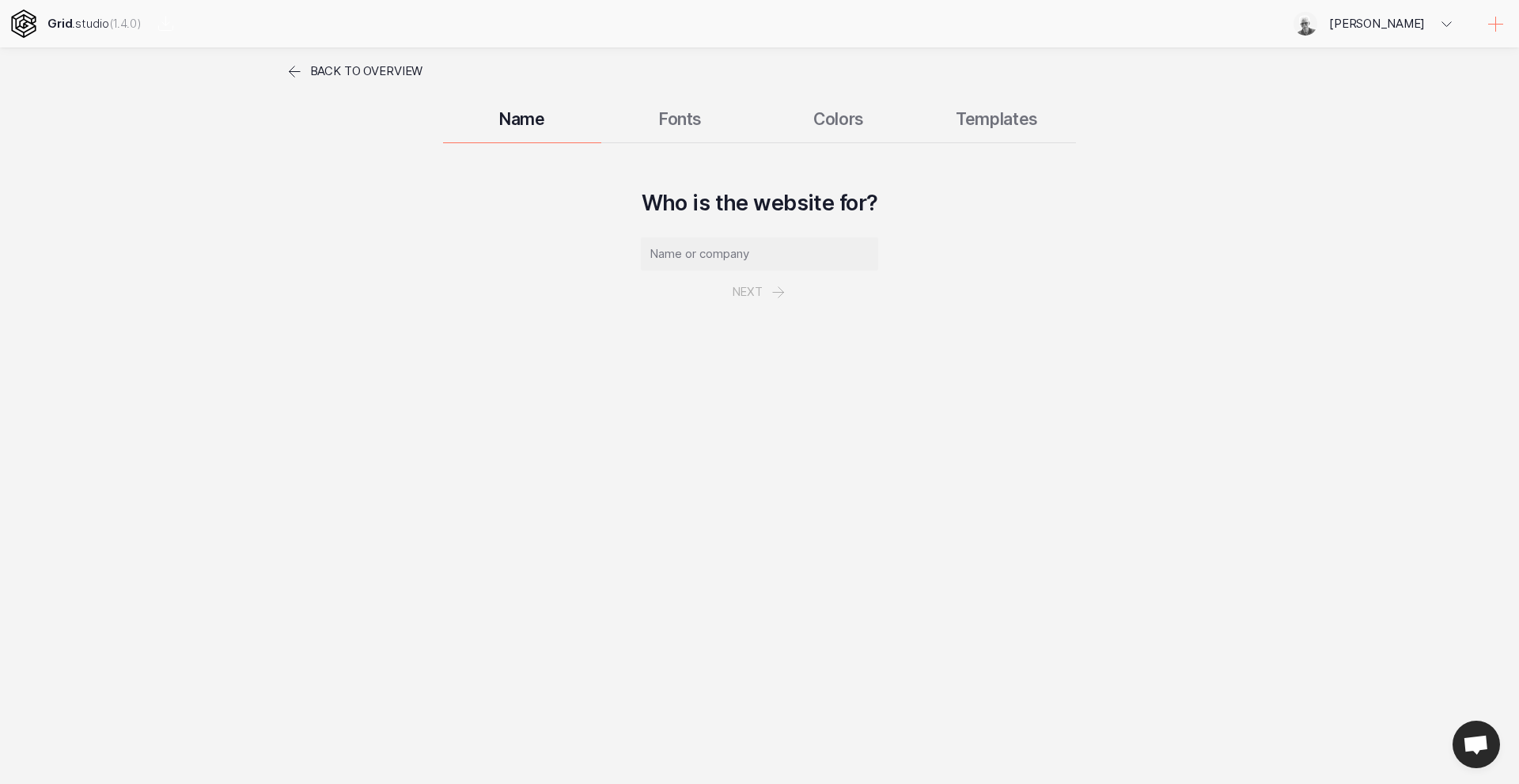
click at [306, 69] on link "Back to overview" at bounding box center [353, 71] width 137 height 48
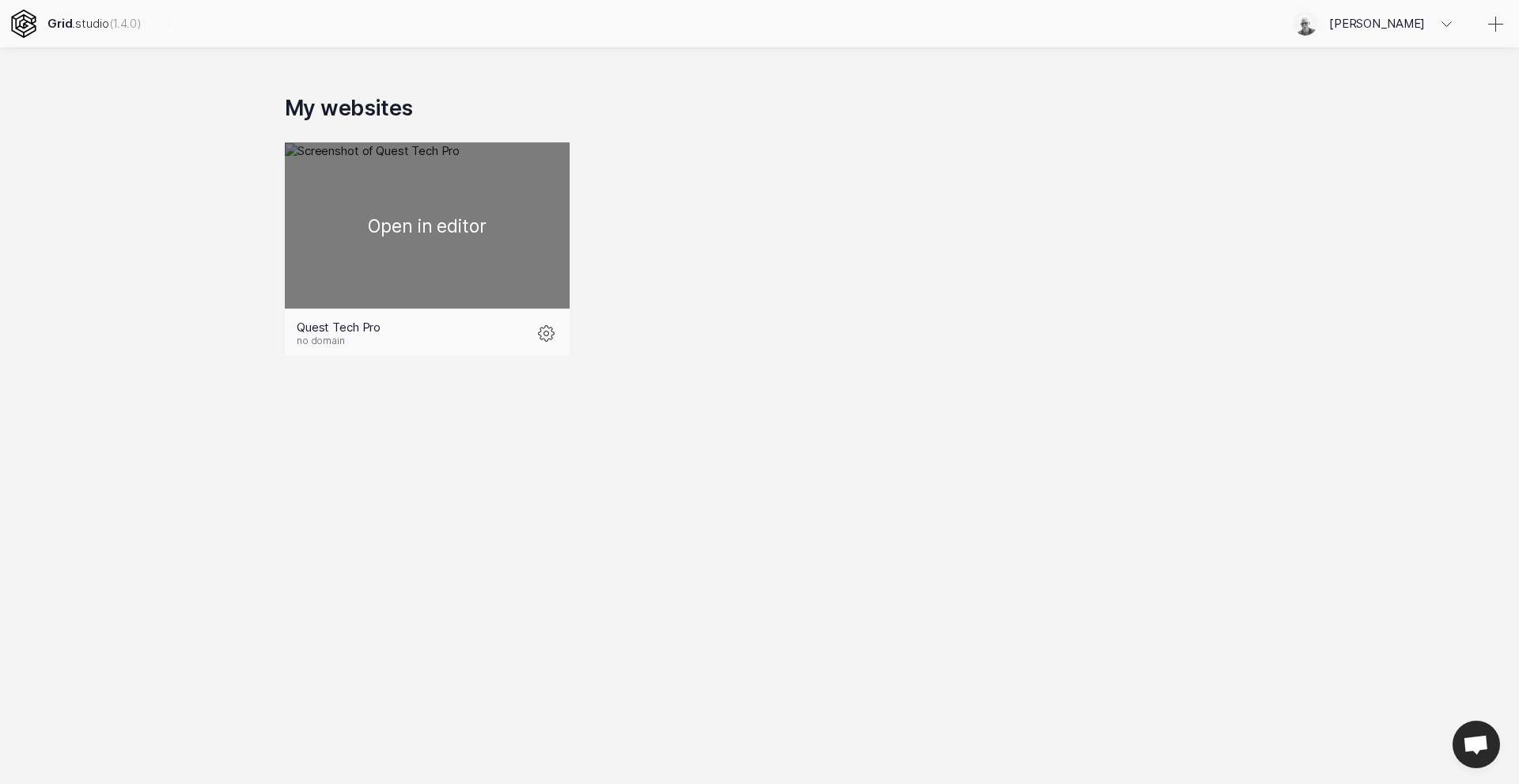
click at [529, 155] on div at bounding box center [427, 225] width 285 height 166
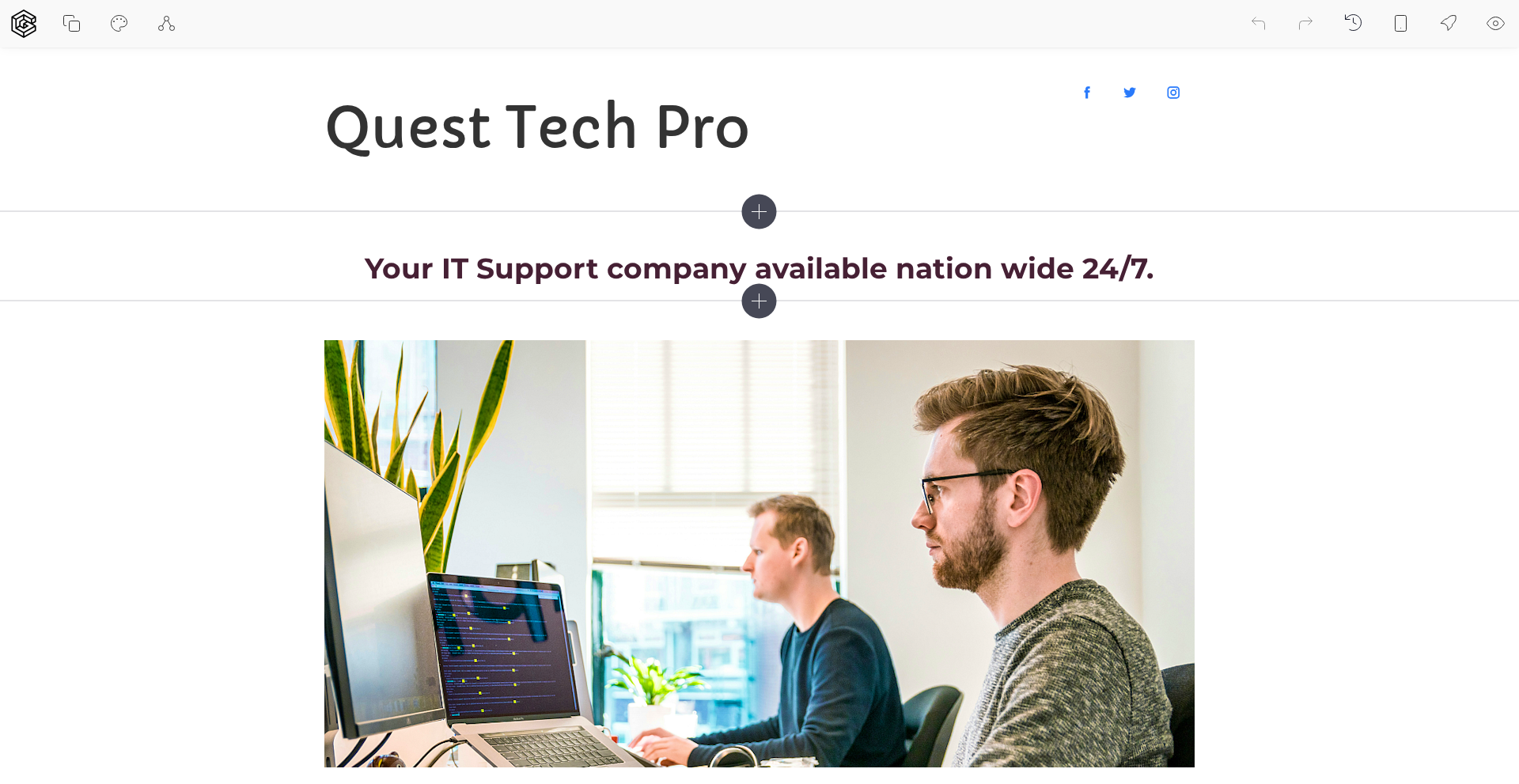
click at [1497, 23] on icon at bounding box center [1496, 23] width 5 height 5
click at [1498, 19] on icon at bounding box center [1496, 23] width 19 height 19
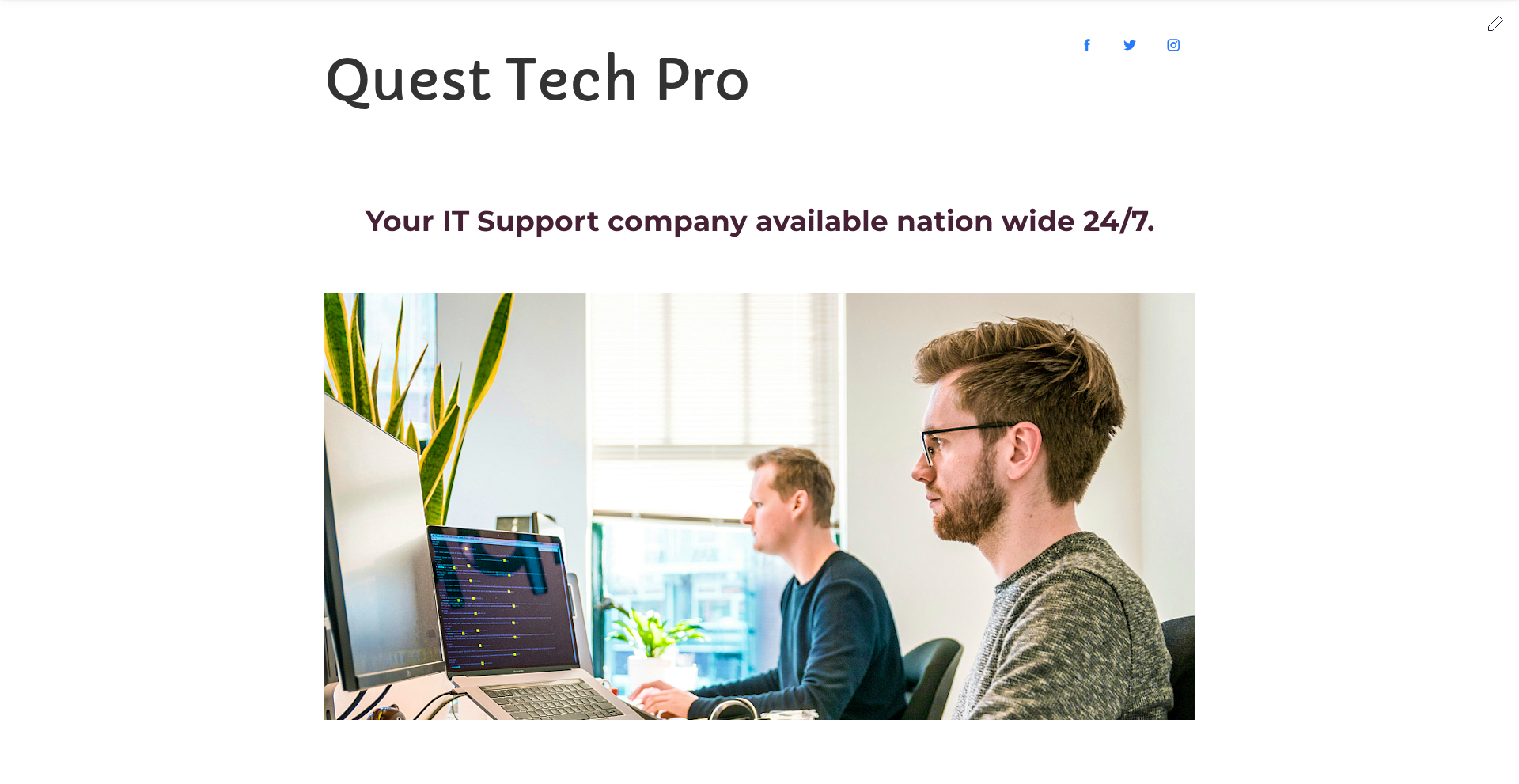
click at [1492, 26] on icon at bounding box center [1496, 23] width 19 height 19
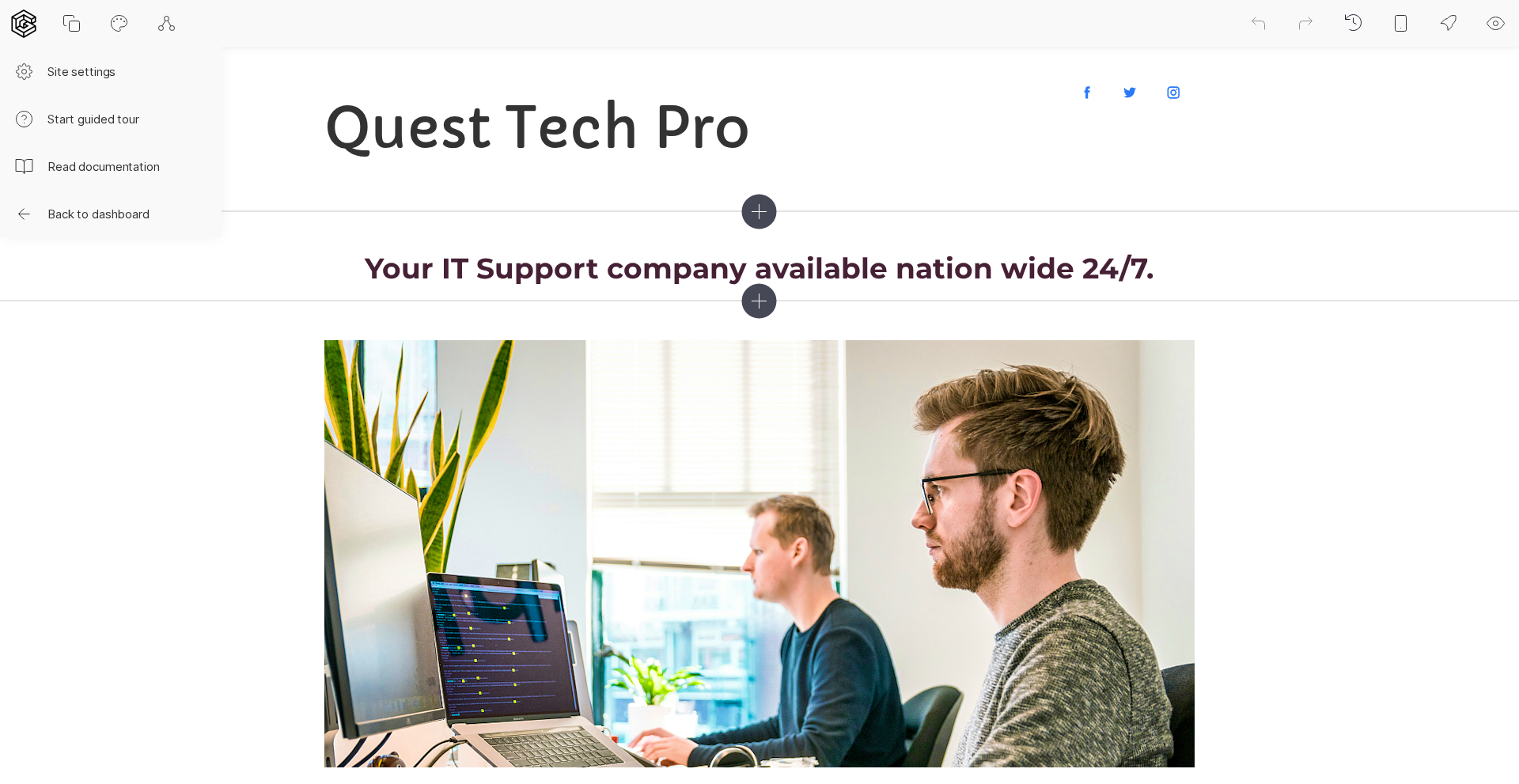
click at [24, 24] on icon at bounding box center [23, 23] width 24 height 28
click at [64, 213] on button "Back to dashboard" at bounding box center [111, 213] width 222 height 48
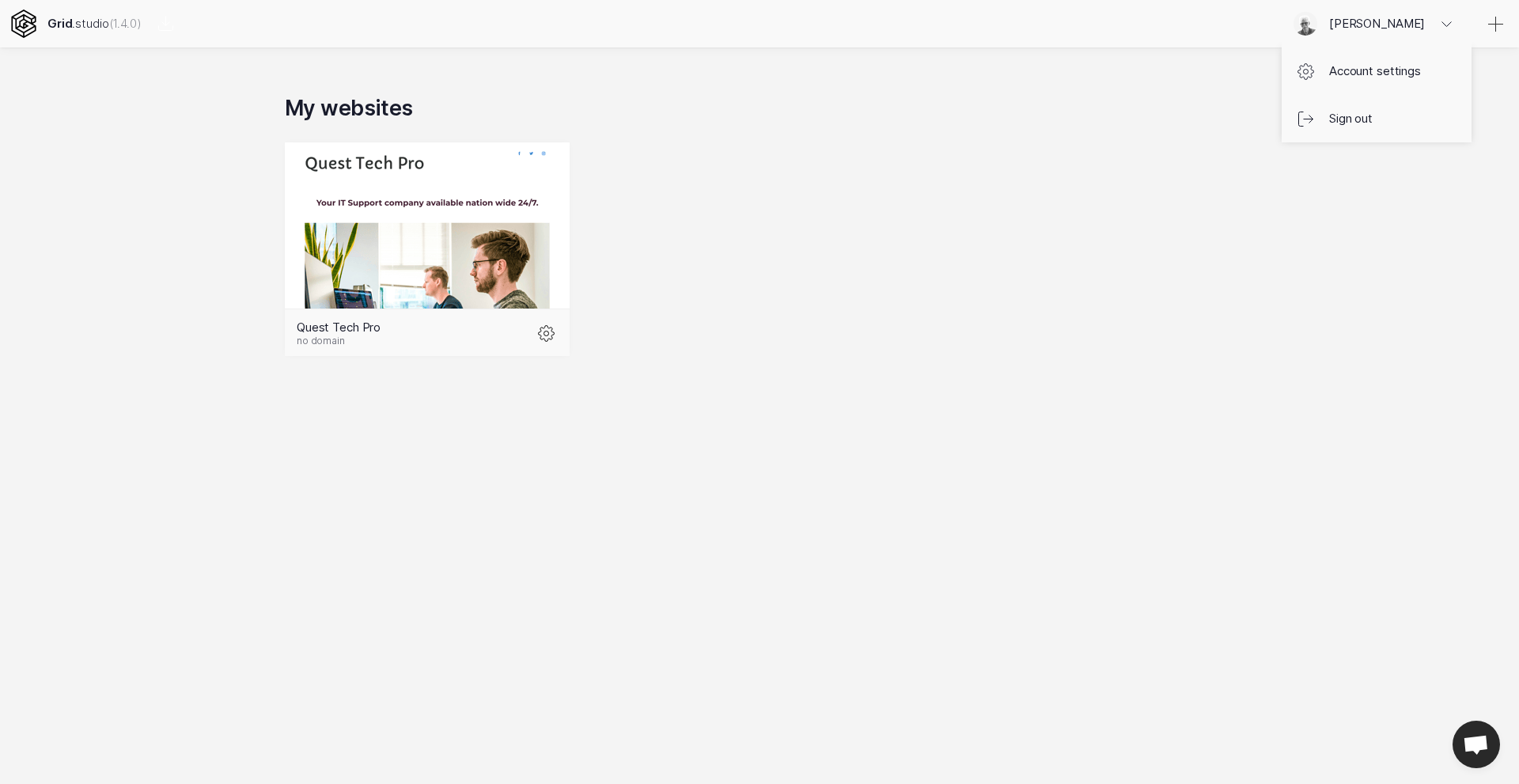
click at [1444, 26] on icon at bounding box center [1446, 24] width 19 height 19
click at [1361, 116] on link "Sign out" at bounding box center [1376, 118] width 190 height 48
